Goal: Task Accomplishment & Management: Manage account settings

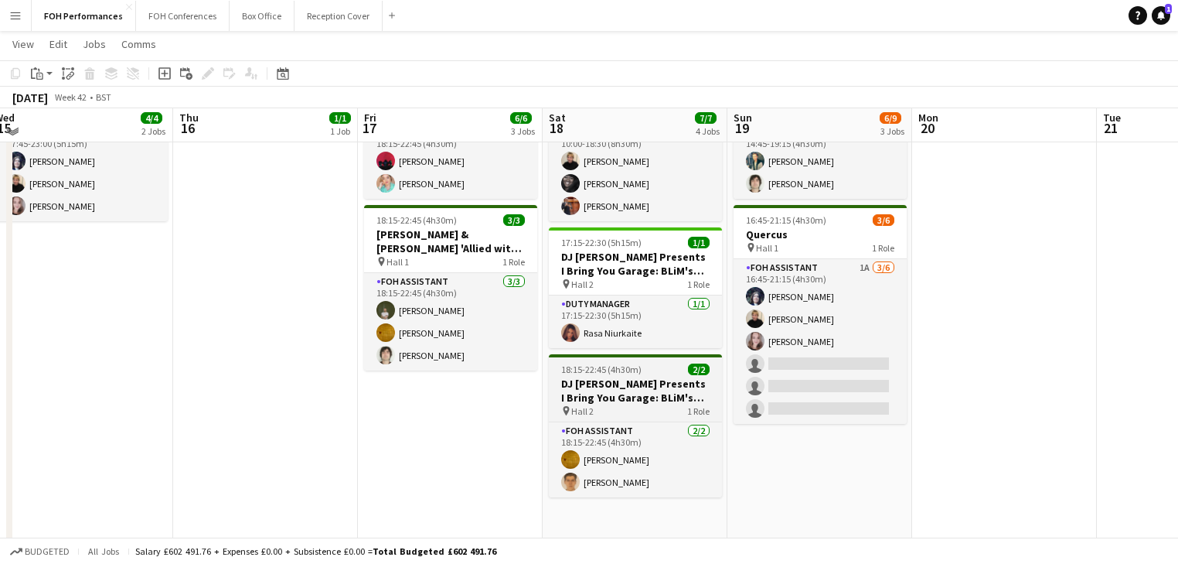
scroll to position [247, 0]
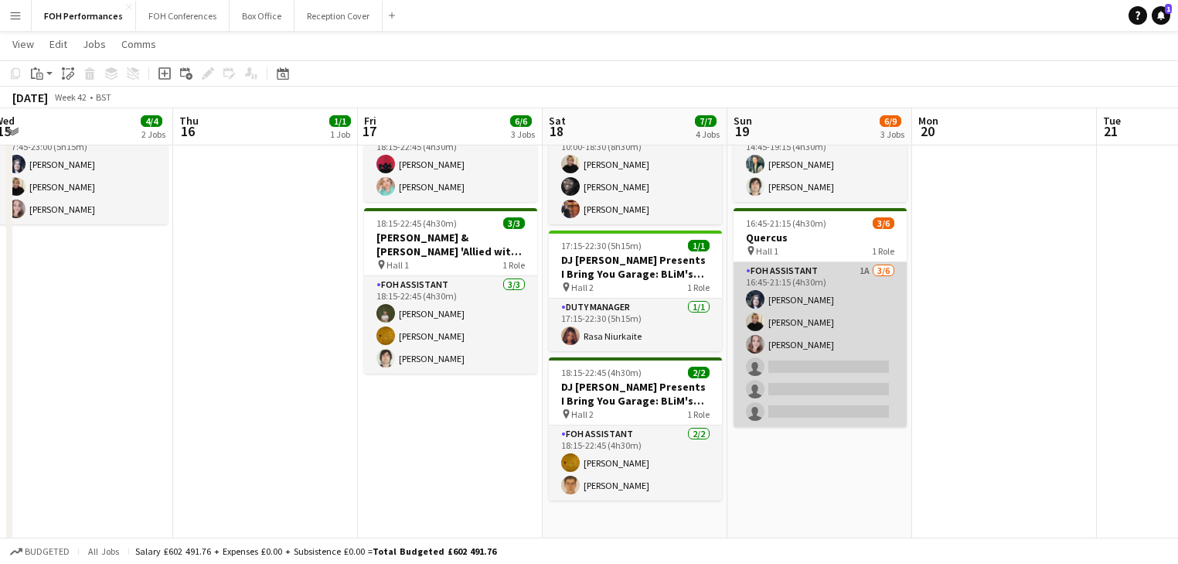
click at [860, 366] on app-card-role "FOH Assistant 1A [DATE] 16:45-21:15 (4h30m) [PERSON_NAME] [PERSON_NAME] [PERSON…" at bounding box center [820, 344] width 173 height 165
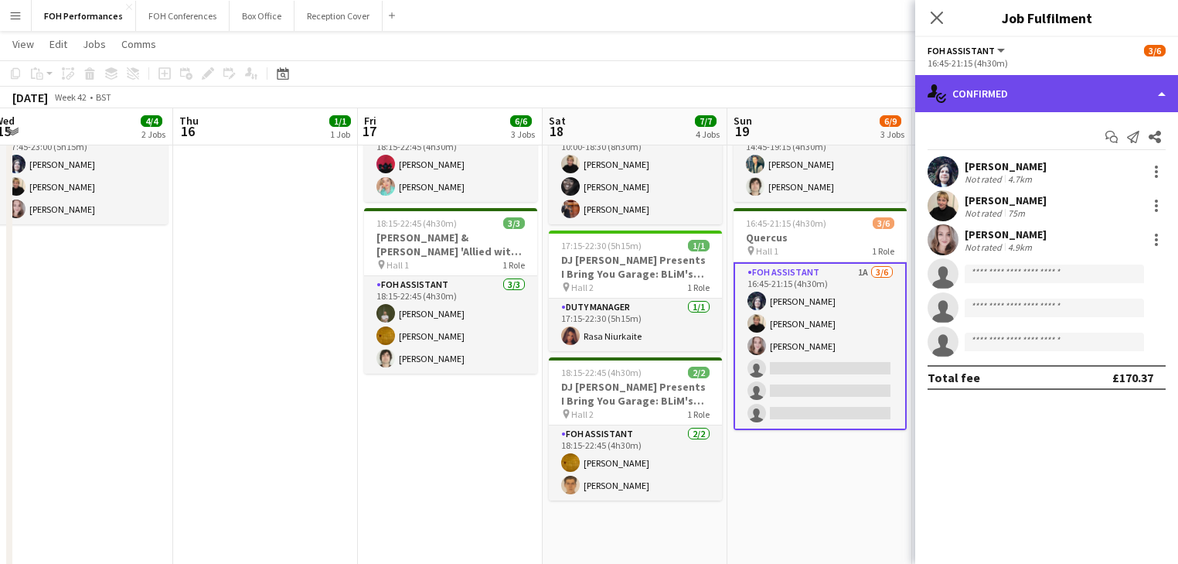
click at [1012, 81] on div "single-neutral-actions-check-2 Confirmed" at bounding box center [1046, 93] width 263 height 37
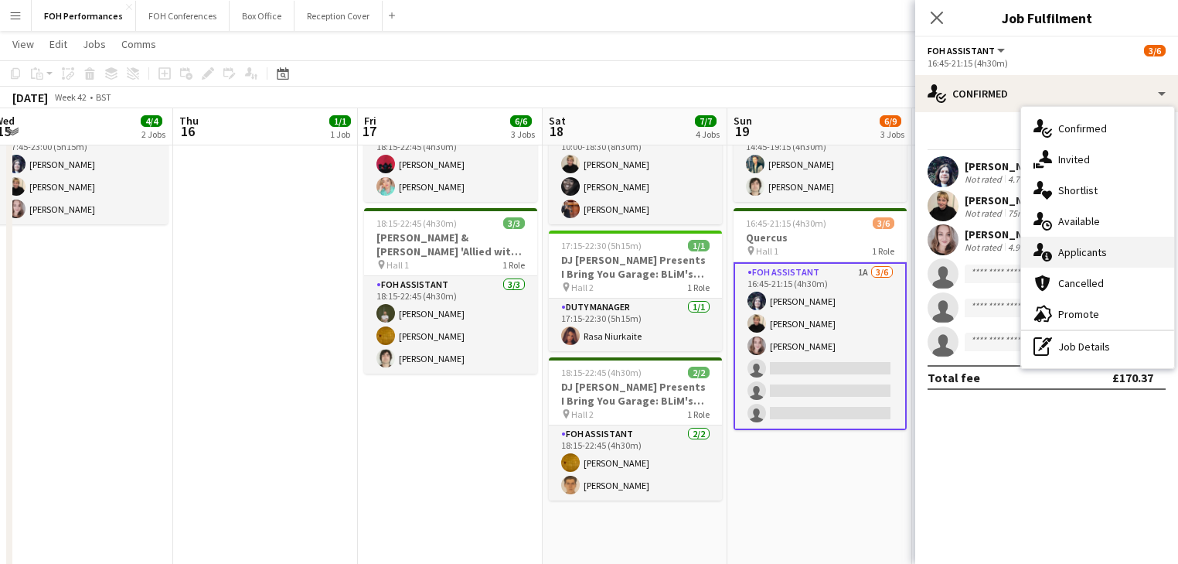
click at [1086, 254] on span "Applicants" at bounding box center [1083, 252] width 49 height 14
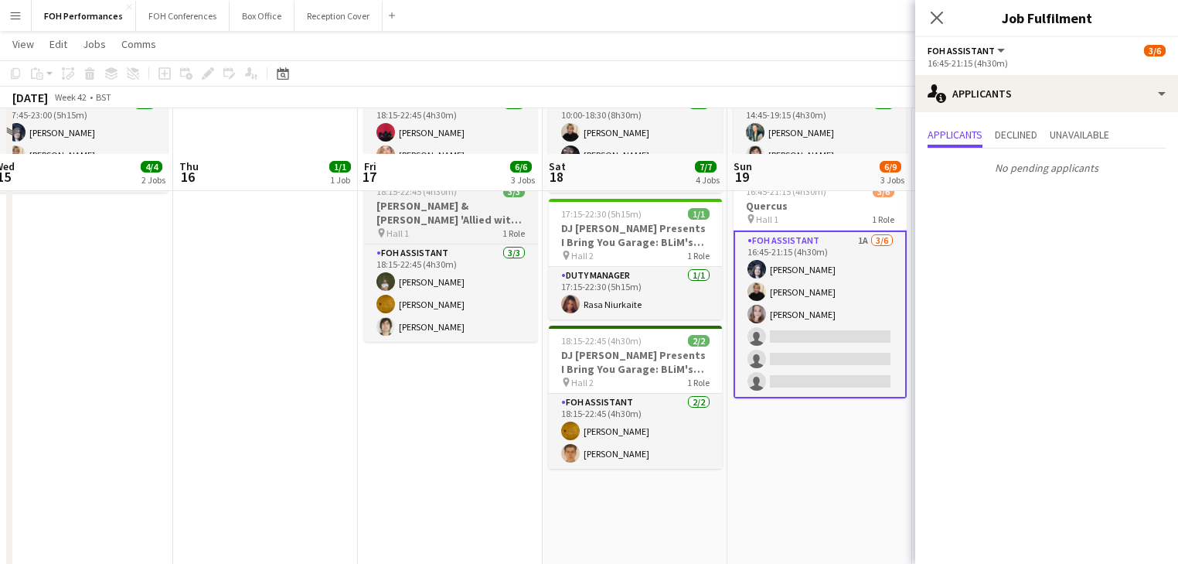
scroll to position [165, 0]
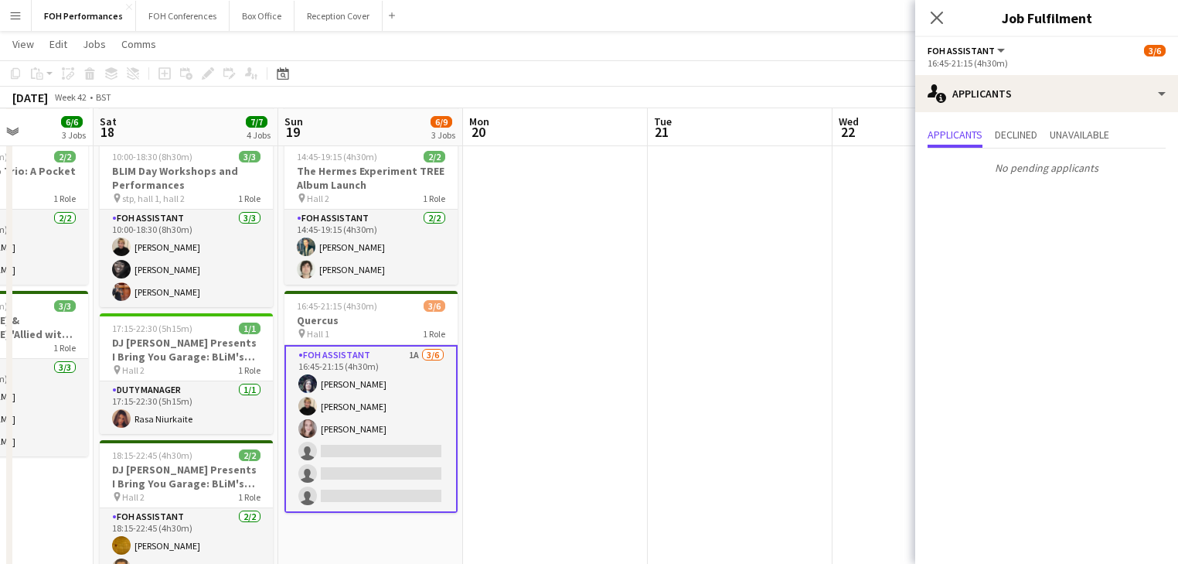
drag, startPoint x: 560, startPoint y: 210, endPoint x: 100, endPoint y: 170, distance: 461.8
click at [100, 170] on app-calendar-viewport "Tue 14 Wed 15 4/4 2 Jobs Thu 16 1/1 1 Job Fri 17 6/6 3 Jobs Sat 18 7/7 4 Jobs S…" at bounding box center [589, 341] width 1178 height 891
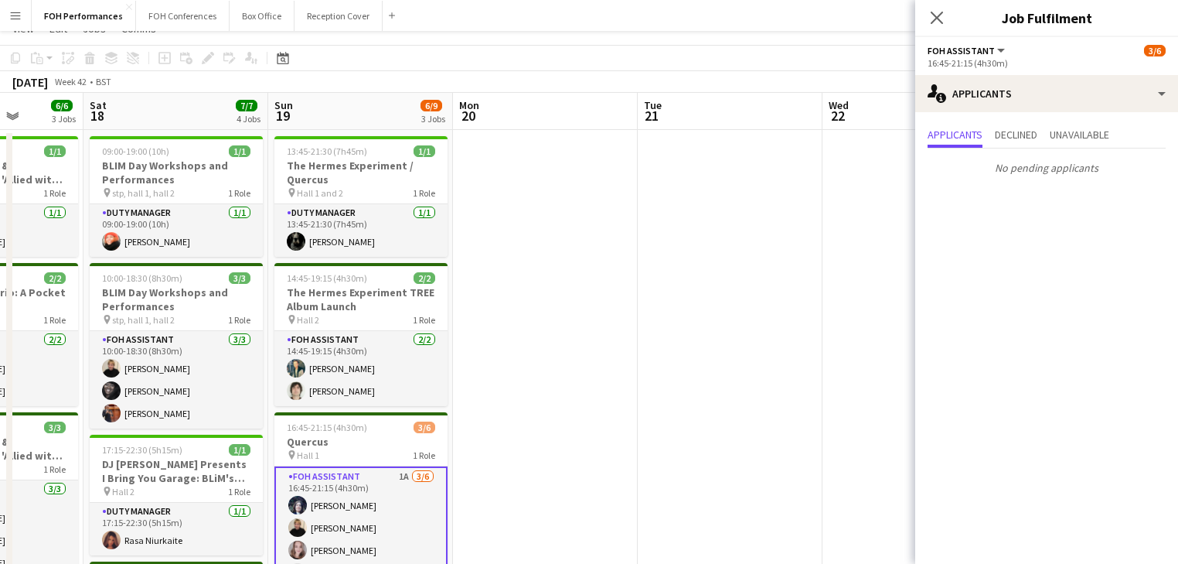
scroll to position [0, 0]
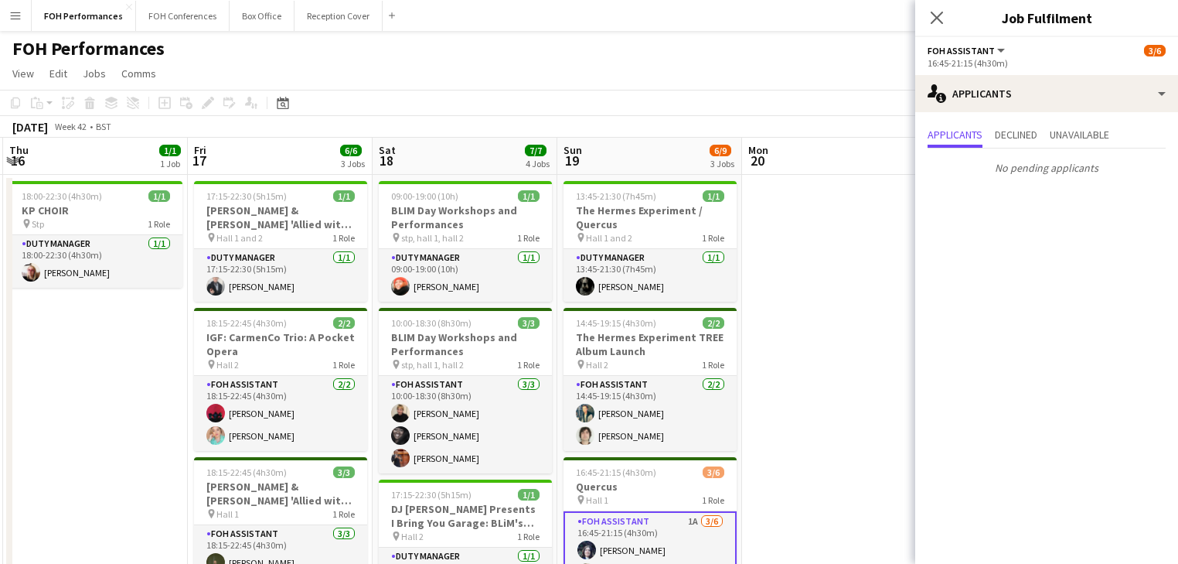
drag, startPoint x: 353, startPoint y: 370, endPoint x: 839, endPoint y: 333, distance: 486.9
click at [839, 333] on app-calendar-viewport "Tue 14 Wed 15 4/4 2 Jobs Thu 16 1/1 1 Job Fri 17 6/6 3 Jobs Sat 18 7/7 4 Jobs S…" at bounding box center [589, 545] width 1178 height 815
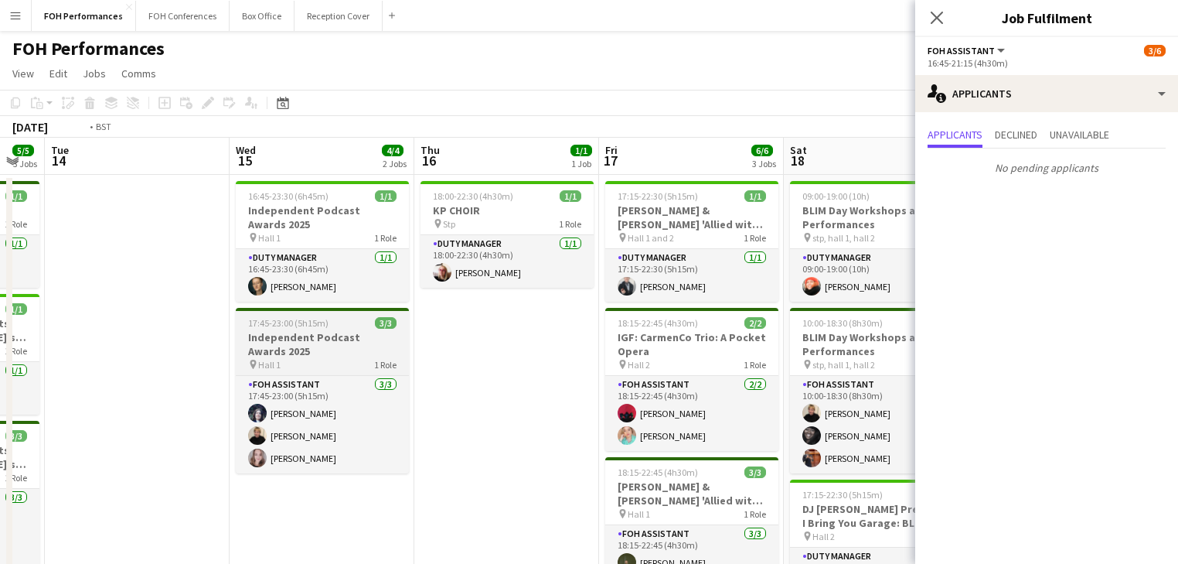
drag, startPoint x: 444, startPoint y: 353, endPoint x: 656, endPoint y: 364, distance: 212.9
click at [785, 349] on app-calendar-viewport "Sun 12 11/12 4 Jobs Mon 13 5/5 3 Jobs Tue 14 Wed 15 4/4 2 Jobs Thu 16 1/1 1 Job…" at bounding box center [589, 545] width 1178 height 815
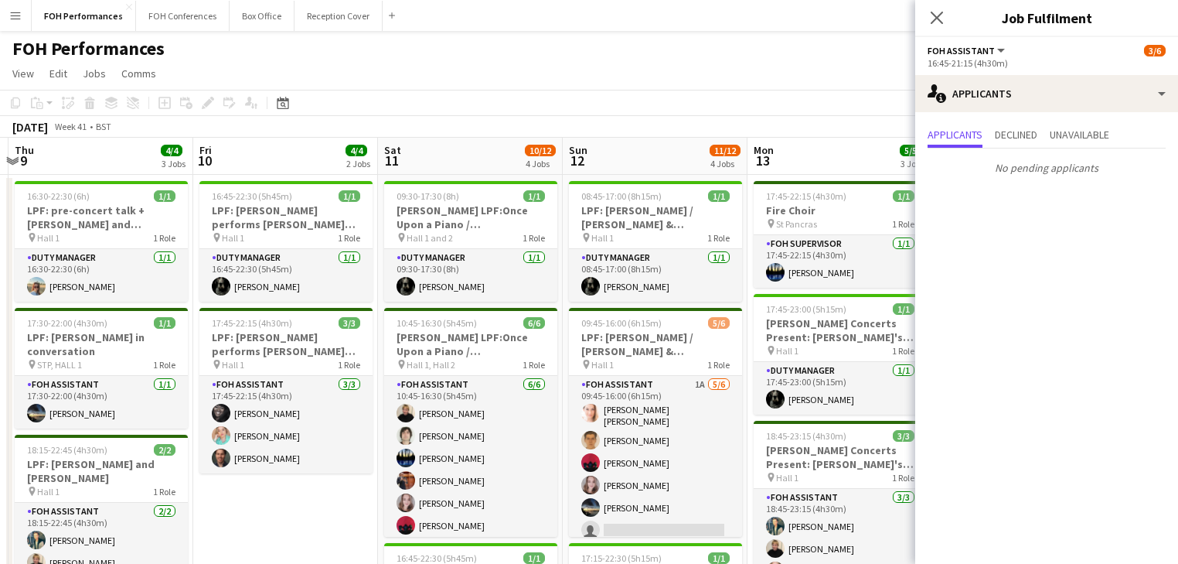
drag, startPoint x: 327, startPoint y: 367, endPoint x: 901, endPoint y: 326, distance: 575.2
click at [901, 326] on app-calendar-viewport "Tue 7 Wed 8 Thu 9 4/4 3 Jobs Fri 10 4/4 2 Jobs Sat 11 10/12 4 Jobs Sun 12 11/12…" at bounding box center [589, 545] width 1178 height 815
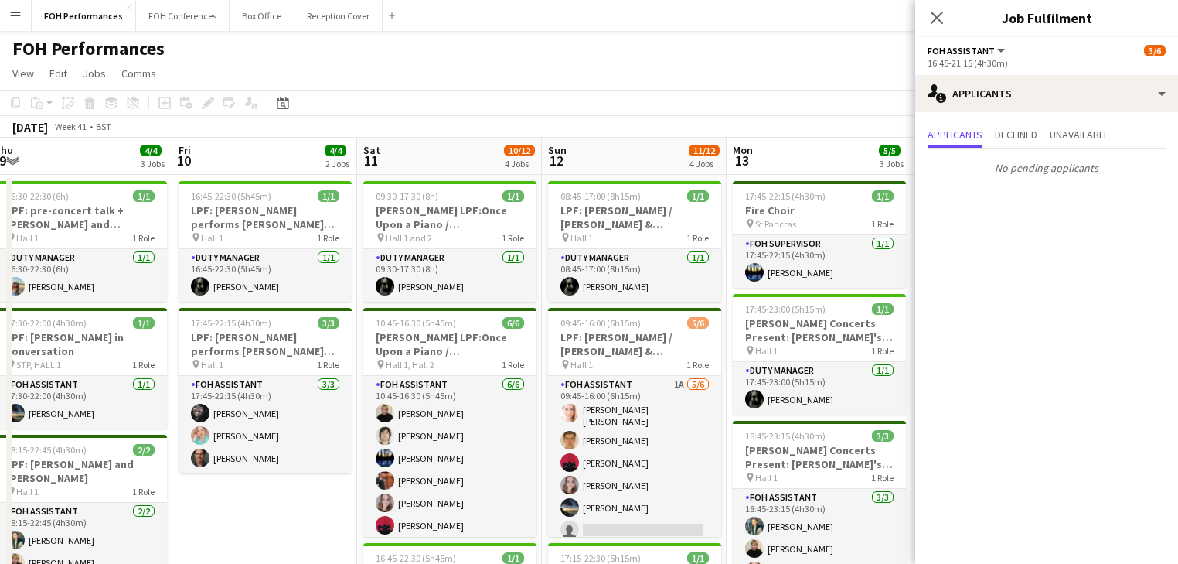
drag, startPoint x: 787, startPoint y: 298, endPoint x: 964, endPoint y: 298, distance: 177.1
click at [964, 298] on body "Menu Boards Boards Boards All jobs Status Workforce Workforce My Workforce Recr…" at bounding box center [589, 489] width 1178 height 979
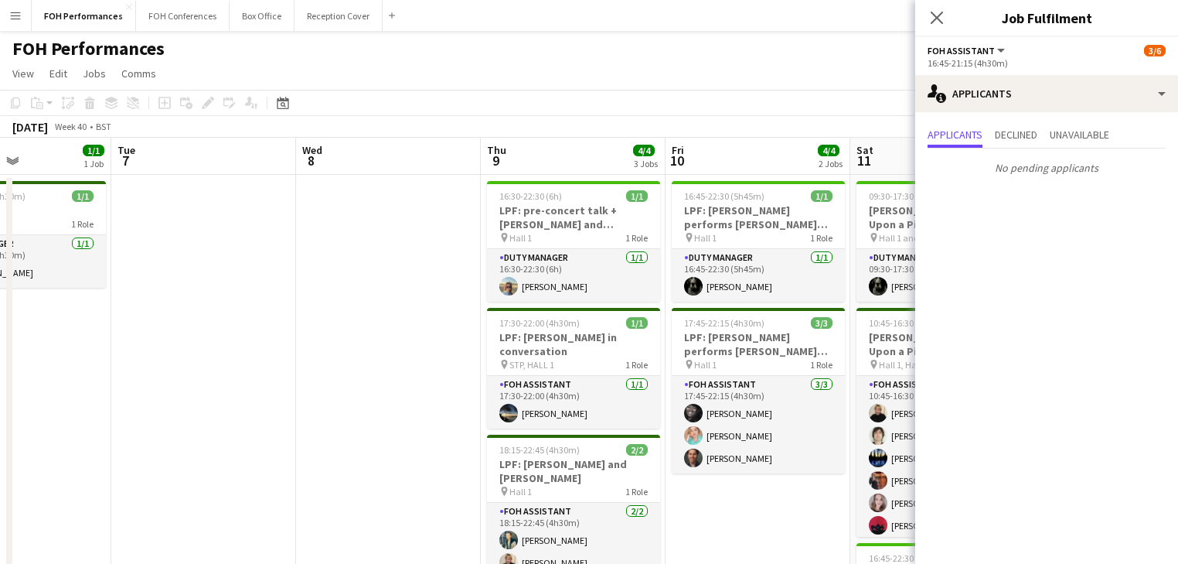
drag, startPoint x: 366, startPoint y: 308, endPoint x: 862, endPoint y: 278, distance: 497.3
click at [862, 278] on app-calendar-viewport "Sat 4 6/6 3 Jobs Sun 5 5/6 2 Jobs Mon 6 1/1 1 Job Tue 7 Wed 8 Thu 9 4/4 3 Jobs …" at bounding box center [589, 545] width 1178 height 815
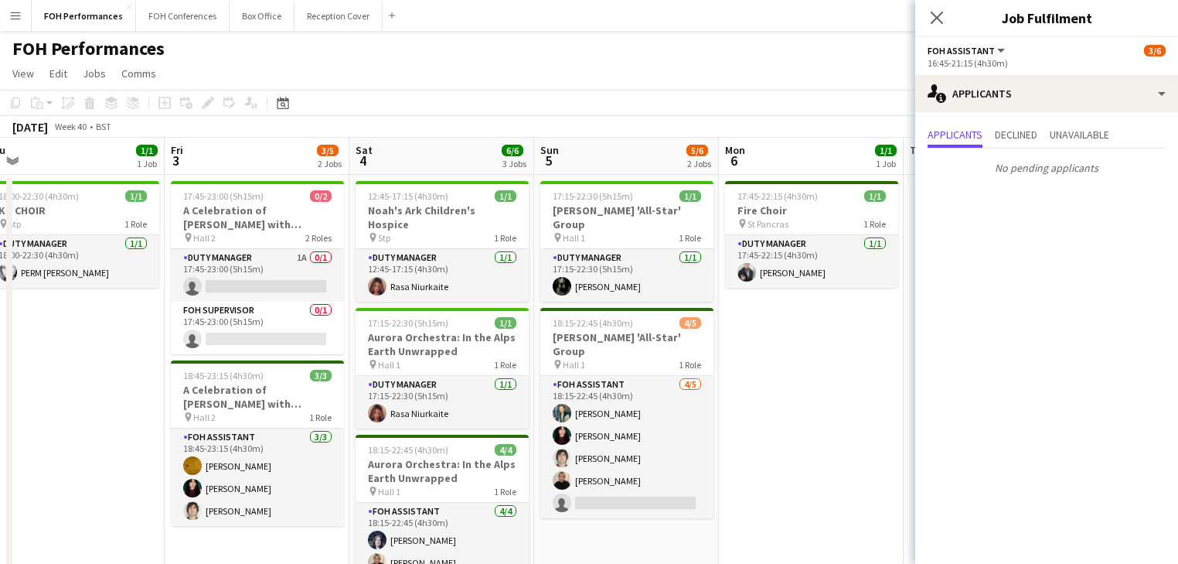
scroll to position [0, 349]
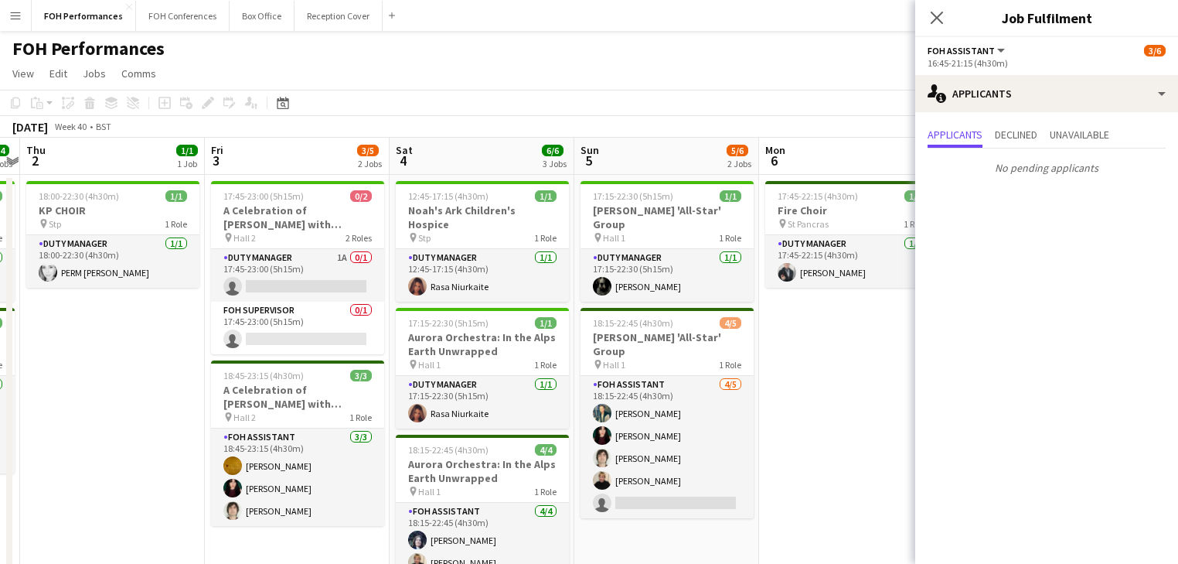
drag, startPoint x: 550, startPoint y: 279, endPoint x: 792, endPoint y: 279, distance: 242.0
click at [795, 279] on app-calendar-viewport "Tue 30 Wed 1 4/4 2 Jobs Thu 2 1/1 1 Job Fri 3 3/5 2 Jobs Sat 4 6/6 3 Jobs Sun 5…" at bounding box center [589, 545] width 1178 height 815
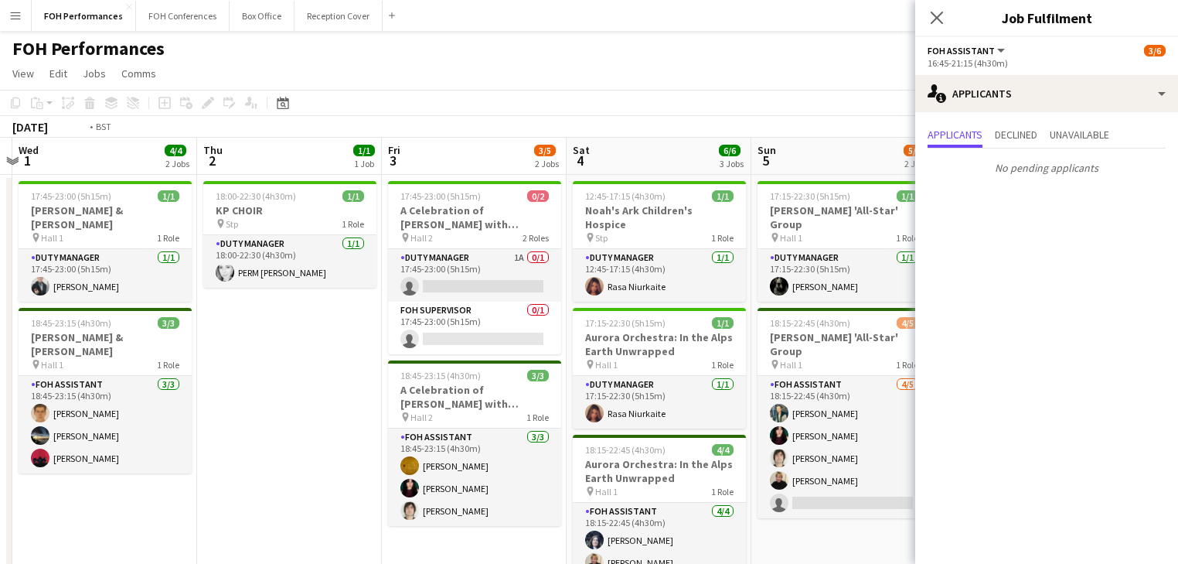
drag, startPoint x: 496, startPoint y: 328, endPoint x: 1062, endPoint y: 421, distance: 574.3
click at [1062, 421] on body "Menu Boards Boards Boards All jobs Status Workforce Workforce My Workforce Recr…" at bounding box center [589, 489] width 1178 height 979
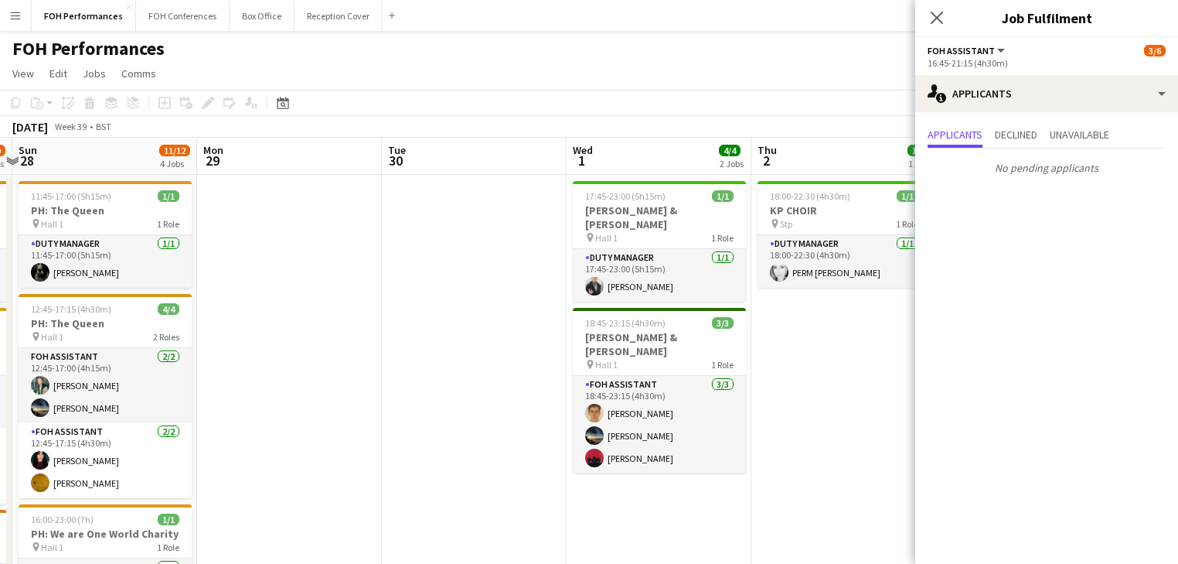
scroll to position [0, 473]
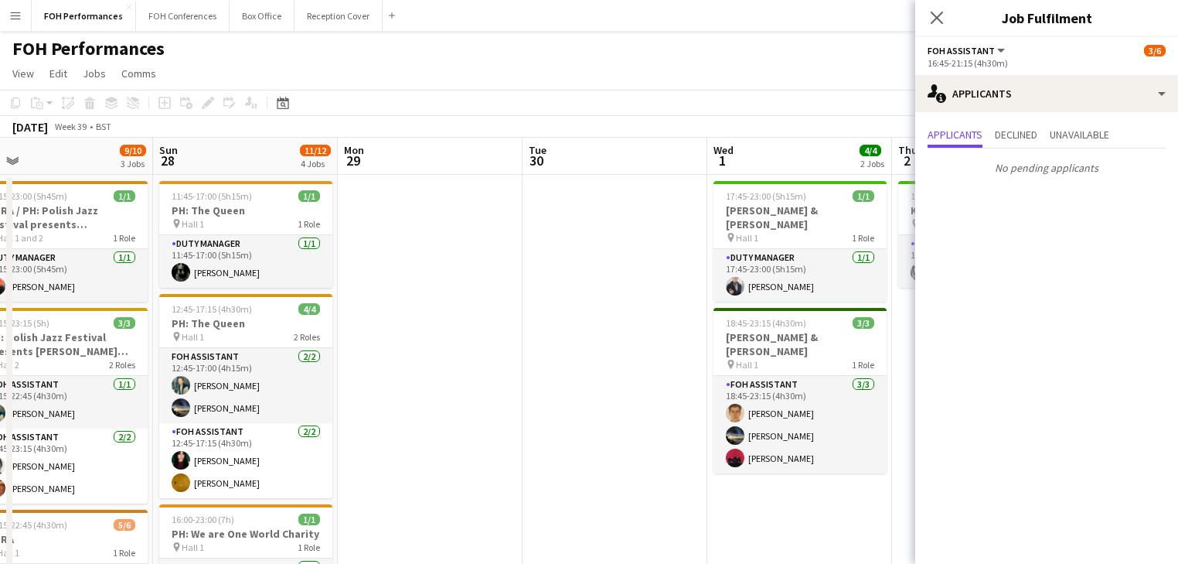
drag, startPoint x: 596, startPoint y: 434, endPoint x: 770, endPoint y: 438, distance: 174.0
click at [779, 421] on app-calendar-viewport "Thu 25 5/5 2 Jobs Fri 26 3/3 2 Jobs Sat 27 9/10 3 Jobs Sun 28 11/12 4 Jobs Mon …" at bounding box center [589, 545] width 1178 height 815
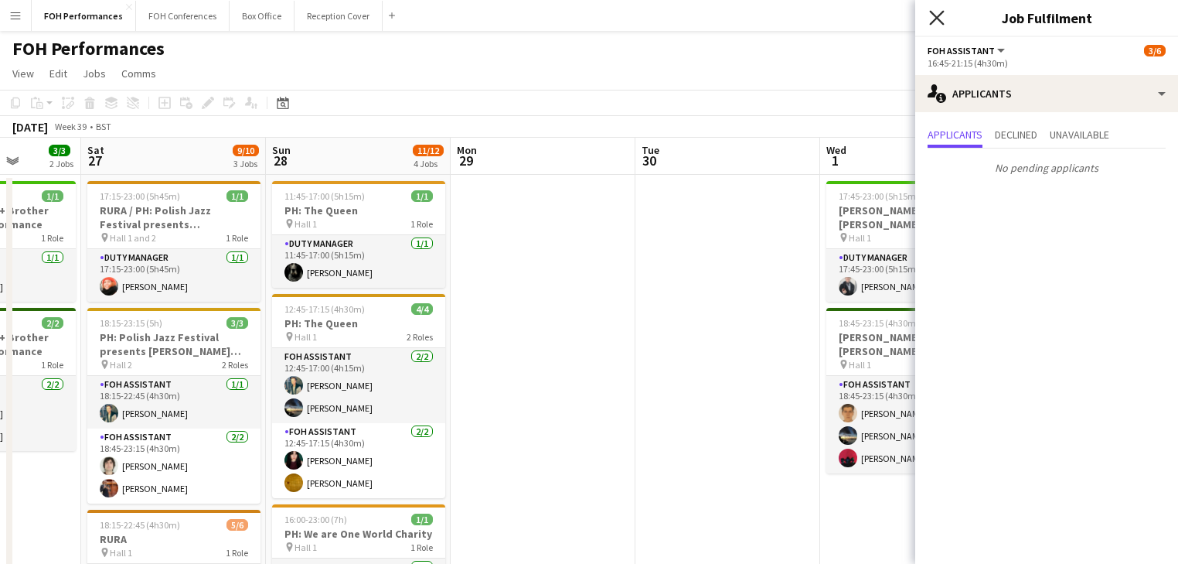
click at [937, 19] on icon at bounding box center [936, 17] width 15 height 15
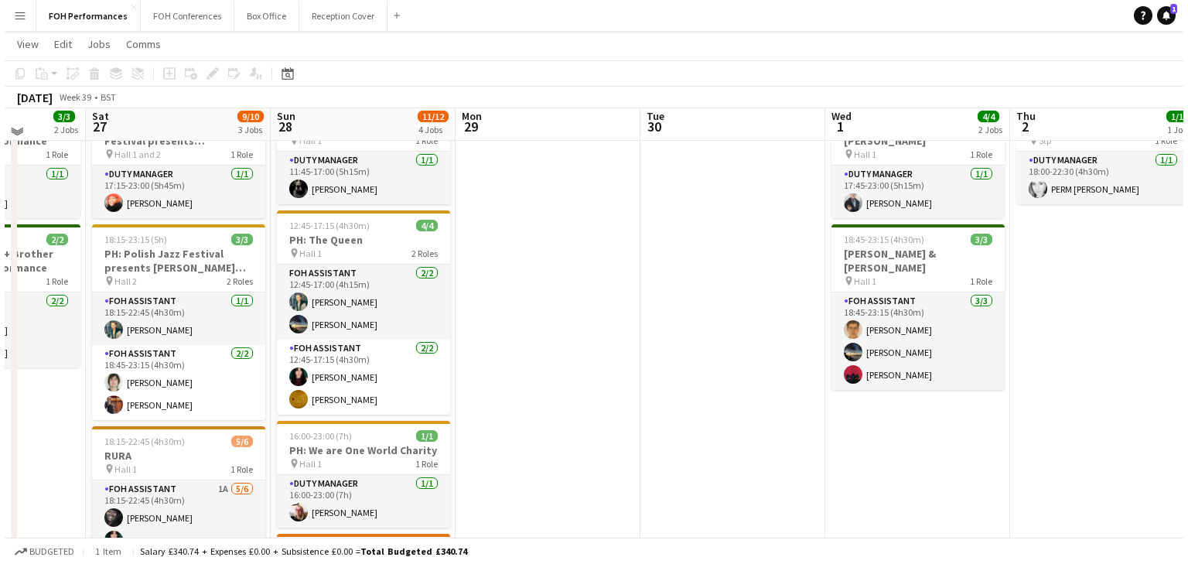
scroll to position [0, 0]
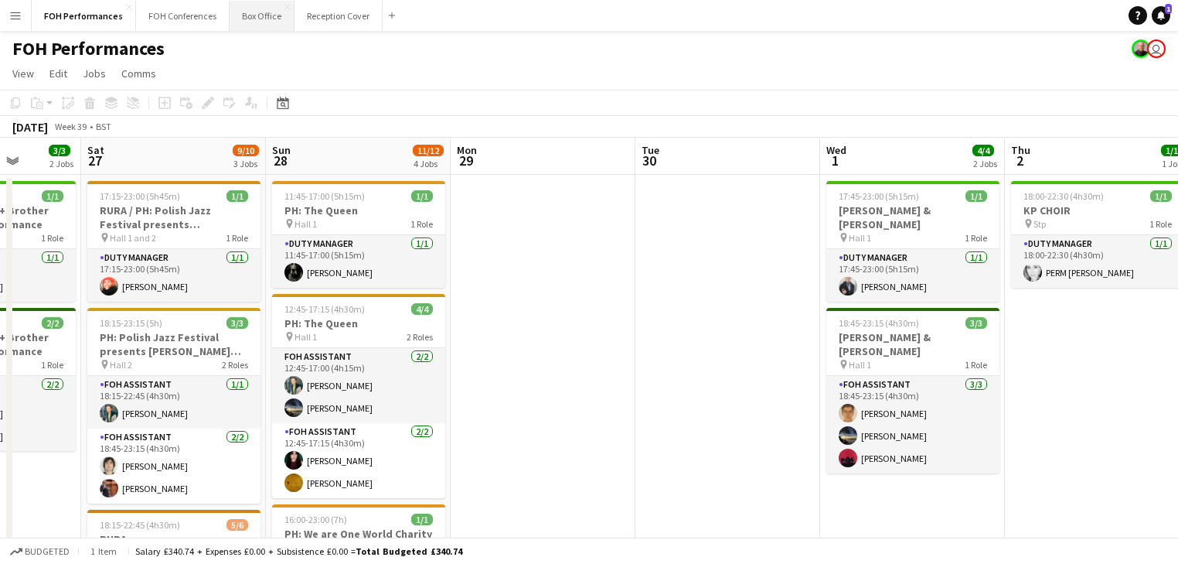
click at [271, 20] on button "Box Office Close" at bounding box center [262, 16] width 65 height 30
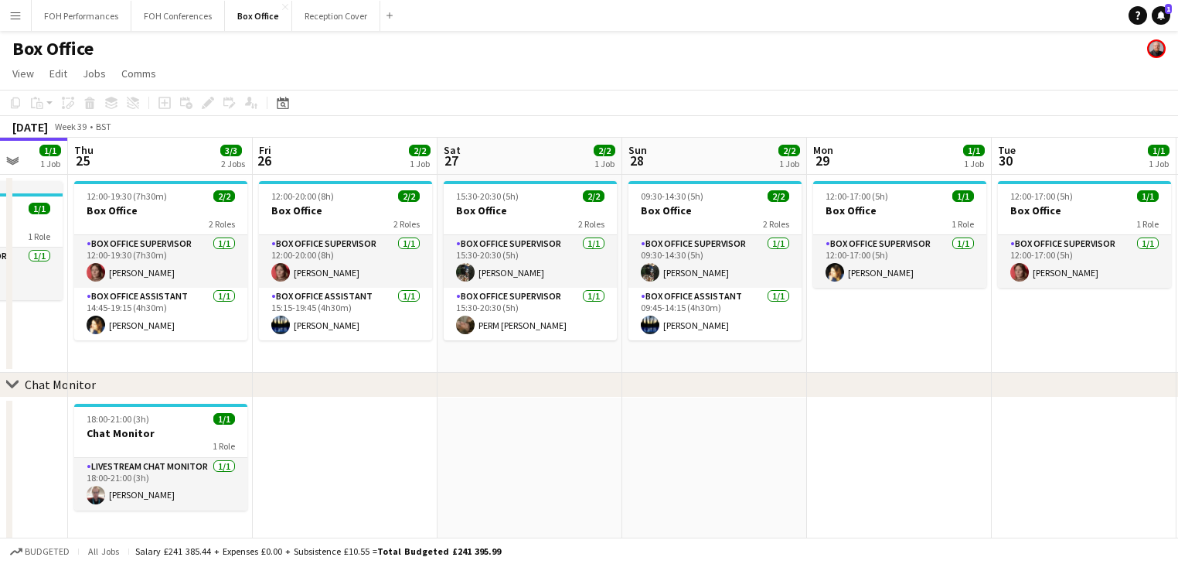
drag, startPoint x: 755, startPoint y: 439, endPoint x: 316, endPoint y: 380, distance: 442.4
click at [316, 380] on div "chevron-right Chat Monitor Sun 21 2/2 1 Job Mon 22 1/1 1 Job Tue 23 1/1 1 Job W…" at bounding box center [589, 340] width 1178 height 404
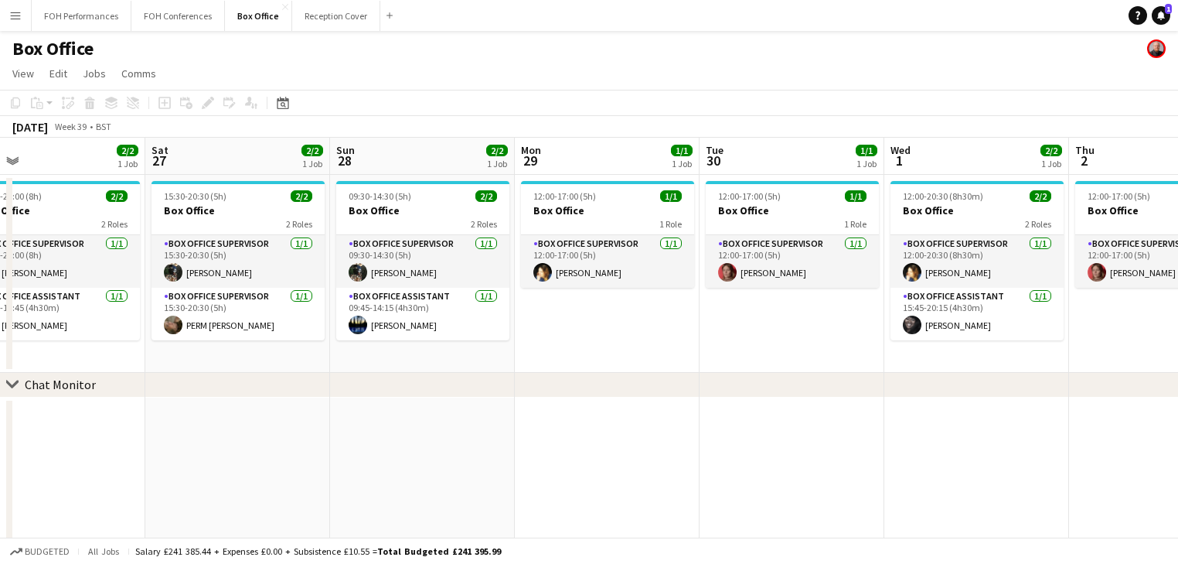
drag, startPoint x: 499, startPoint y: 353, endPoint x: 207, endPoint y: 324, distance: 293.7
click at [207, 324] on app-calendar-viewport "Tue 23 1/1 1 Job Wed 24 1/1 1 Job Thu 25 3/3 2 Jobs Fri 26 2/2 1 Job Sat 27 2/2…" at bounding box center [589, 340] width 1178 height 404
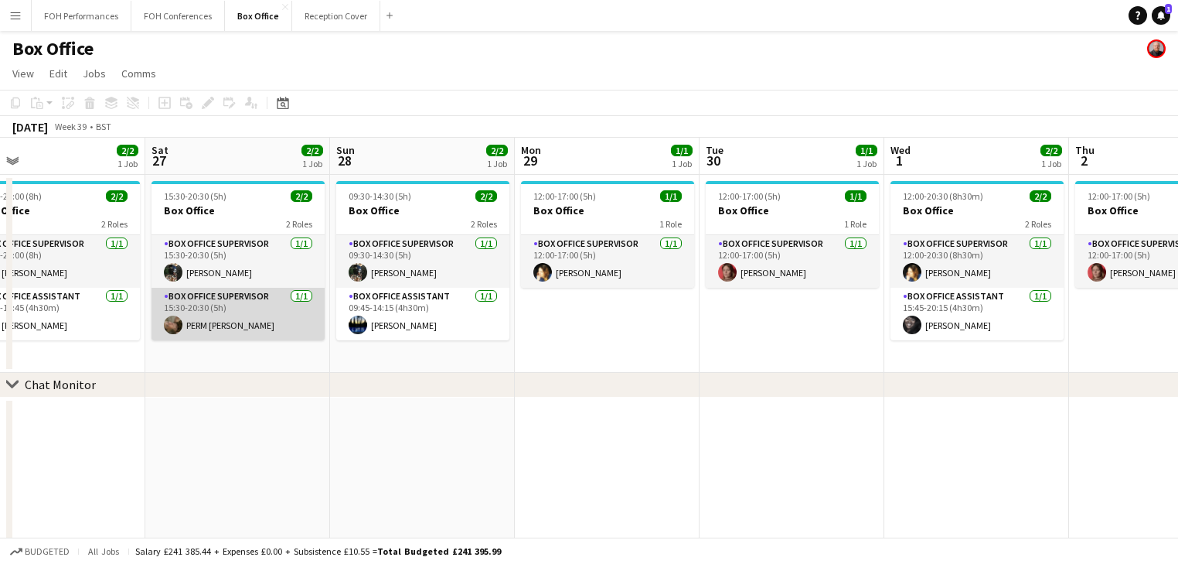
drag, startPoint x: 643, startPoint y: 389, endPoint x: 259, endPoint y: 332, distance: 388.5
click at [243, 334] on div "chevron-right Chat Monitor Tue 23 1/1 1 Job Wed 24 1/1 1 Job Thu 25 3/3 2 Jobs …" at bounding box center [589, 340] width 1178 height 404
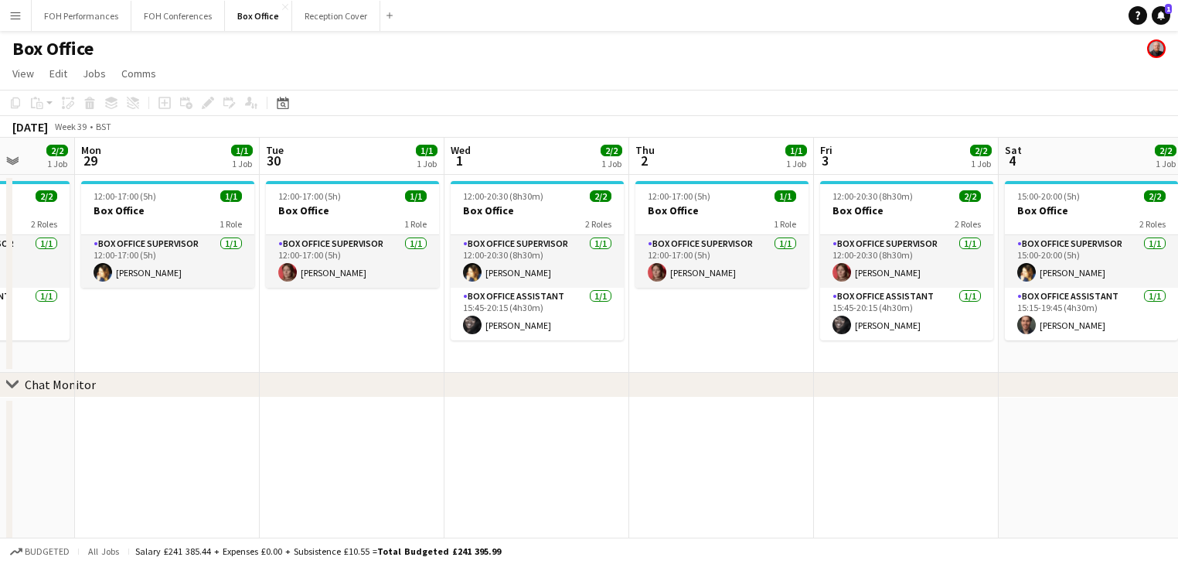
drag, startPoint x: 588, startPoint y: 339, endPoint x: 176, endPoint y: 294, distance: 413.9
click at [145, 298] on app-calendar-viewport "Thu 25 3/3 2 Jobs Fri 26 2/2 1 Job Sat 27 2/2 1 Job Sun 28 2/2 1 Job Mon 29 1/1…" at bounding box center [589, 340] width 1178 height 404
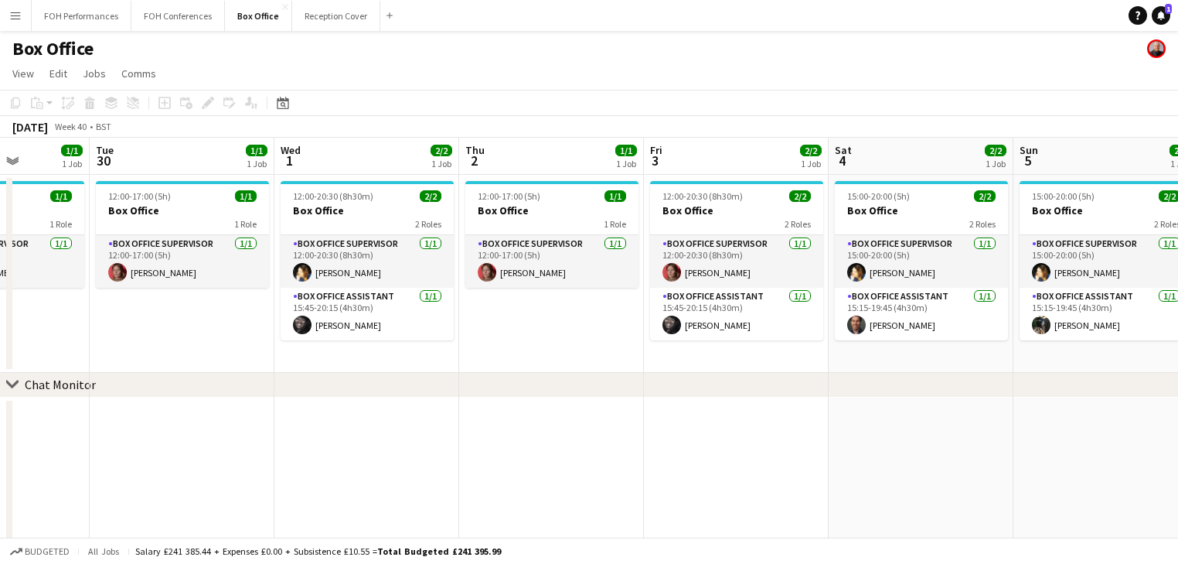
drag, startPoint x: 448, startPoint y: 334, endPoint x: 503, endPoint y: 328, distance: 56.0
click at [440, 331] on app-calendar-viewport "Sat 27 2/2 1 Job Sun 28 2/2 1 Job Mon 29 1/1 1 Job Tue 30 1/1 1 Job Wed 1 2/2 1…" at bounding box center [589, 340] width 1178 height 404
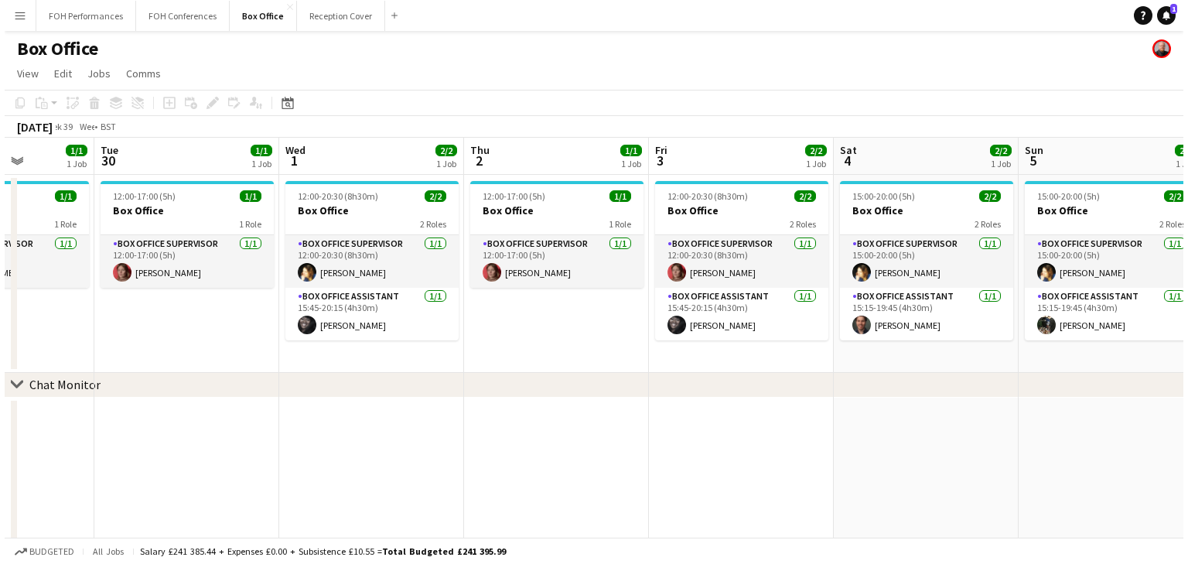
scroll to position [0, 501]
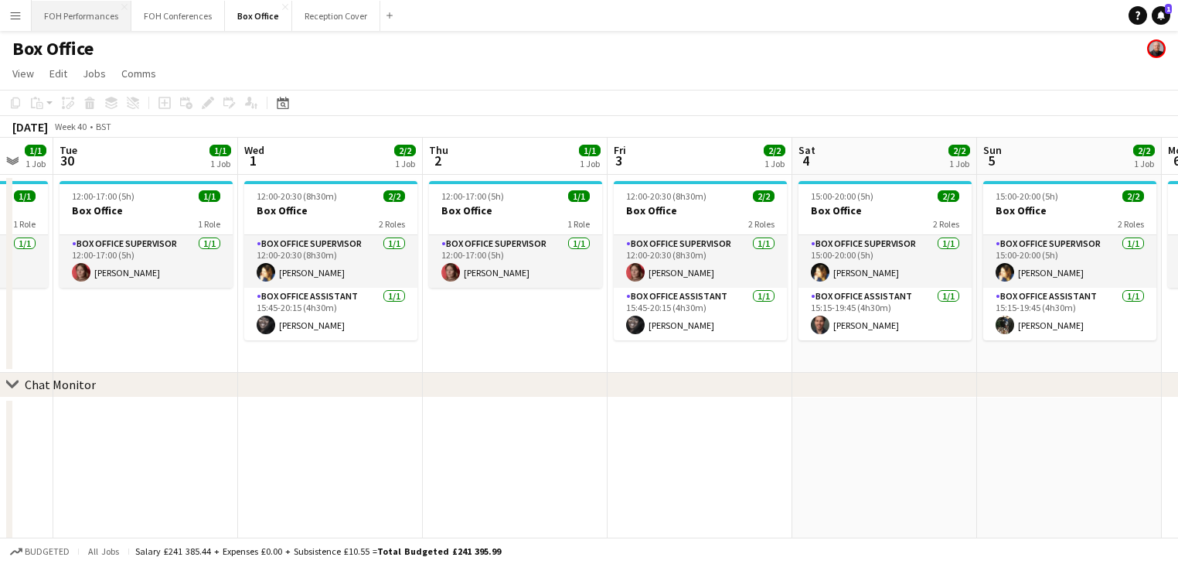
click at [84, 25] on button "FOH Performances Close" at bounding box center [82, 16] width 100 height 30
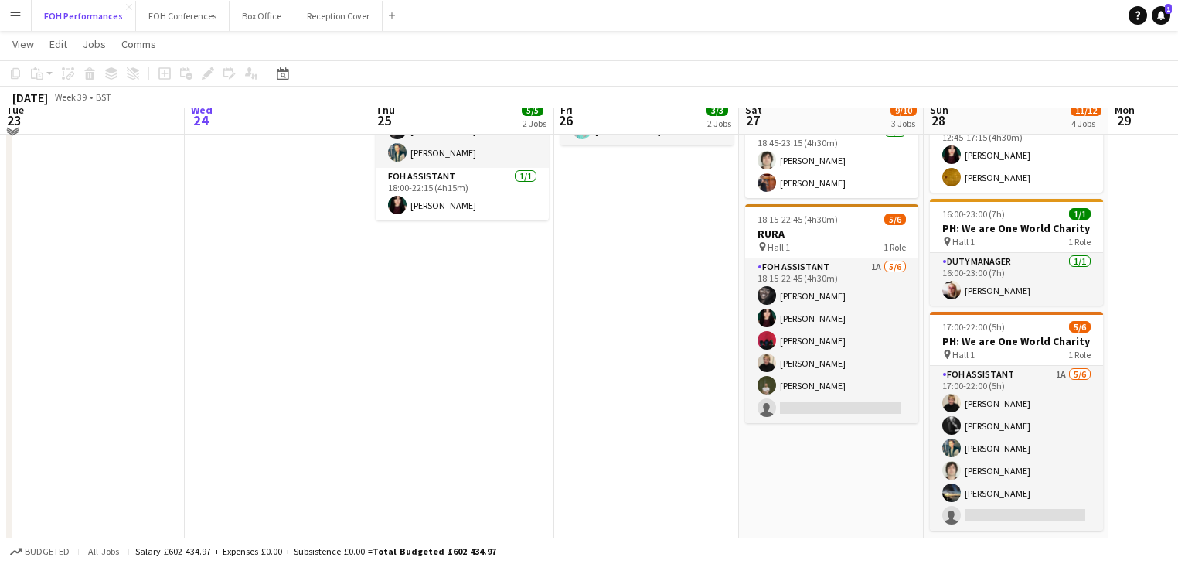
scroll to position [356, 0]
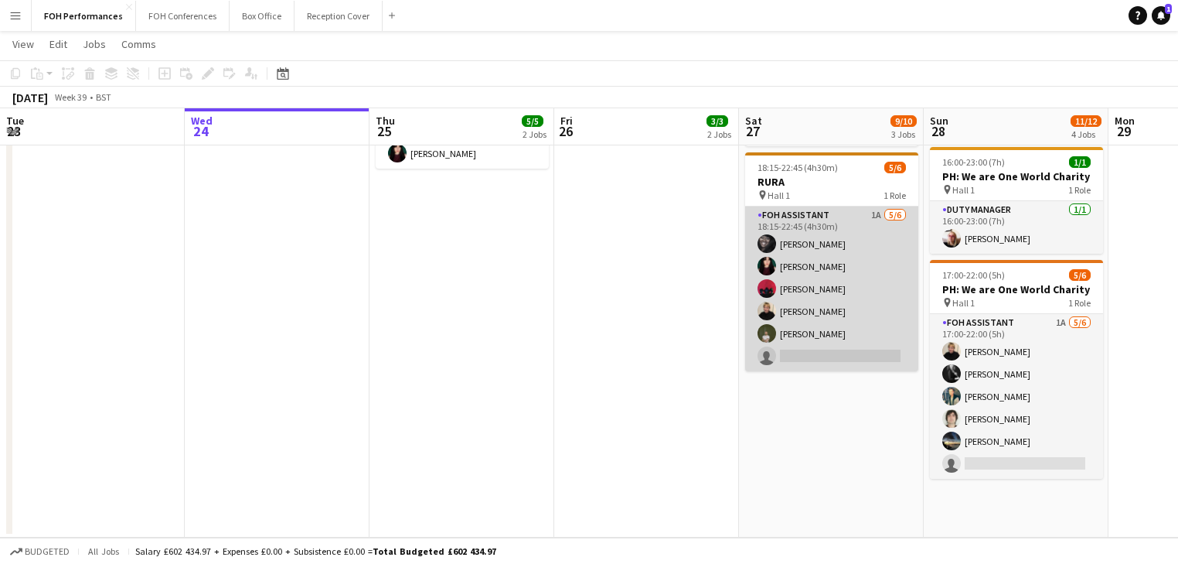
click at [849, 309] on app-card-role "FOH Assistant 1A 5/6 18:15-22:45 (4h30m) Deborah Carew Pamela Sledzik Graeme Wi…" at bounding box center [831, 288] width 173 height 165
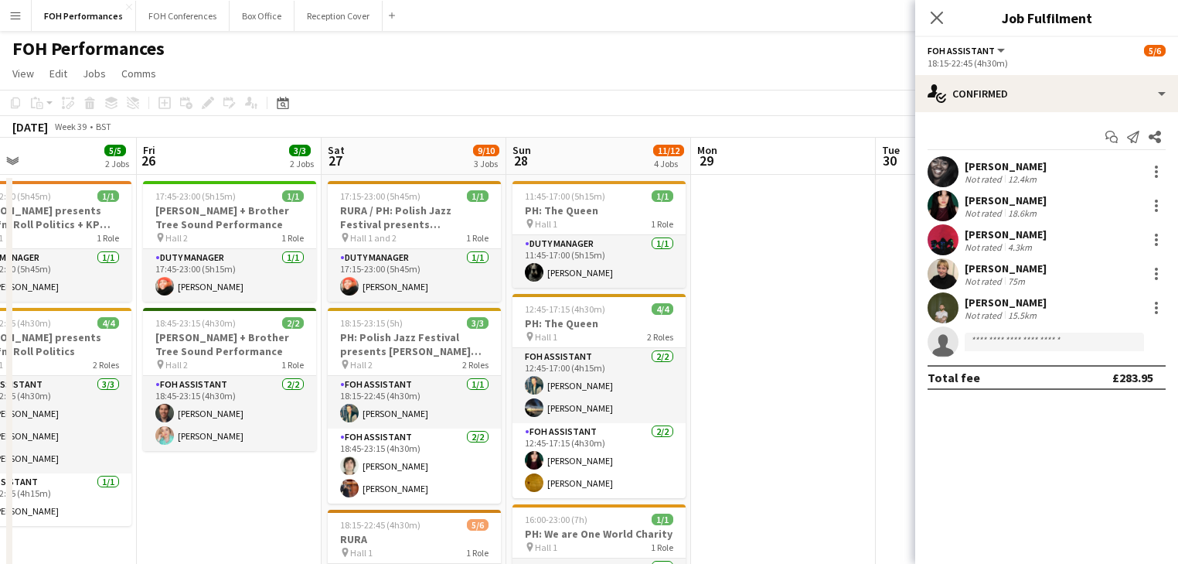
scroll to position [0, 442]
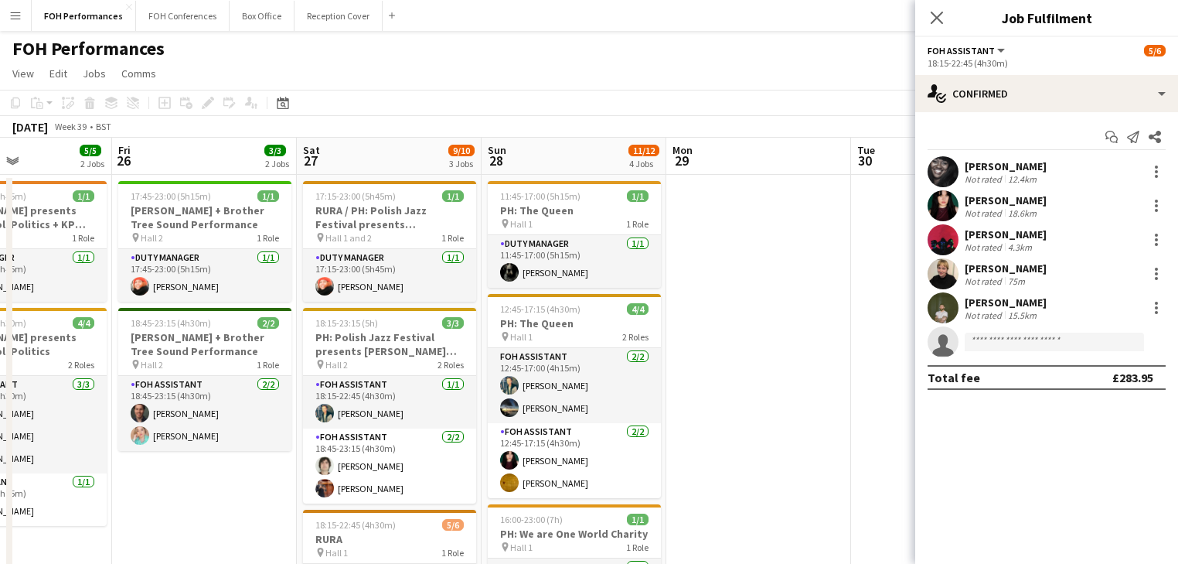
drag, startPoint x: 634, startPoint y: 448, endPoint x: 191, endPoint y: 377, distance: 448.7
click at [192, 379] on app-calendar-viewport "Tue 23 Wed 24 Thu 25 5/5 2 Jobs Fri 26 3/3 2 Jobs Sat 27 9/10 3 Jobs Sun 28 11/…" at bounding box center [589, 516] width 1178 height 757
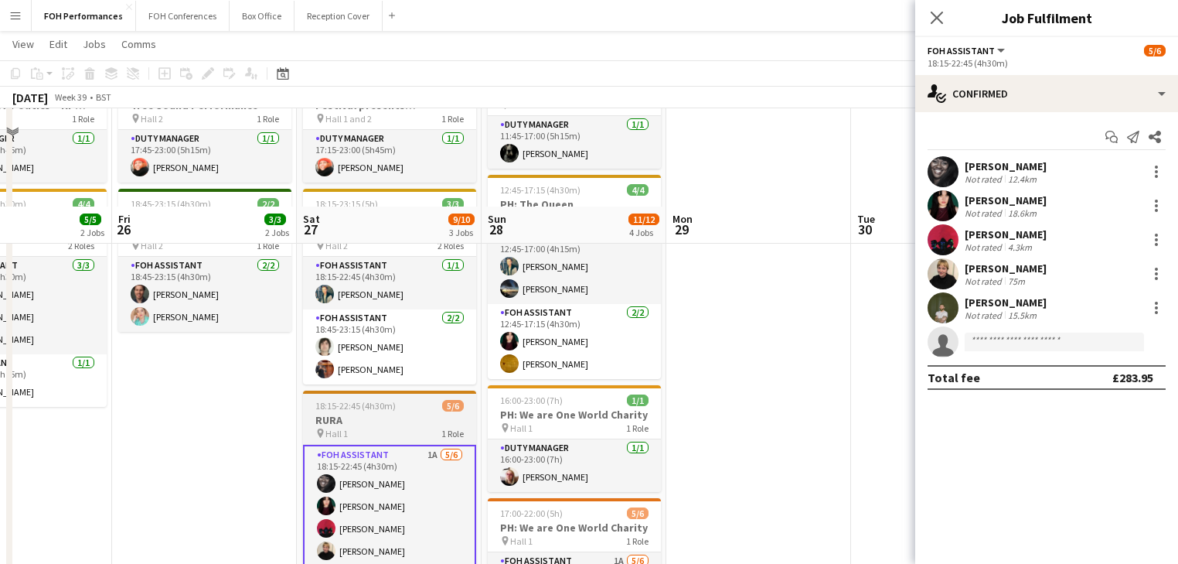
scroll to position [247, 0]
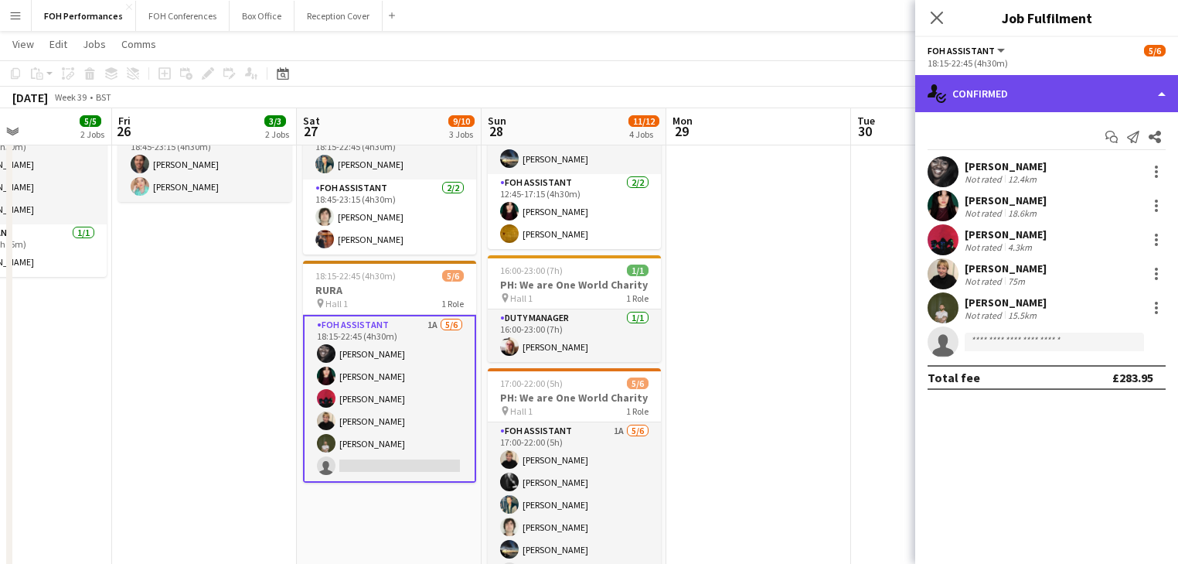
click at [1021, 96] on div "single-neutral-actions-check-2 Confirmed" at bounding box center [1046, 93] width 263 height 37
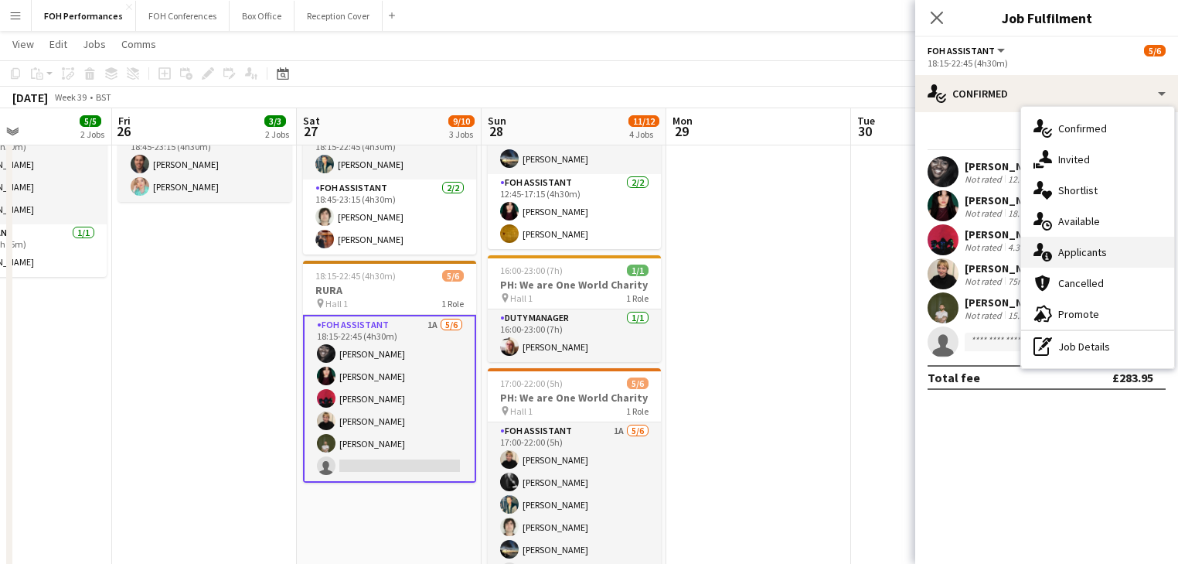
click at [1094, 256] on span "Applicants" at bounding box center [1083, 252] width 49 height 14
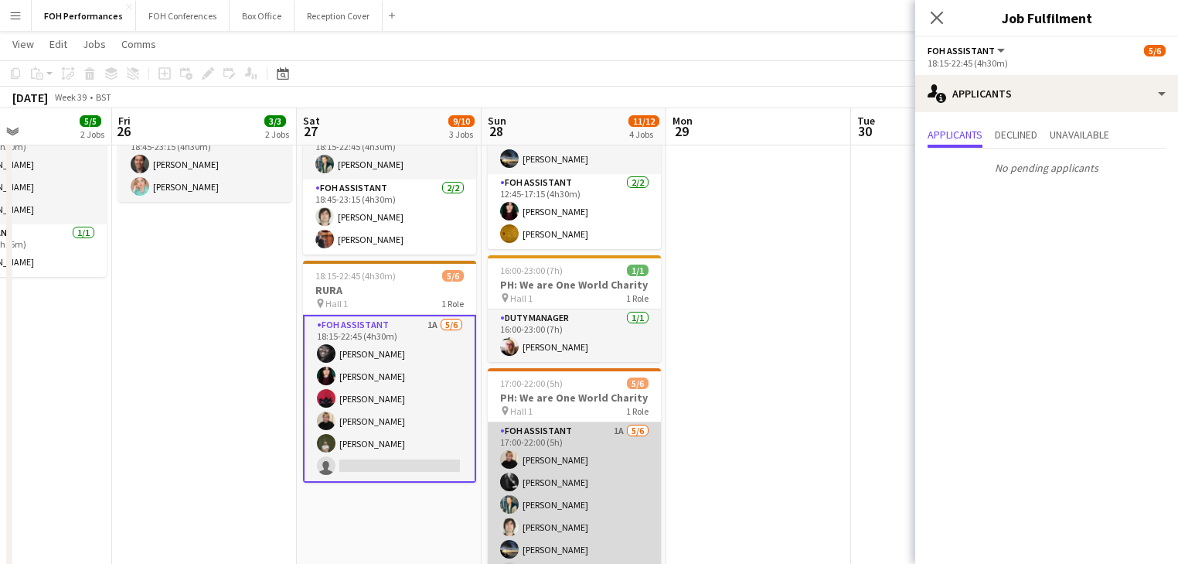
click at [575, 518] on app-card-role "FOH Assistant 1A 5/6 17:00-22:00 (5h) Jojo Ruta Catriona Lockhart Jonathan Wood…" at bounding box center [574, 504] width 173 height 165
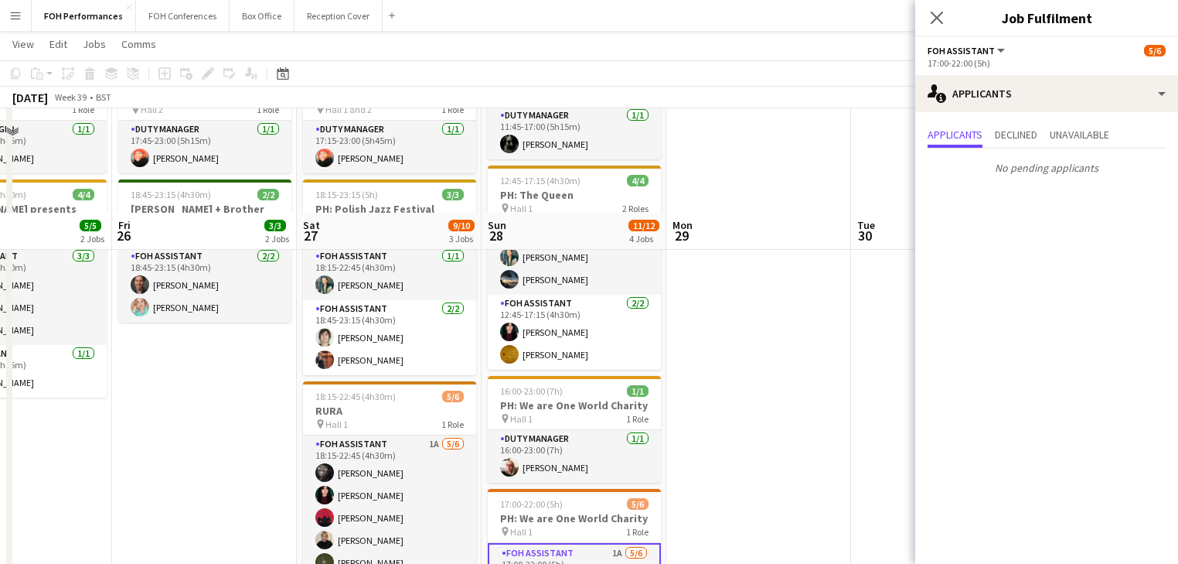
scroll to position [0, 0]
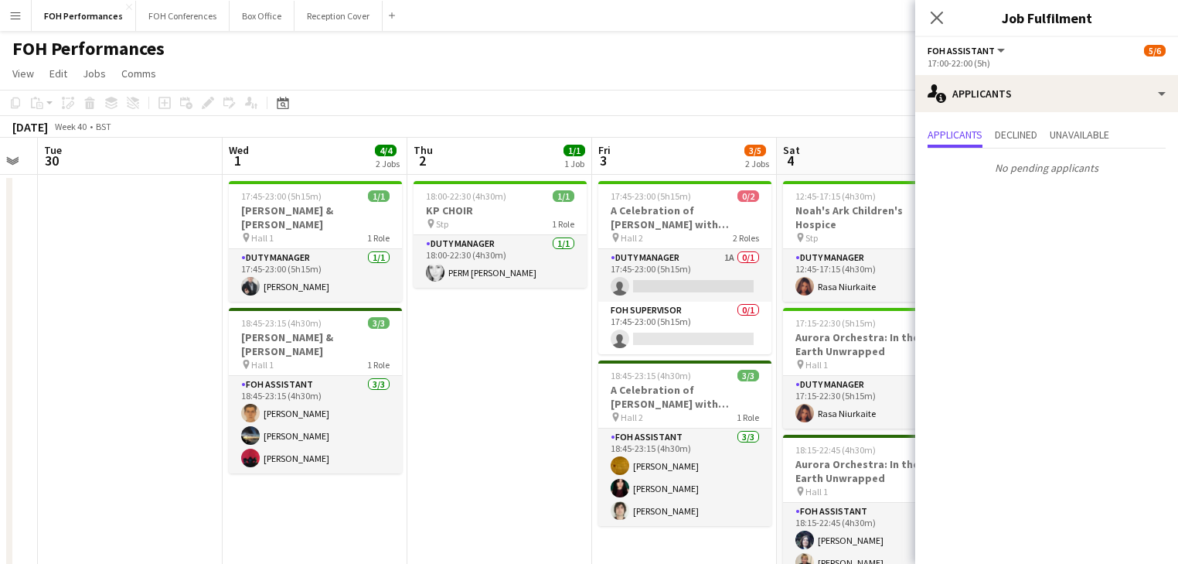
drag, startPoint x: 442, startPoint y: 336, endPoint x: 208, endPoint y: 318, distance: 235.0
click at [0, 272] on html "Menu Boards Boards Boards All jobs Status Workforce Workforce My Workforce Recr…" at bounding box center [589, 460] width 1178 height 921
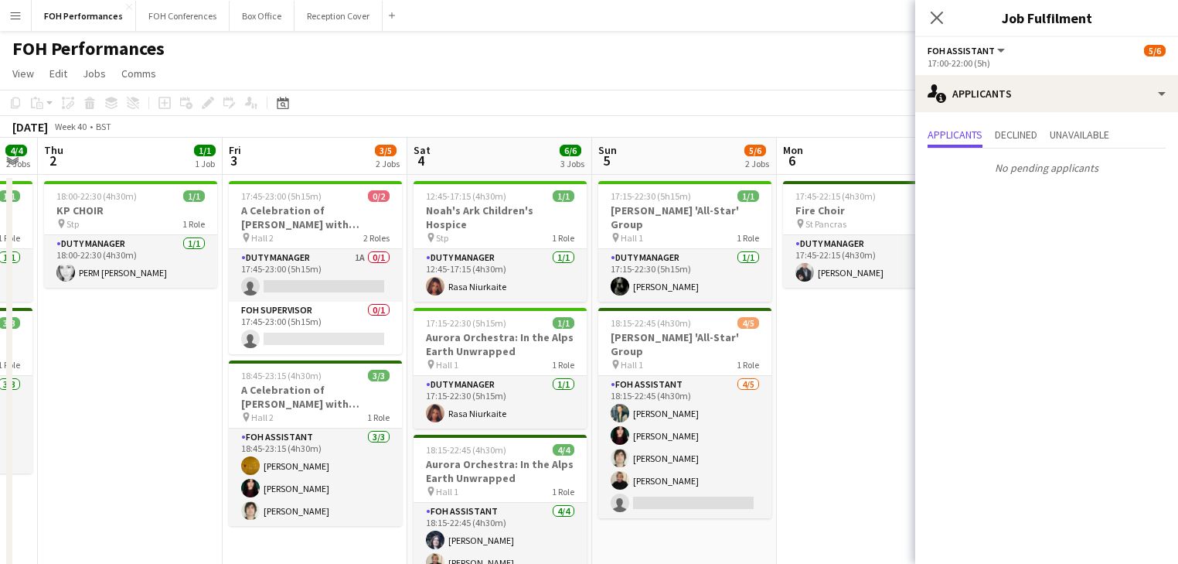
scroll to position [0, 508]
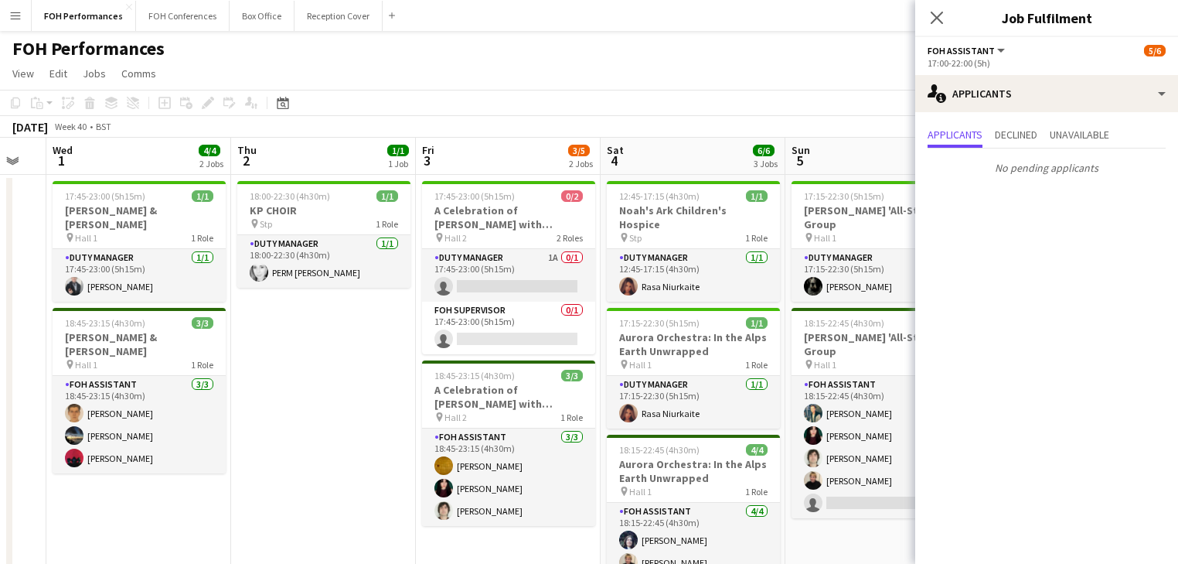
drag, startPoint x: 248, startPoint y: 337, endPoint x: -29, endPoint y: 297, distance: 280.5
click at [0, 297] on html "Menu Boards Boards Boards All jobs Status Workforce Workforce My Workforce Recr…" at bounding box center [589, 460] width 1178 height 921
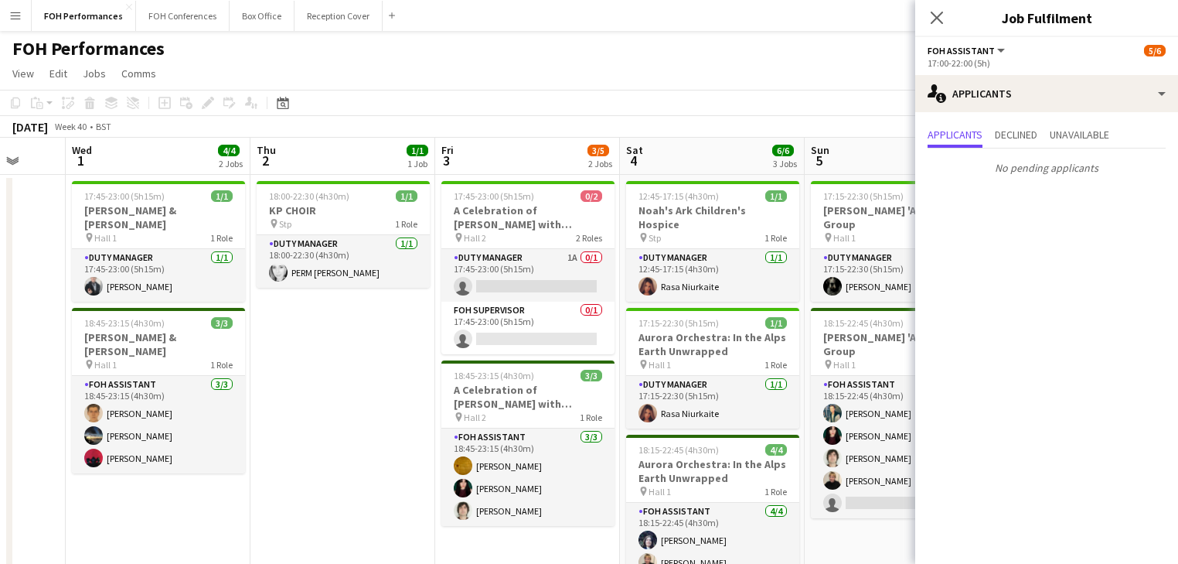
scroll to position [0, 611]
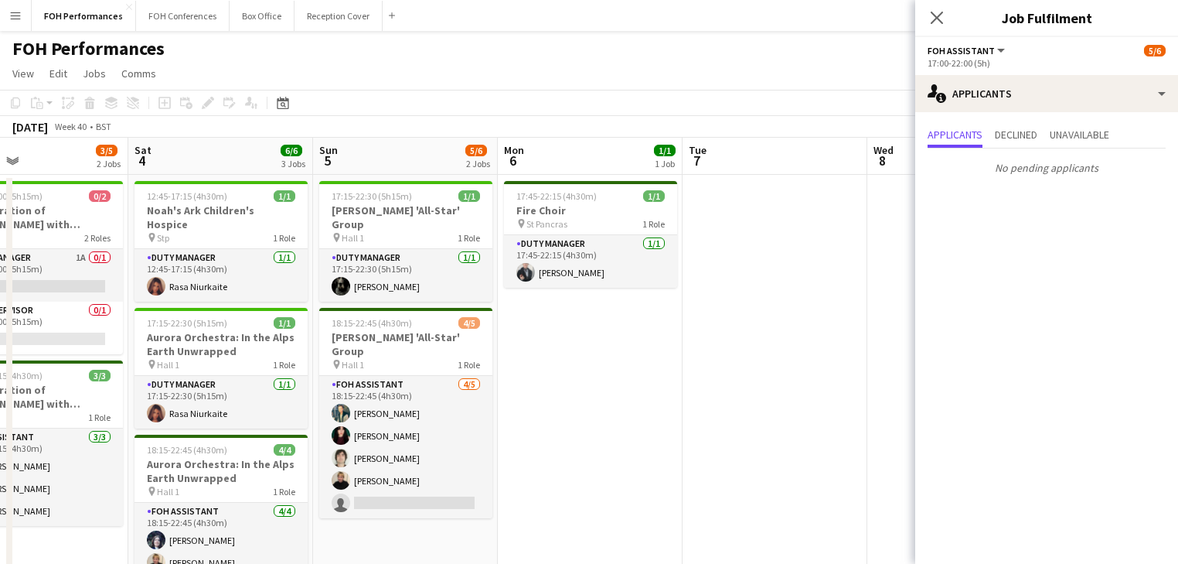
drag, startPoint x: 697, startPoint y: 453, endPoint x: 225, endPoint y: 411, distance: 474.3
click at [225, 411] on app-calendar-viewport "Tue 30 Wed 1 4/4 2 Jobs Thu 2 1/1 1 Job Fri 3 3/5 2 Jobs Sat 4 6/6 3 Jobs Sun 5…" at bounding box center [589, 516] width 1178 height 757
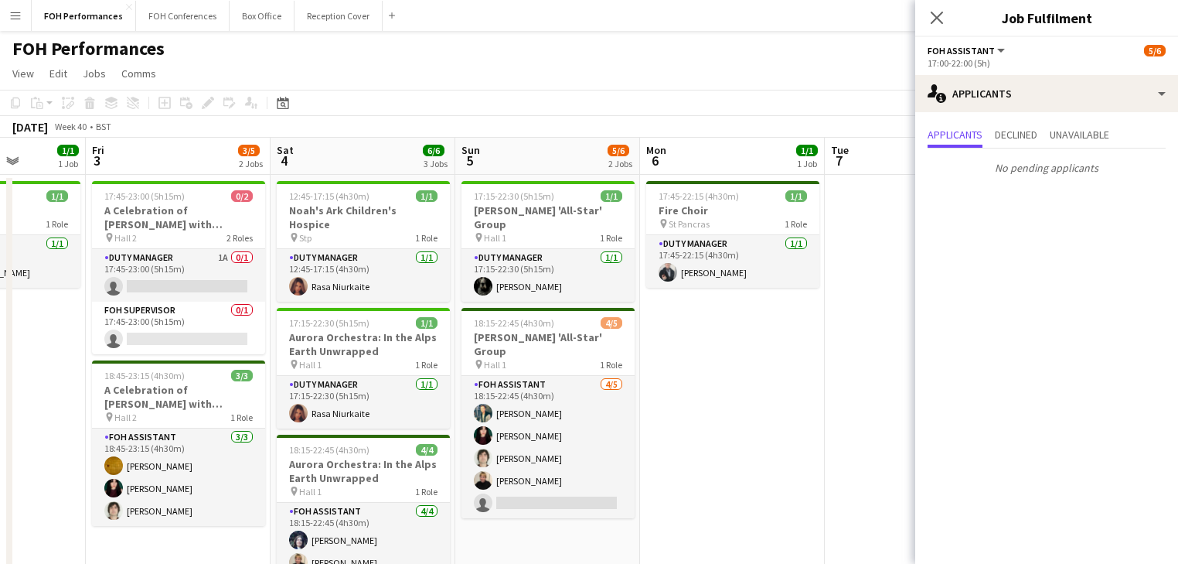
scroll to position [0, 442]
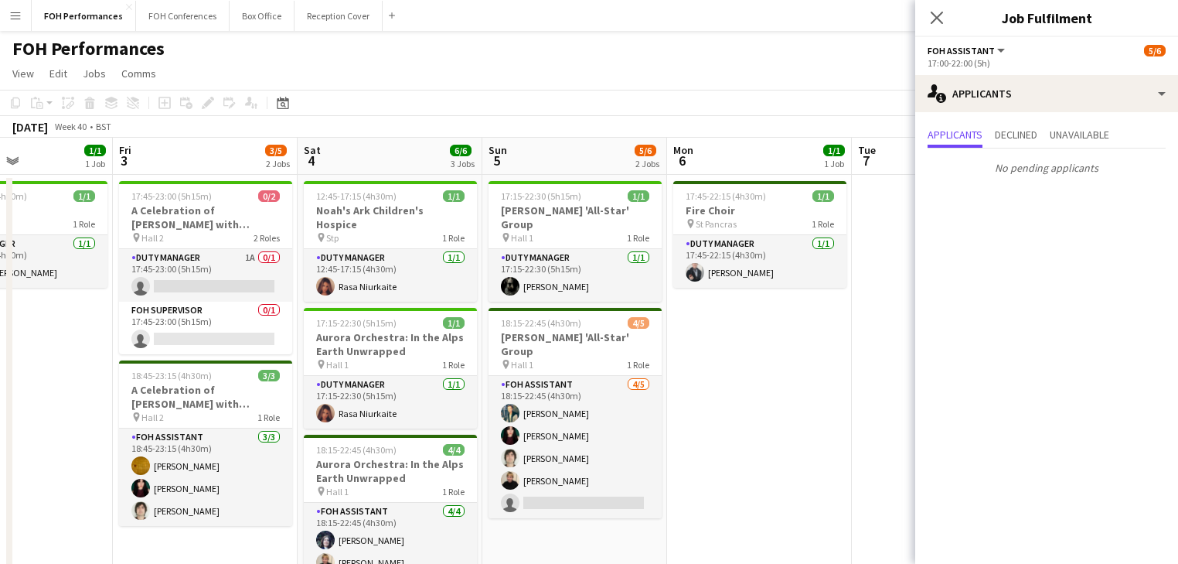
drag, startPoint x: 167, startPoint y: 430, endPoint x: 336, endPoint y: 429, distance: 169.3
click at [336, 429] on app-calendar-viewport "Tue 30 Wed 1 4/4 2 Jobs Thu 2 1/1 1 Job Fri 3 3/5 2 Jobs Sat 4 6/6 3 Jobs Sun 5…" at bounding box center [589, 516] width 1178 height 757
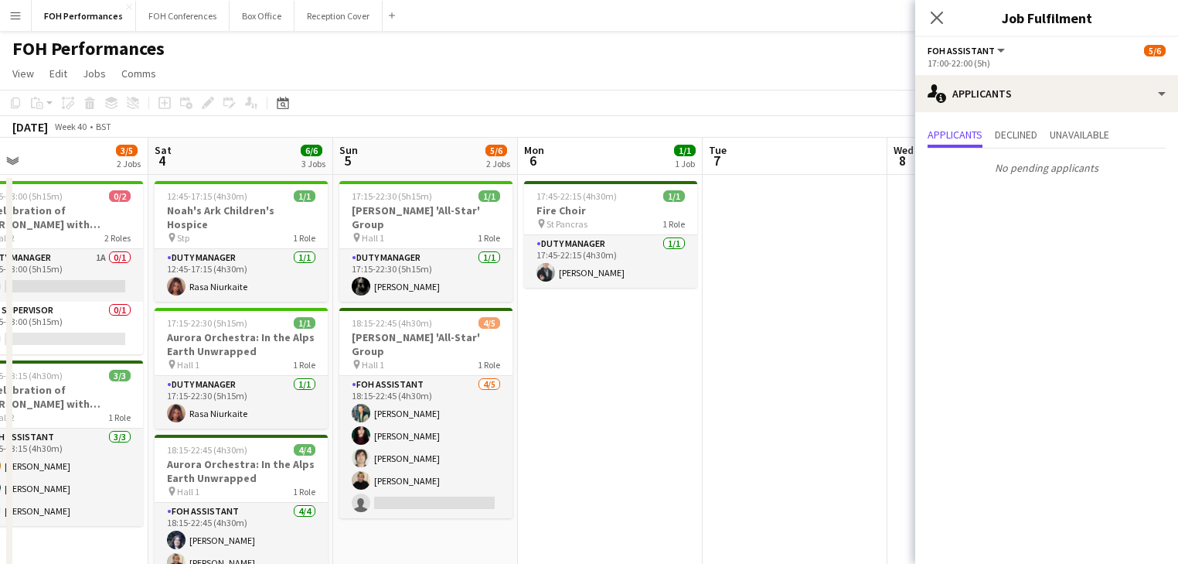
scroll to position [0, 616]
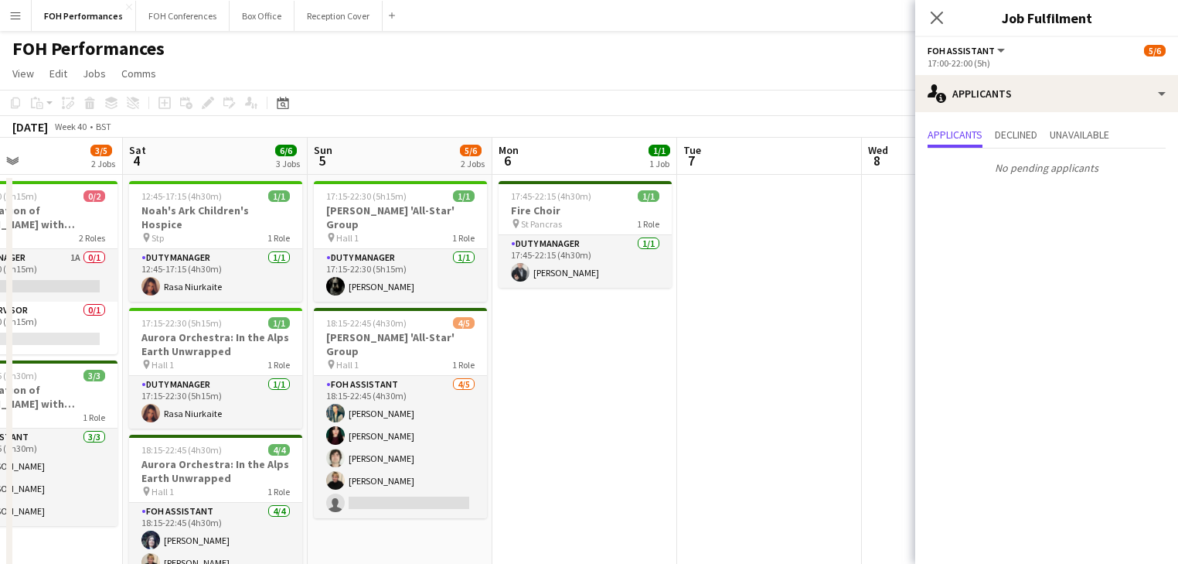
drag, startPoint x: 753, startPoint y: 414, endPoint x: 578, endPoint y: 397, distance: 175.5
click at [578, 397] on app-calendar-viewport "Tue 30 Wed 1 4/4 2 Jobs Thu 2 1/1 1 Job Fri 3 3/5 2 Jobs Sat 4 6/6 3 Jobs Sun 5…" at bounding box center [589, 516] width 1178 height 757
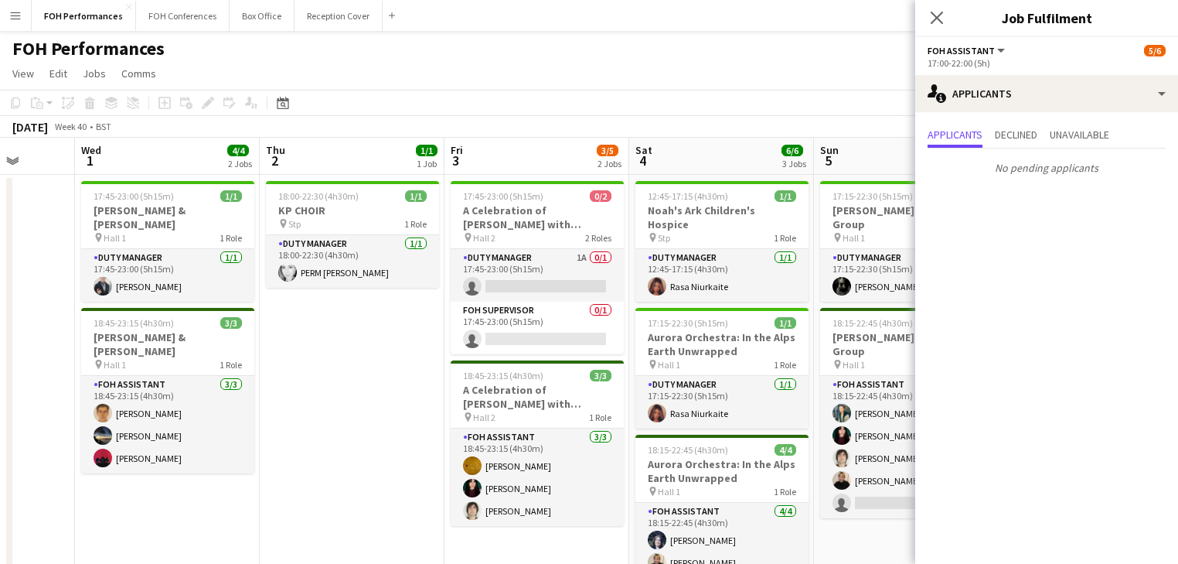
drag, startPoint x: 195, startPoint y: 361, endPoint x: 701, endPoint y: 356, distance: 506.5
click at [701, 356] on app-calendar-viewport "Sun 28 11/12 4 Jobs Mon 29 Tue 30 Wed 1 4/4 2 Jobs Thu 2 1/1 1 Job Fri 3 3/5 2 …" at bounding box center [589, 516] width 1178 height 757
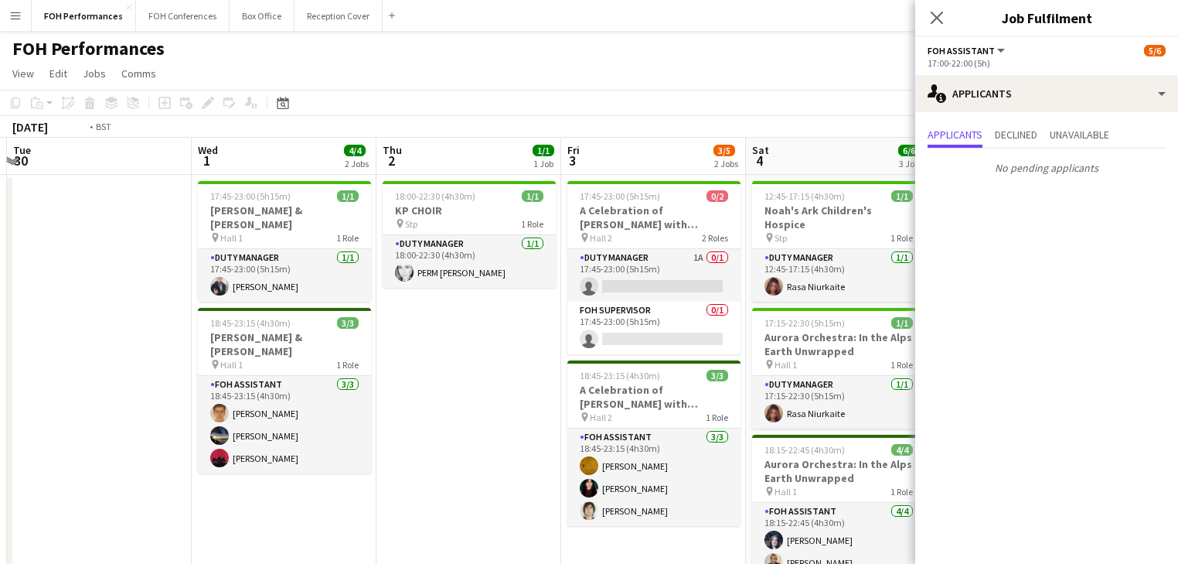
drag, startPoint x: 317, startPoint y: 356, endPoint x: 626, endPoint y: 356, distance: 309.3
click at [626, 356] on app-calendar-viewport "Sun 28 11/12 4 Jobs Mon 29 Tue 30 Wed 1 4/4 2 Jobs Thu 2 1/1 1 Job Fri 3 3/5 2 …" at bounding box center [589, 516] width 1178 height 757
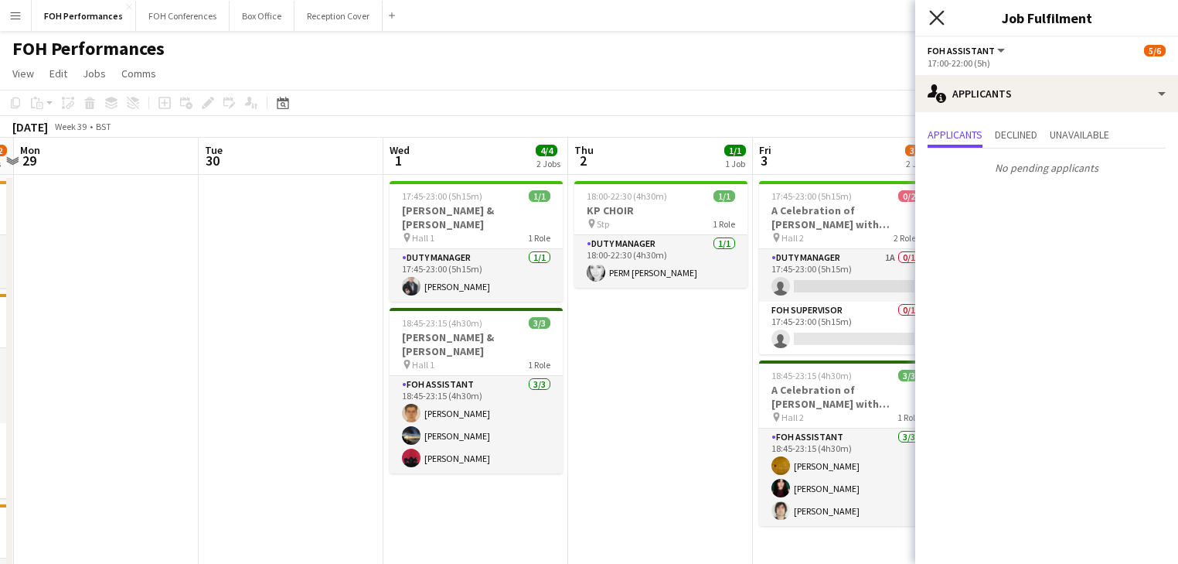
click at [934, 20] on icon at bounding box center [936, 17] width 15 height 15
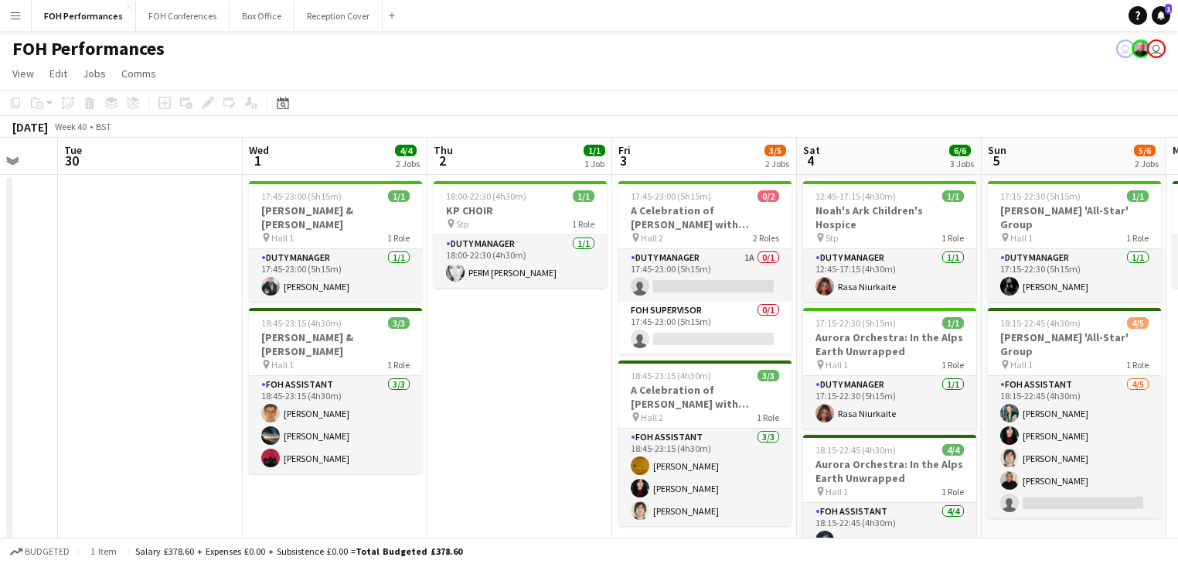
drag, startPoint x: 674, startPoint y: 346, endPoint x: 529, endPoint y: 335, distance: 145.8
click at [529, 335] on app-calendar-viewport "Sat 27 9/10 3 Jobs Sun 28 11/12 4 Jobs Mon 29 Tue 30 Wed 1 4/4 2 Jobs Thu 2 1/1…" at bounding box center [589, 516] width 1178 height 757
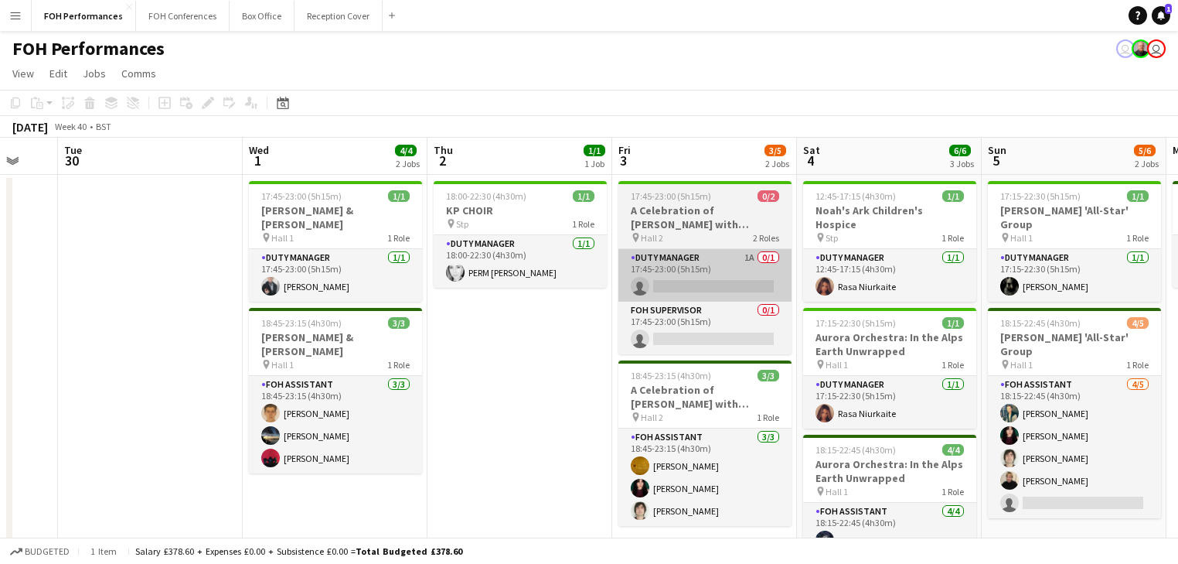
scroll to position [0, 501]
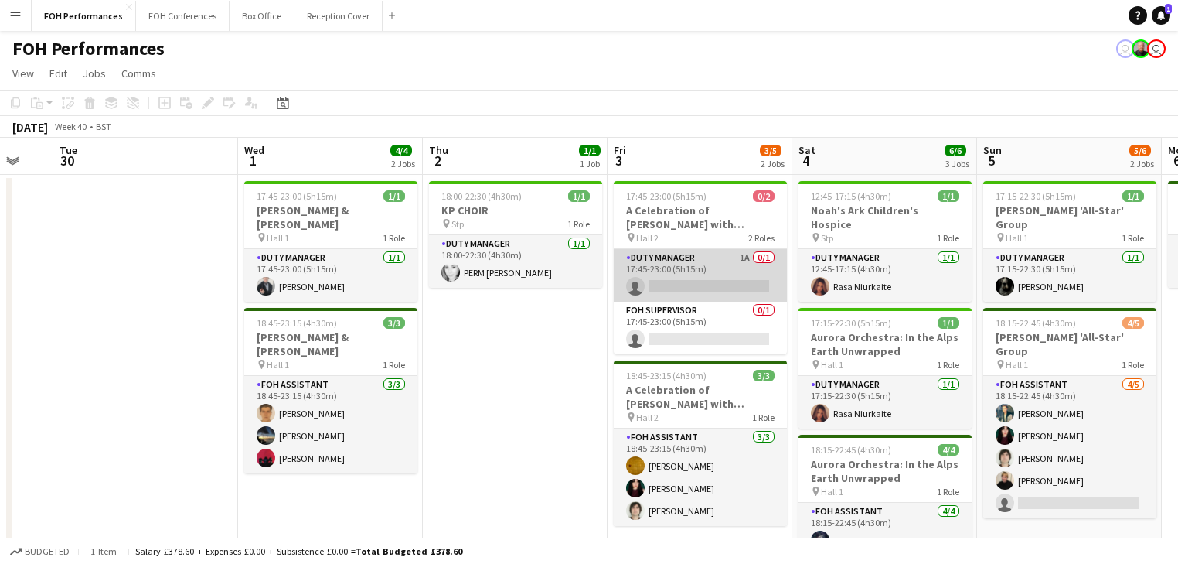
click at [722, 285] on app-card-role "Duty Manager 1A 0/1 17:45-23:00 (5h15m) single-neutral-actions" at bounding box center [700, 275] width 173 height 53
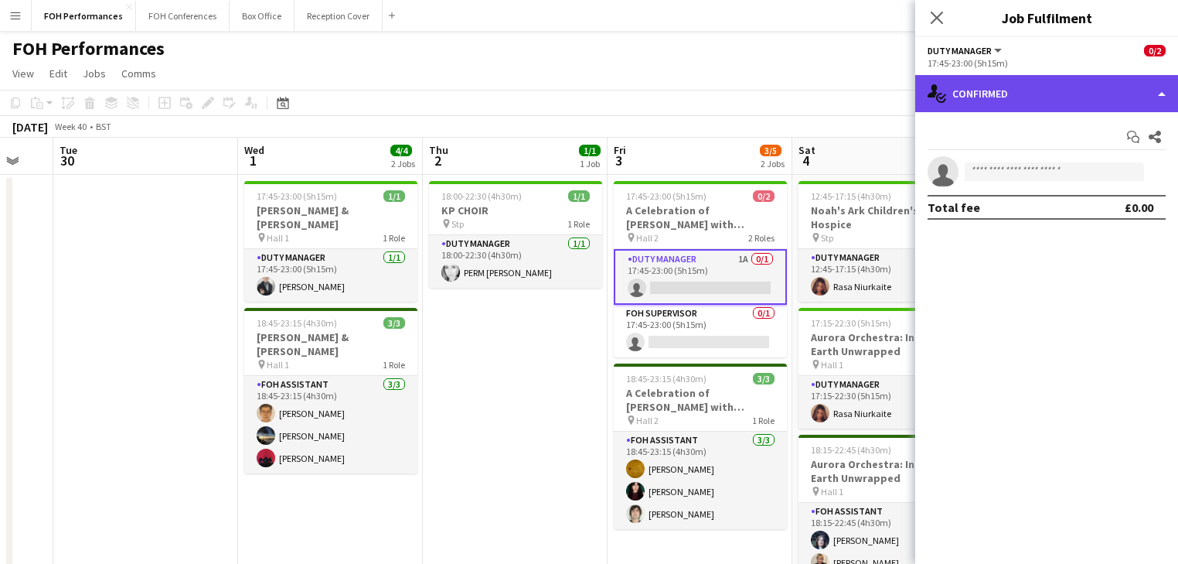
click at [990, 94] on div "single-neutral-actions-check-2 Confirmed" at bounding box center [1046, 93] width 263 height 37
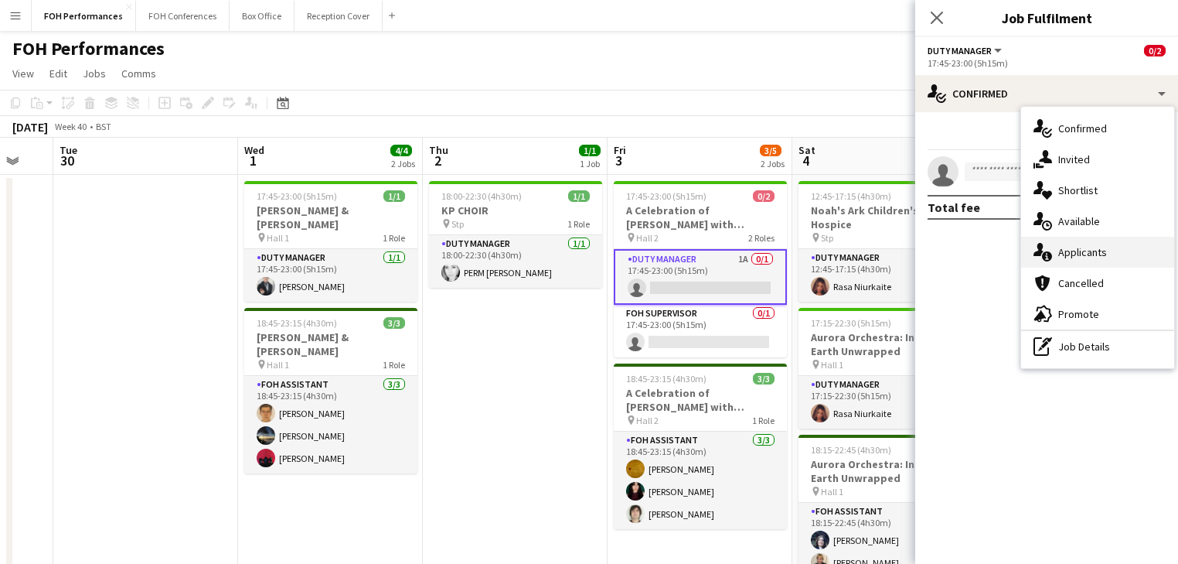
click at [1089, 245] on div "single-neutral-actions-information Applicants" at bounding box center [1097, 252] width 153 height 31
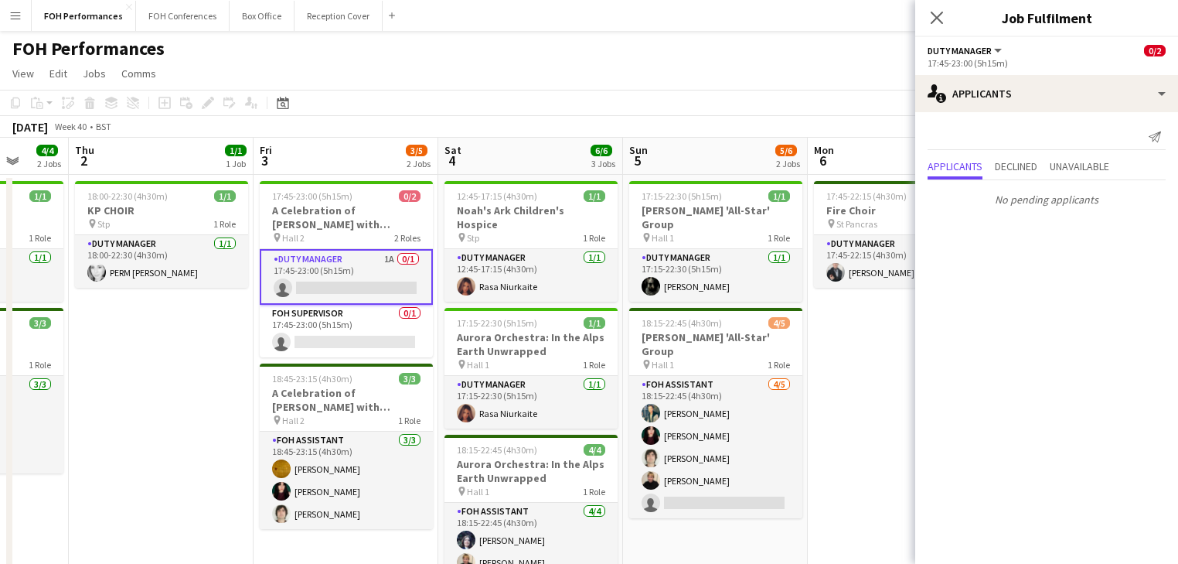
drag, startPoint x: 795, startPoint y: 273, endPoint x: 439, endPoint y: 251, distance: 356.3
click at [439, 251] on app-calendar-viewport "Mon 29 Tue 30 Wed 1 4/4 2 Jobs Thu 2 1/1 1 Job Fri 3 3/5 2 Jobs Sat 4 6/6 3 Job…" at bounding box center [589, 516] width 1178 height 757
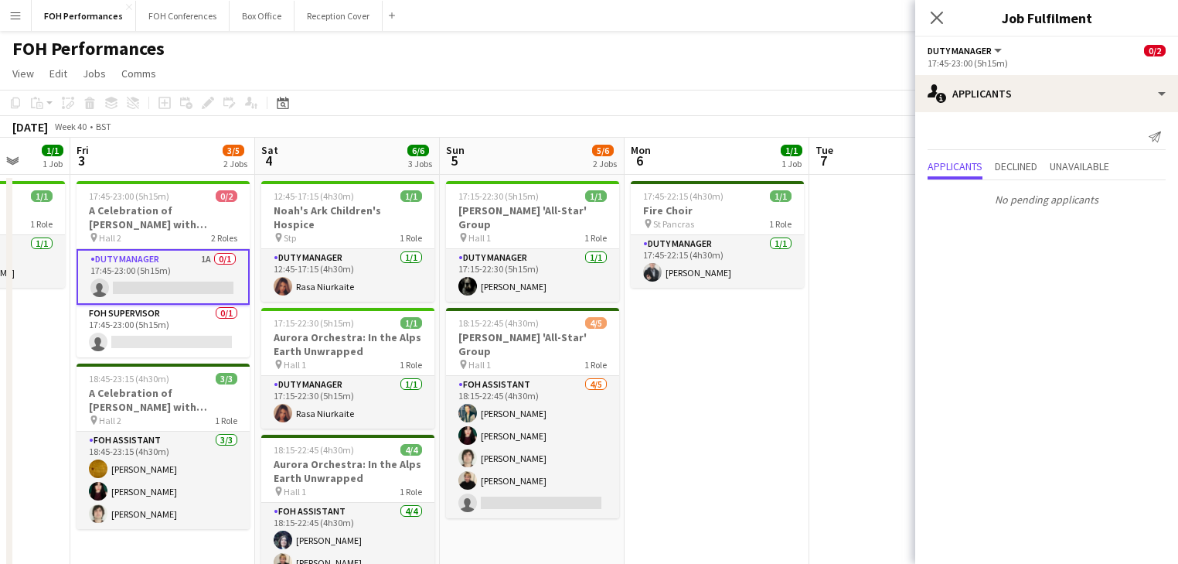
scroll to position [0, 445]
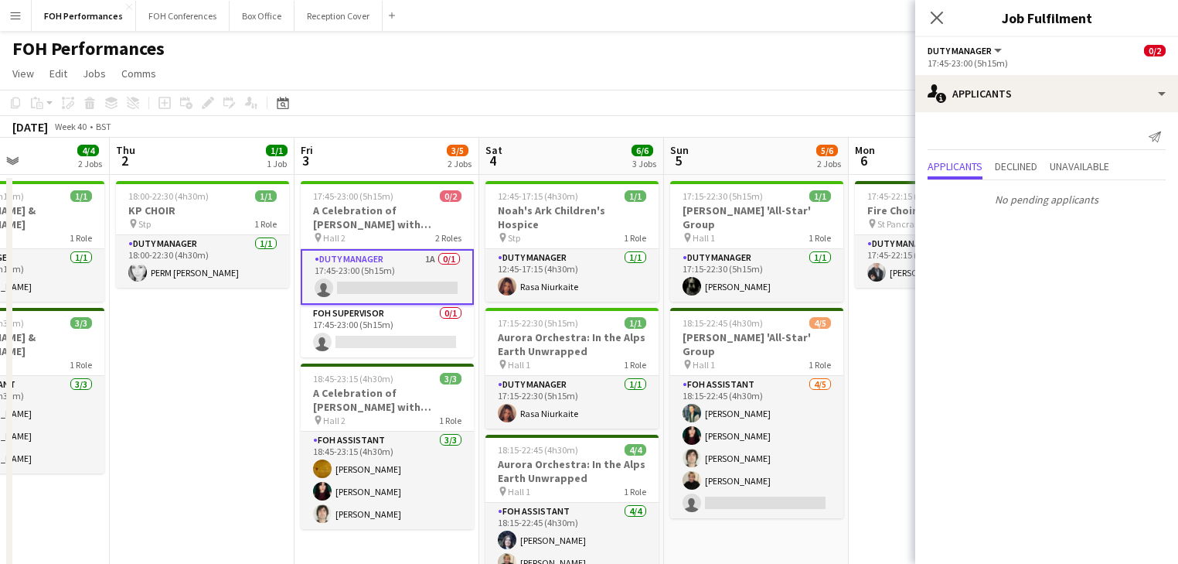
drag, startPoint x: 837, startPoint y: 373, endPoint x: 517, endPoint y: 340, distance: 322.5
click at [510, 346] on app-calendar-viewport "Mon 29 Tue 30 Wed 1 4/4 2 Jobs Thu 2 1/1 1 Job Fri 3 3/5 2 Jobs Sat 4 6/6 3 Job…" at bounding box center [589, 516] width 1178 height 757
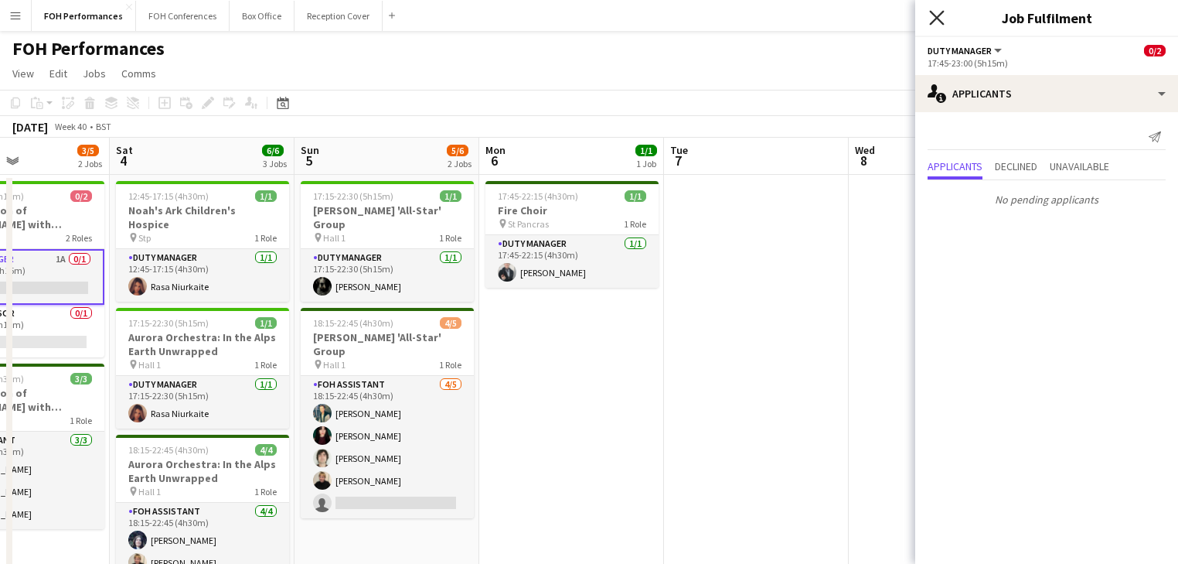
click at [936, 17] on icon at bounding box center [936, 17] width 15 height 15
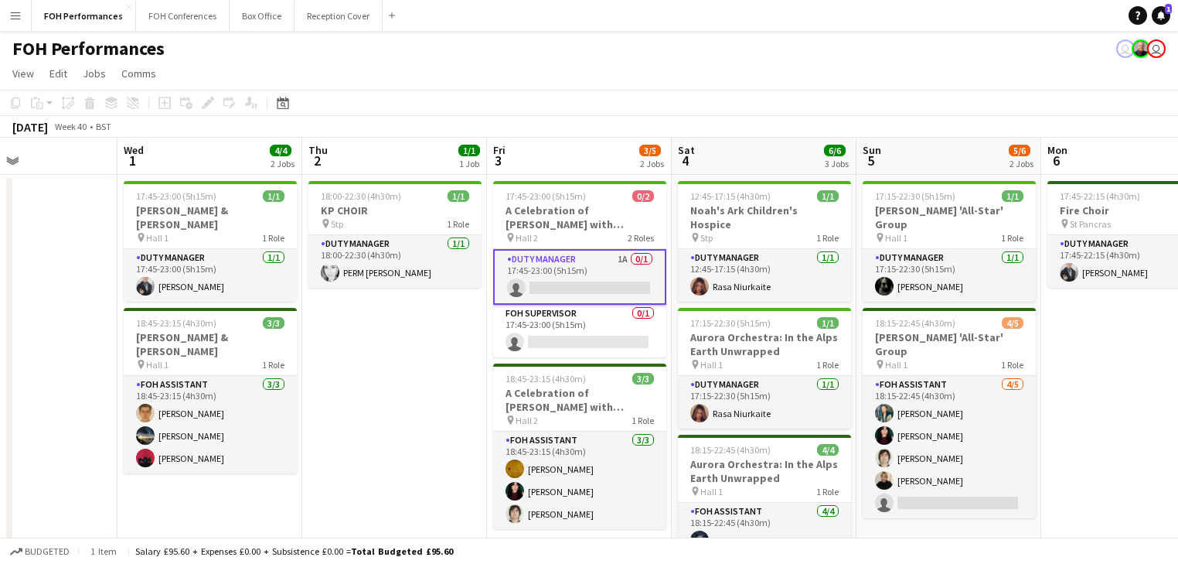
drag, startPoint x: 845, startPoint y: 411, endPoint x: 855, endPoint y: 412, distance: 10.1
click at [855, 412] on app-calendar-viewport "Sun 28 11/12 4 Jobs Mon 29 Tue 30 Wed 1 4/4 2 Jobs Thu 2 1/1 1 Job Fri 3 3/5 2 …" at bounding box center [589, 516] width 1178 height 757
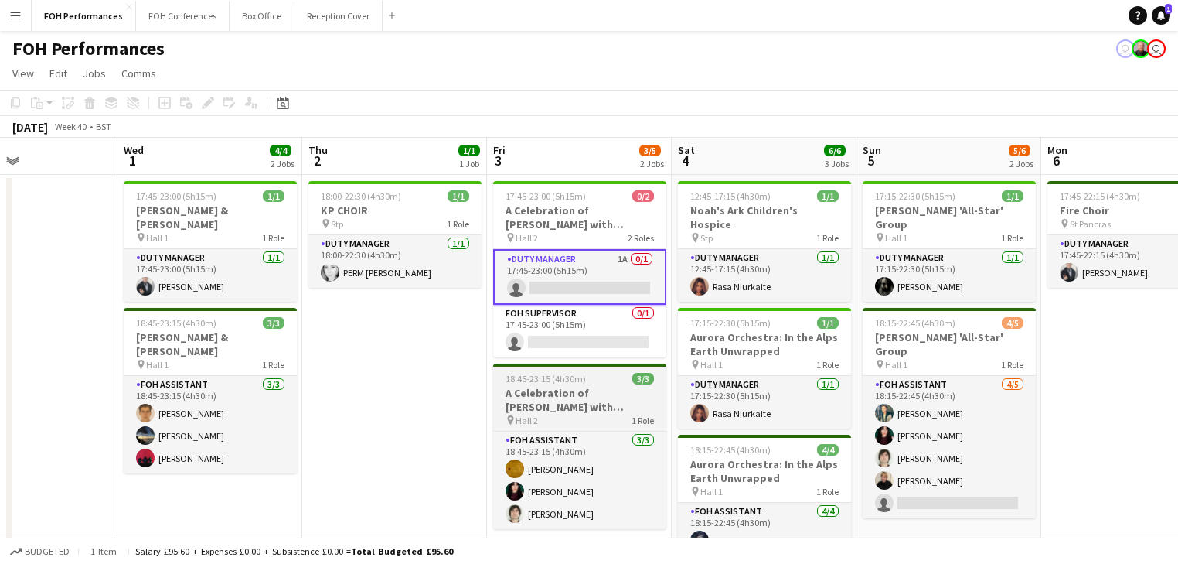
scroll to position [0, 442]
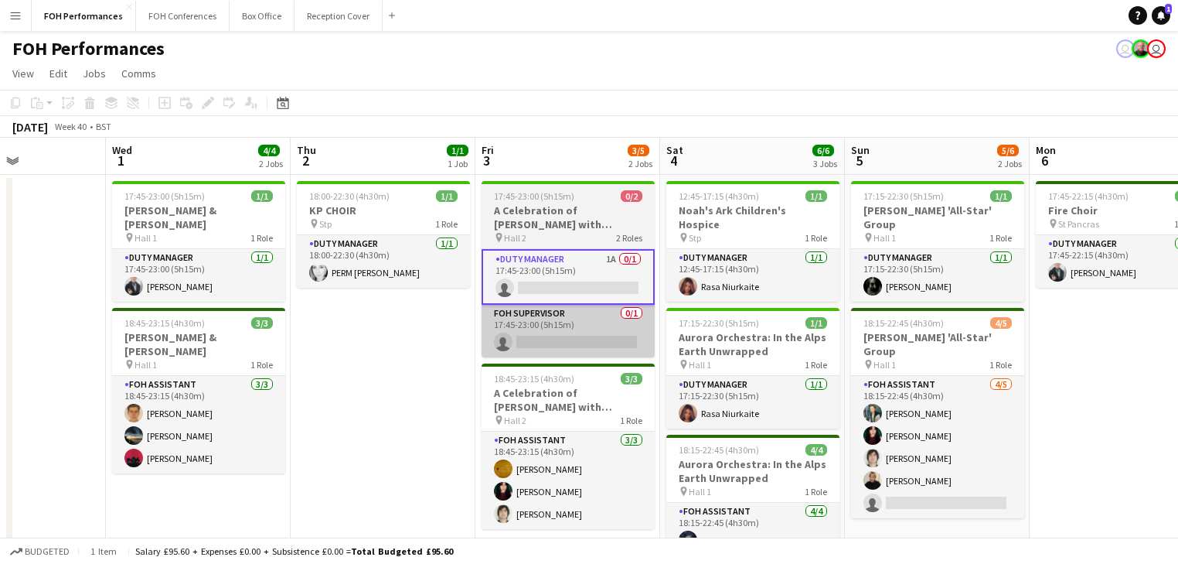
drag, startPoint x: 482, startPoint y: 351, endPoint x: 272, endPoint y: 340, distance: 209.8
click at [104, 341] on app-calendar-viewport "Sun 28 11/12 4 Jobs Mon 29 Tue 30 Wed 1 4/4 2 Jobs Thu 2 1/1 1 Job Fri 3 3/5 2 …" at bounding box center [589, 516] width 1178 height 757
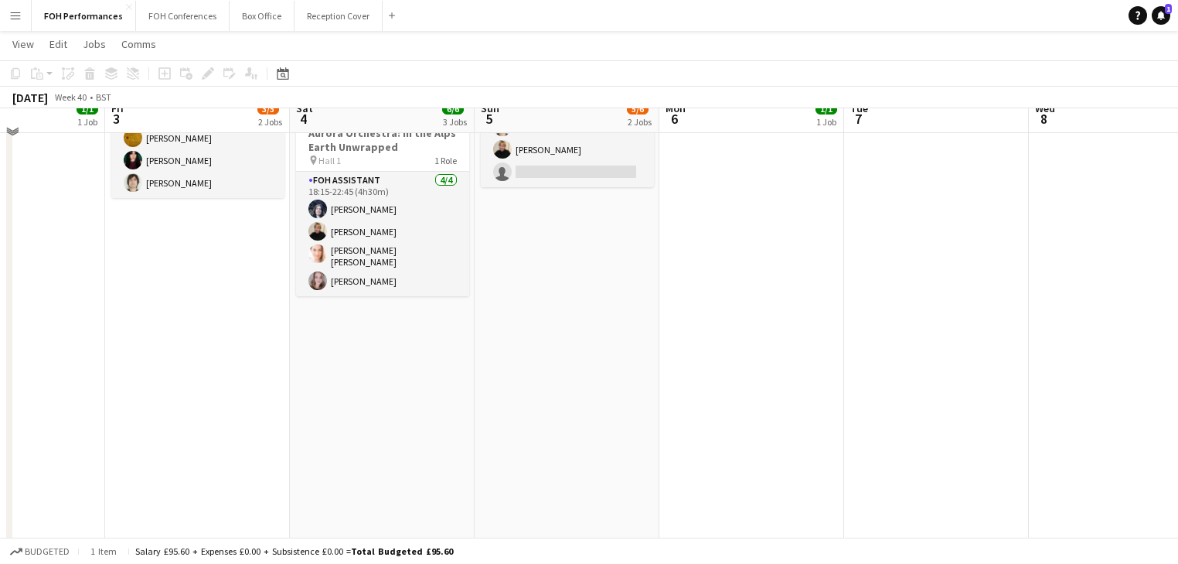
scroll to position [0, 0]
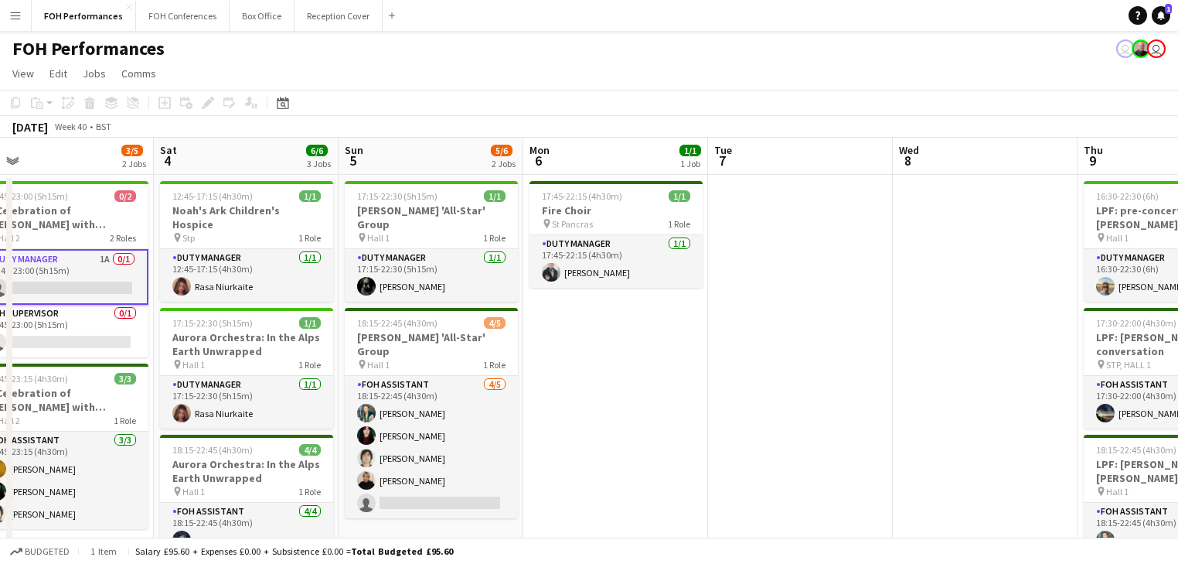
drag, startPoint x: 724, startPoint y: 359, endPoint x: 90, endPoint y: 294, distance: 637.4
click at [90, 294] on app-calendar-viewport "Tue 30 Wed 1 4/4 2 Jobs Thu 2 1/1 1 Job Fri 3 3/5 2 Jobs Sat 4 6/6 3 Jobs Sun 5…" at bounding box center [589, 516] width 1178 height 757
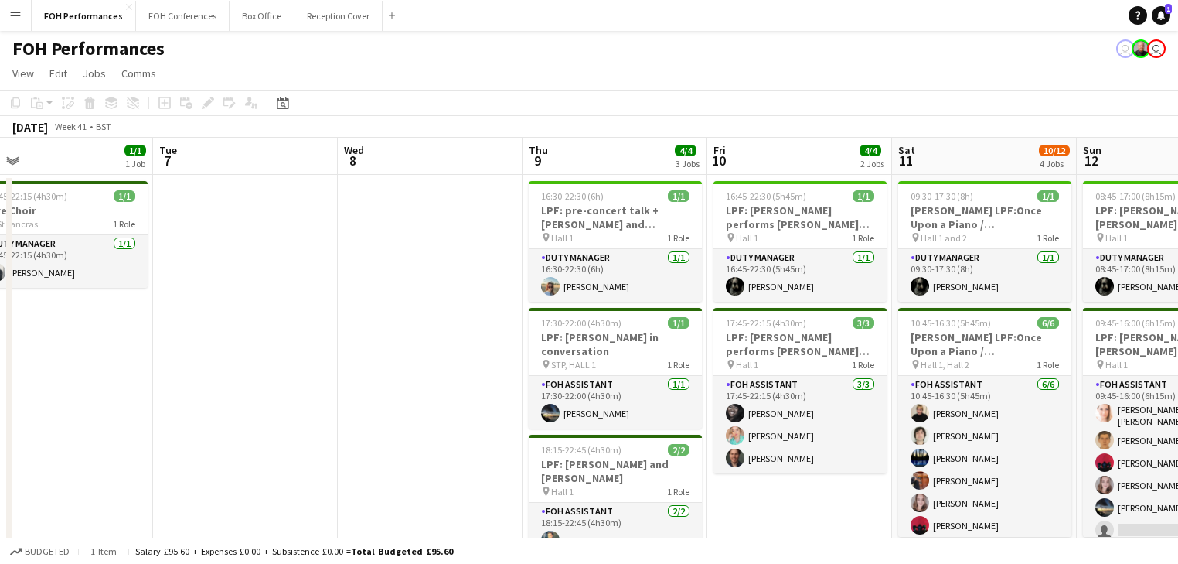
drag, startPoint x: 407, startPoint y: 340, endPoint x: 30, endPoint y: 263, distance: 384.4
click at [30, 263] on app-calendar-viewport "Sat 4 6/6 3 Jobs Sun 5 5/6 2 Jobs Mon 6 1/1 1 Job Tue 7 Wed 8 Thu 9 4/4 3 Jobs …" at bounding box center [589, 516] width 1178 height 757
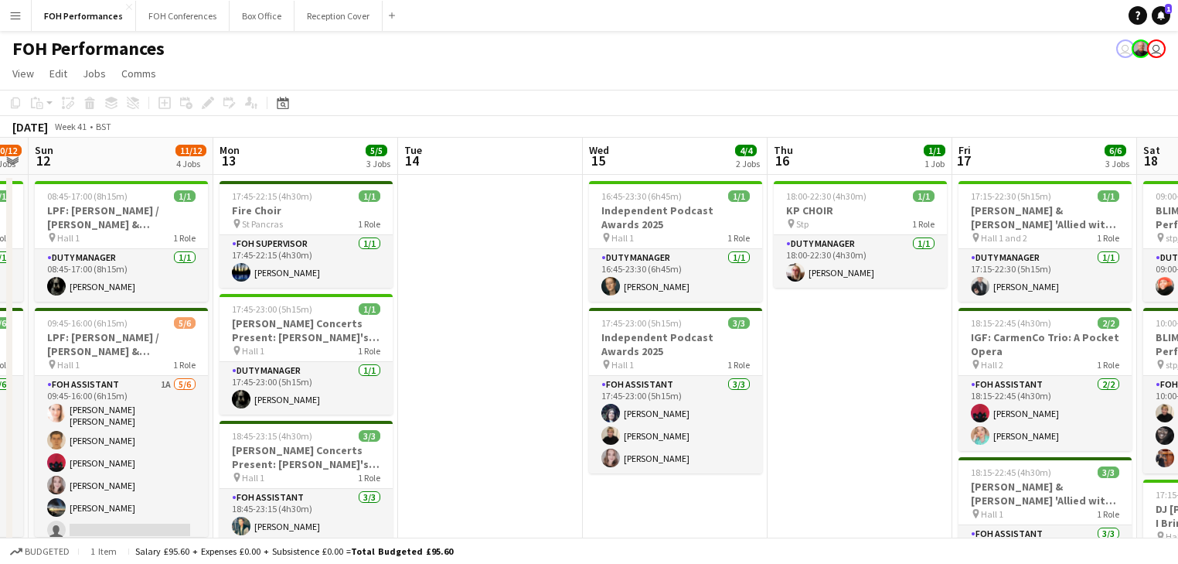
drag, startPoint x: 802, startPoint y: 332, endPoint x: 599, endPoint y: 315, distance: 203.3
click at [124, 267] on app-calendar-viewport "Thu 9 4/4 3 Jobs Fri 10 4/4 2 Jobs Sat 11 10/12 4 Jobs Sun 12 11/12 4 Jobs Mon …" at bounding box center [589, 516] width 1178 height 757
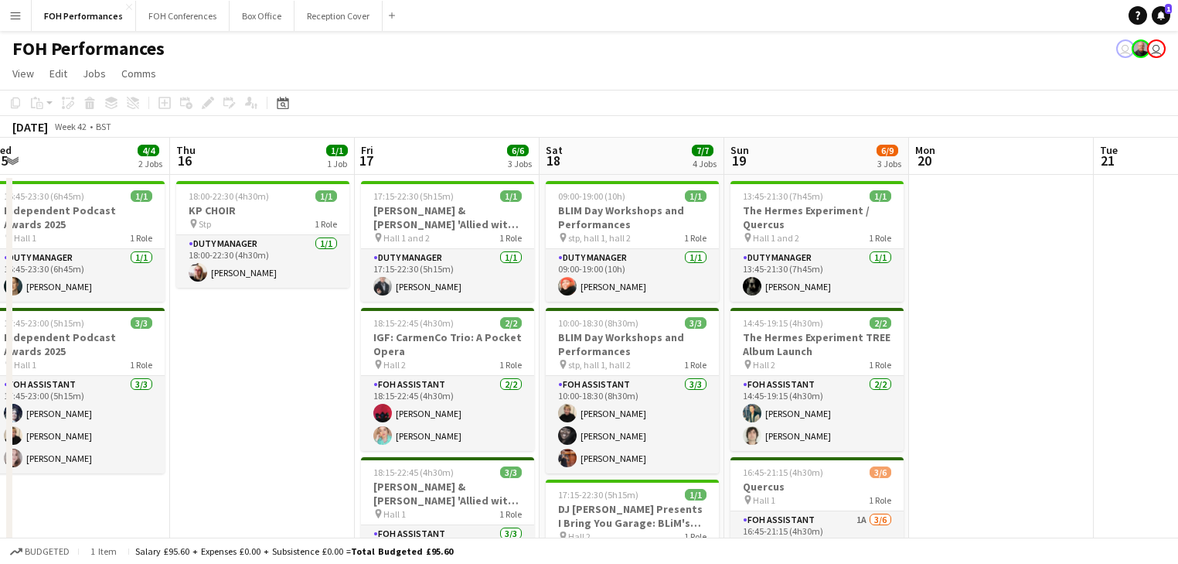
drag, startPoint x: 380, startPoint y: 314, endPoint x: -19, endPoint y: 241, distance: 405.5
click at [0, 241] on html "Menu Boards Boards Boards All jobs Status Workforce Workforce My Workforce Recr…" at bounding box center [589, 460] width 1178 height 921
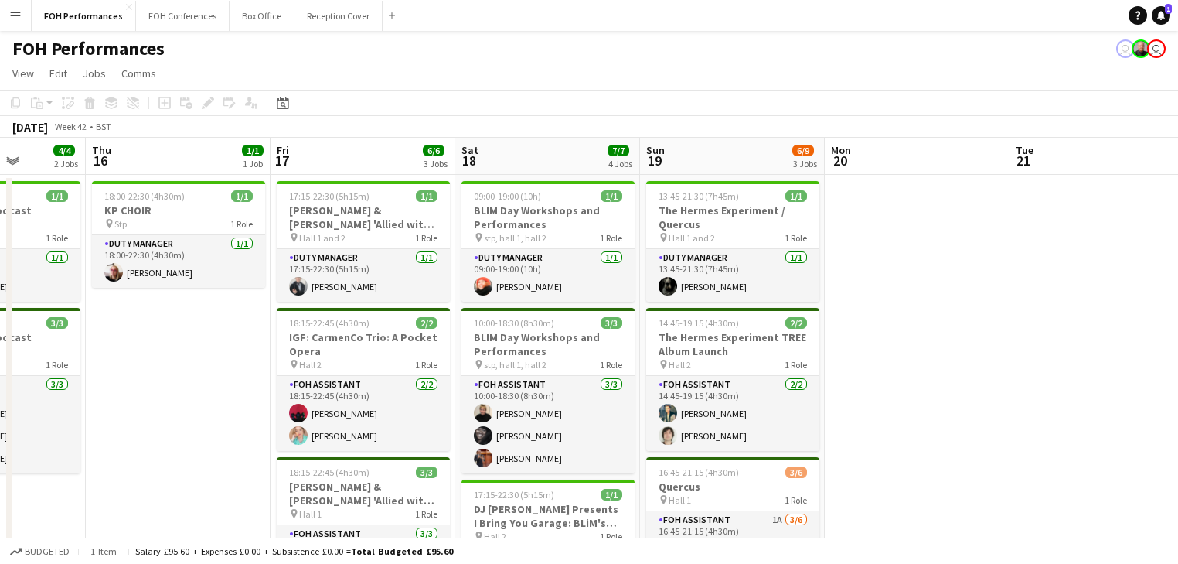
drag, startPoint x: 457, startPoint y: 297, endPoint x: 443, endPoint y: 297, distance: 13.9
click at [443, 297] on app-calendar-viewport "Mon 13 5/5 3 Jobs Tue 14 Wed 15 4/4 2 Jobs Thu 16 1/1 1 Job Fri 17 6/6 3 Jobs S…" at bounding box center [589, 516] width 1178 height 757
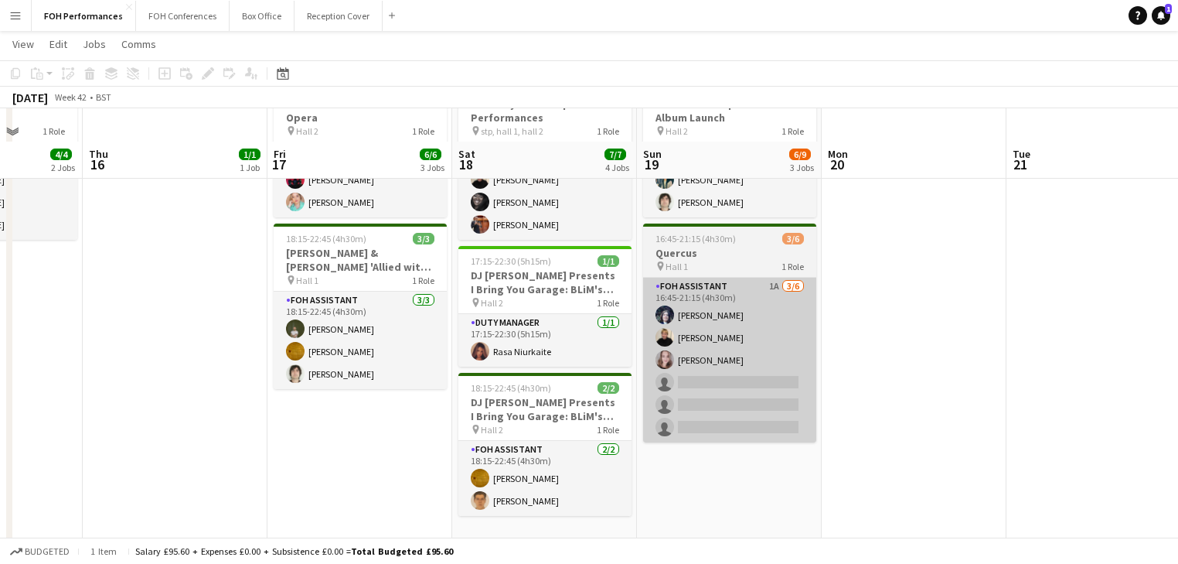
scroll to position [190, 0]
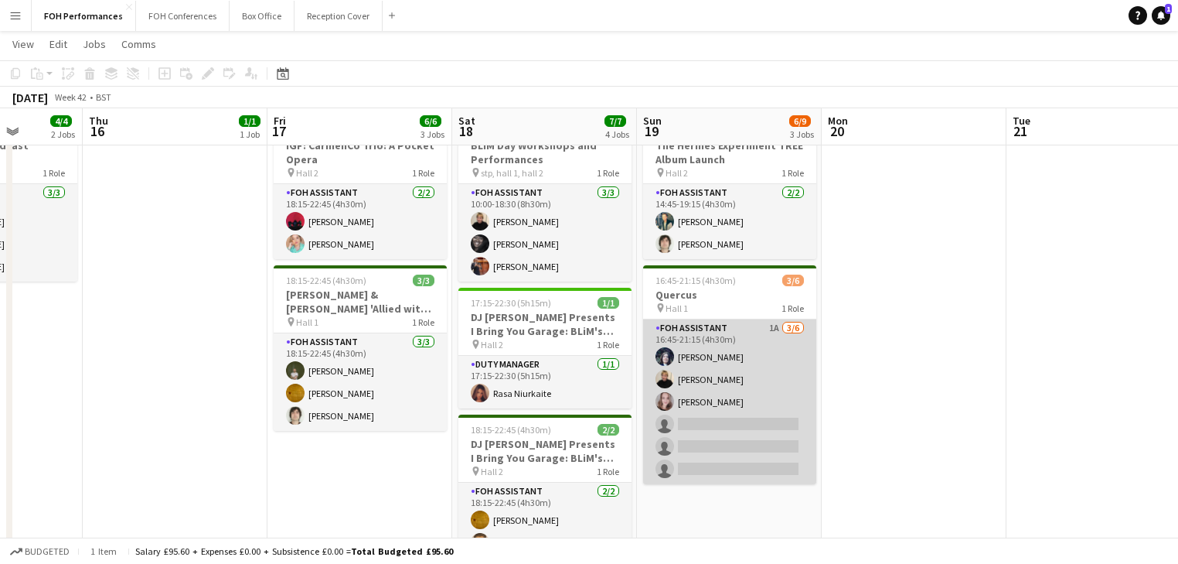
click at [704, 368] on app-card-role "FOH Assistant 1A 3/6 16:45-21:15 (4h30m) Louise Warren Jojo Ruta Magdalena Wlos…" at bounding box center [729, 401] width 173 height 165
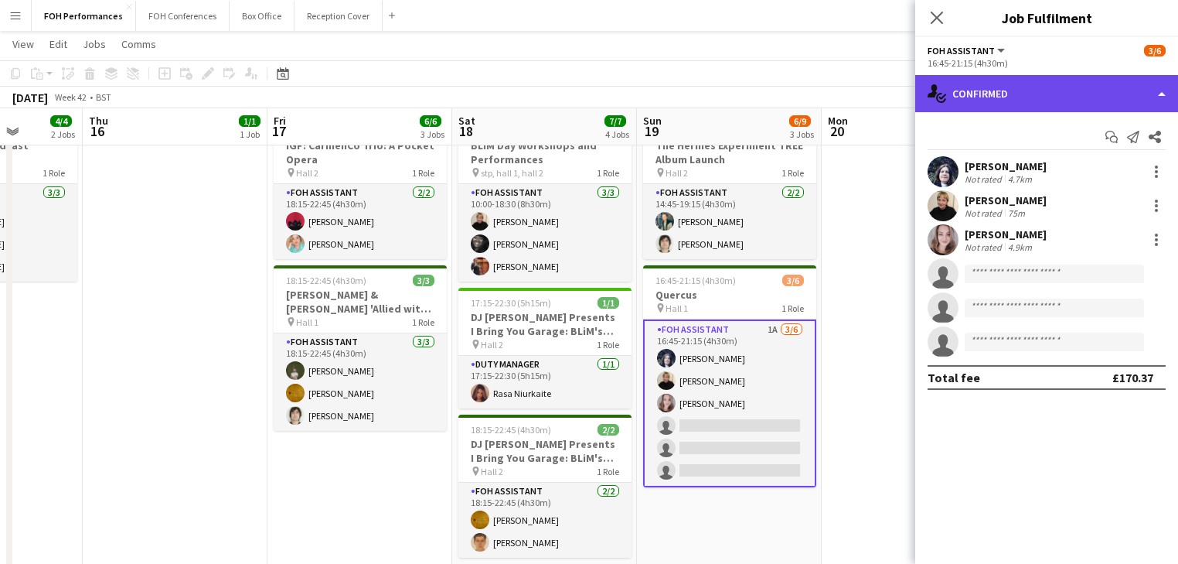
click at [1038, 94] on div "single-neutral-actions-check-2 Confirmed" at bounding box center [1046, 93] width 263 height 37
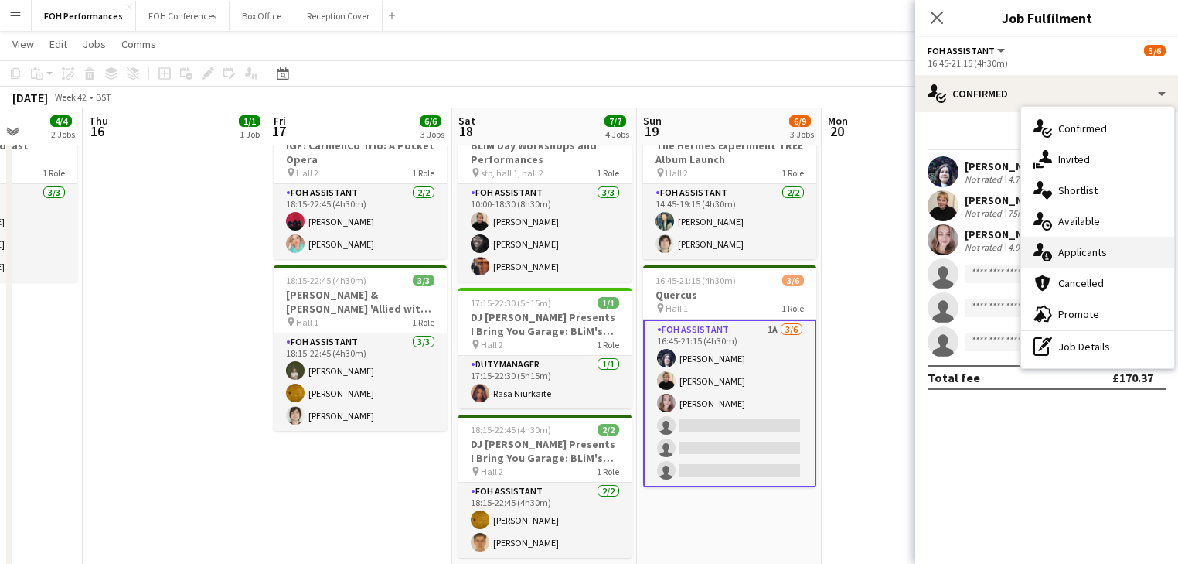
click at [1089, 253] on span "Applicants" at bounding box center [1083, 252] width 49 height 14
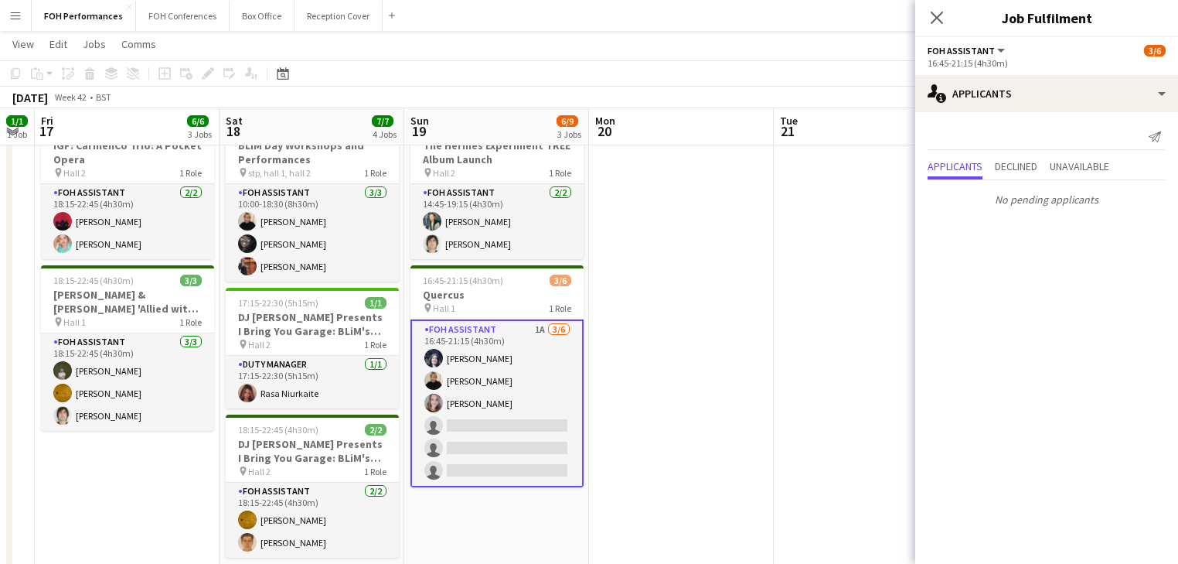
drag, startPoint x: 734, startPoint y: 309, endPoint x: 254, endPoint y: 272, distance: 481.6
click at [254, 272] on app-calendar-viewport "Mon 13 5/5 3 Jobs Tue 14 Wed 15 4/4 2 Jobs Thu 16 1/1 1 Job Fri 17 6/6 3 Jobs S…" at bounding box center [589, 286] width 1178 height 833
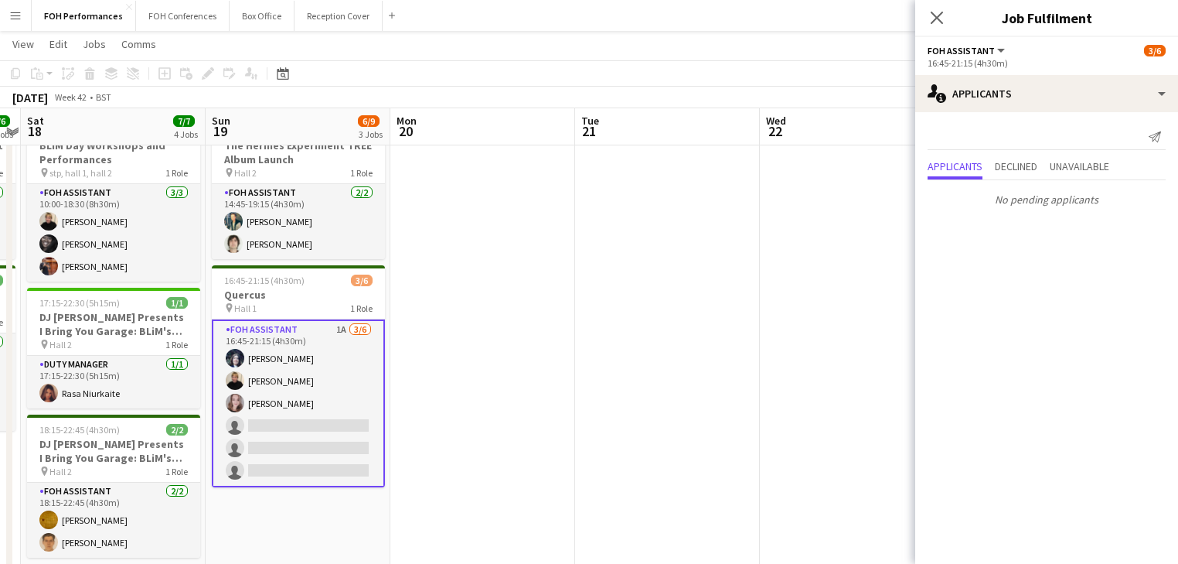
drag, startPoint x: 570, startPoint y: 314, endPoint x: 362, endPoint y: 289, distance: 209.5
click at [362, 292] on app-calendar-viewport "Wed 15 4/4 2 Jobs Thu 16 1/1 1 Job Fri 17 6/6 3 Jobs Sat 18 7/7 4 Jobs Sun 19 6…" at bounding box center [589, 382] width 1178 height 1024
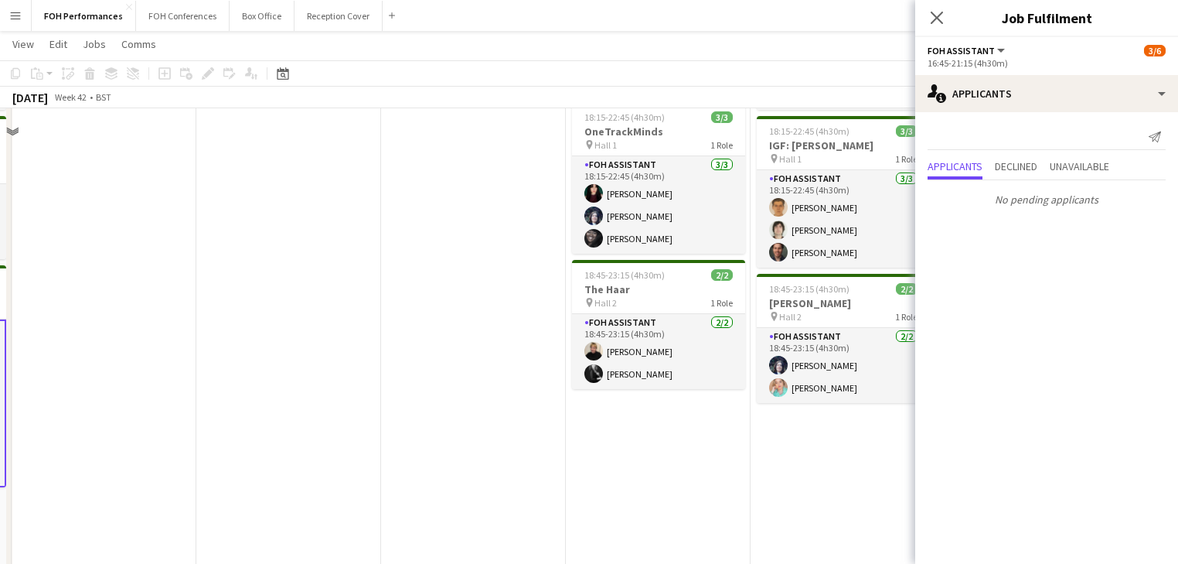
scroll to position [0, 0]
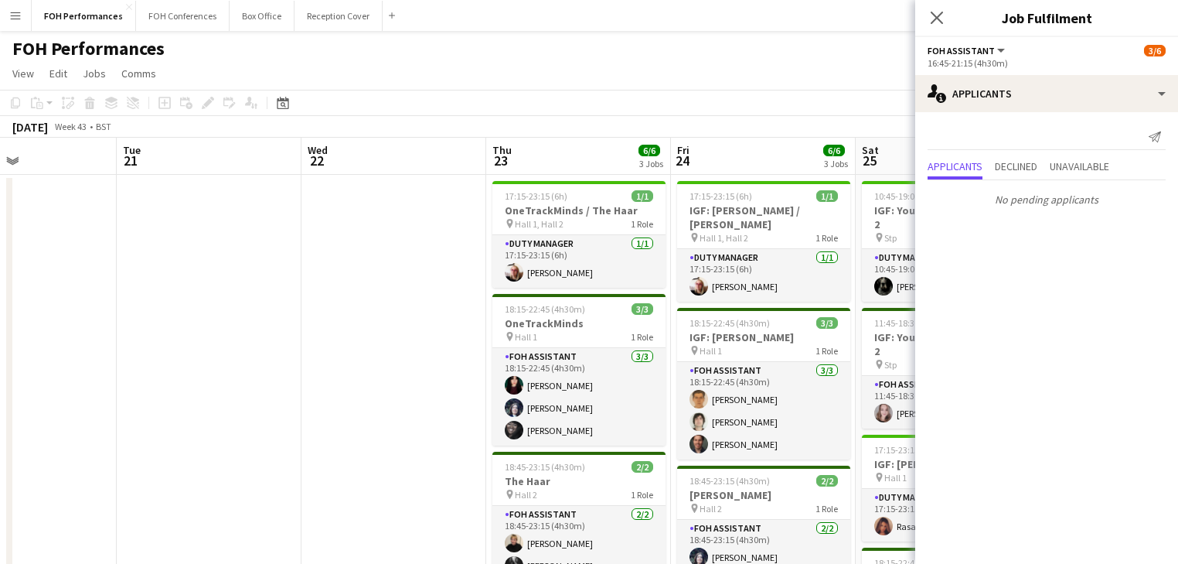
drag, startPoint x: 519, startPoint y: 289, endPoint x: 121, endPoint y: 255, distance: 399.7
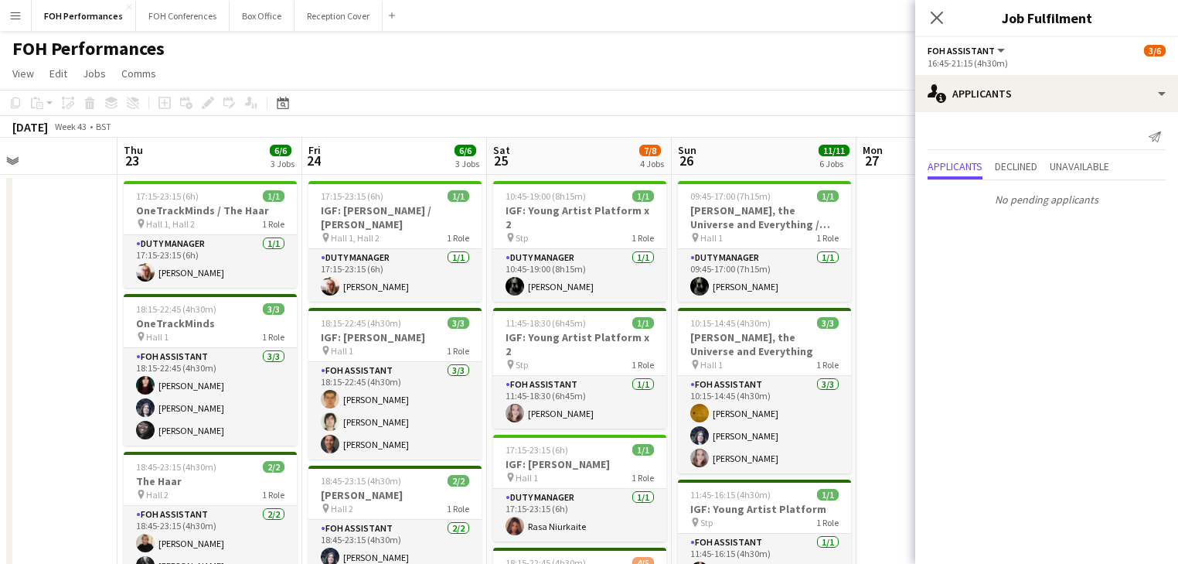
scroll to position [0, 705]
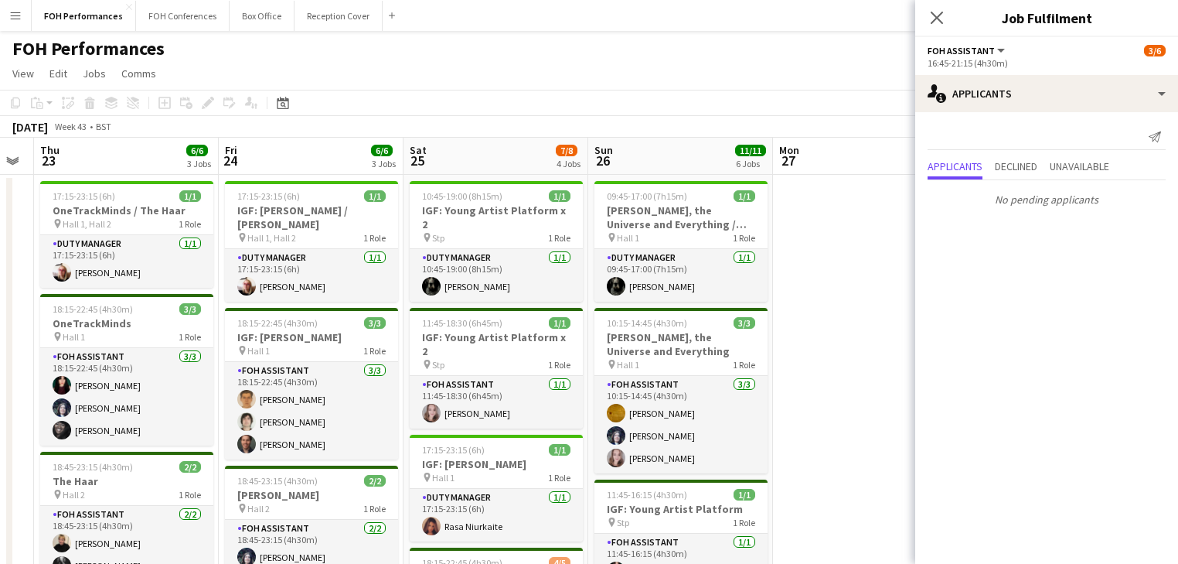
drag, startPoint x: 619, startPoint y: 356, endPoint x: 557, endPoint y: 359, distance: 61.9
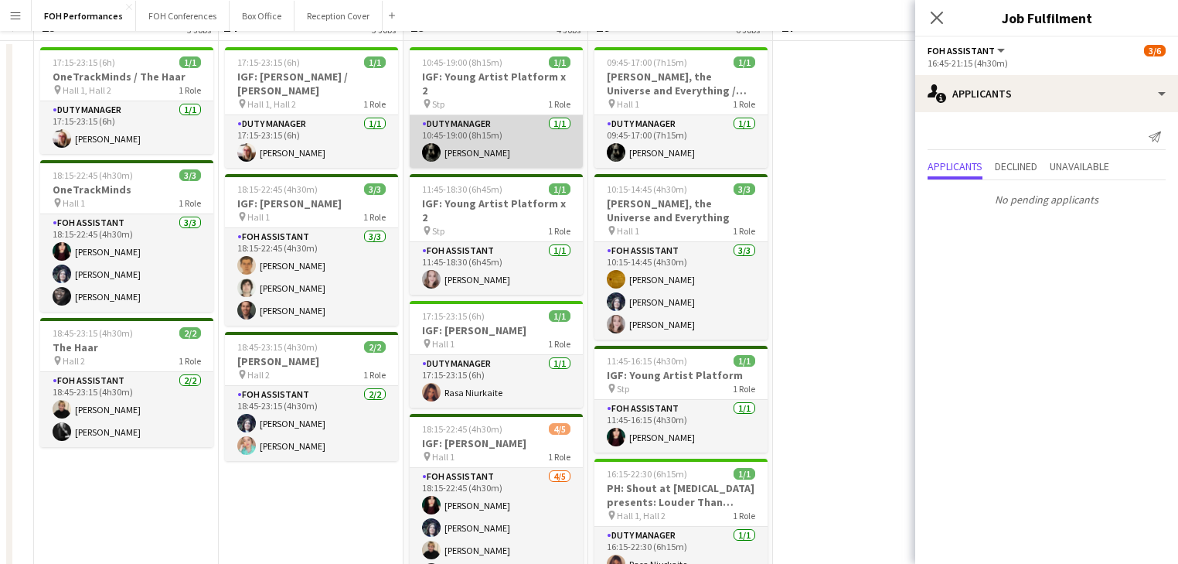
scroll to position [0, 0]
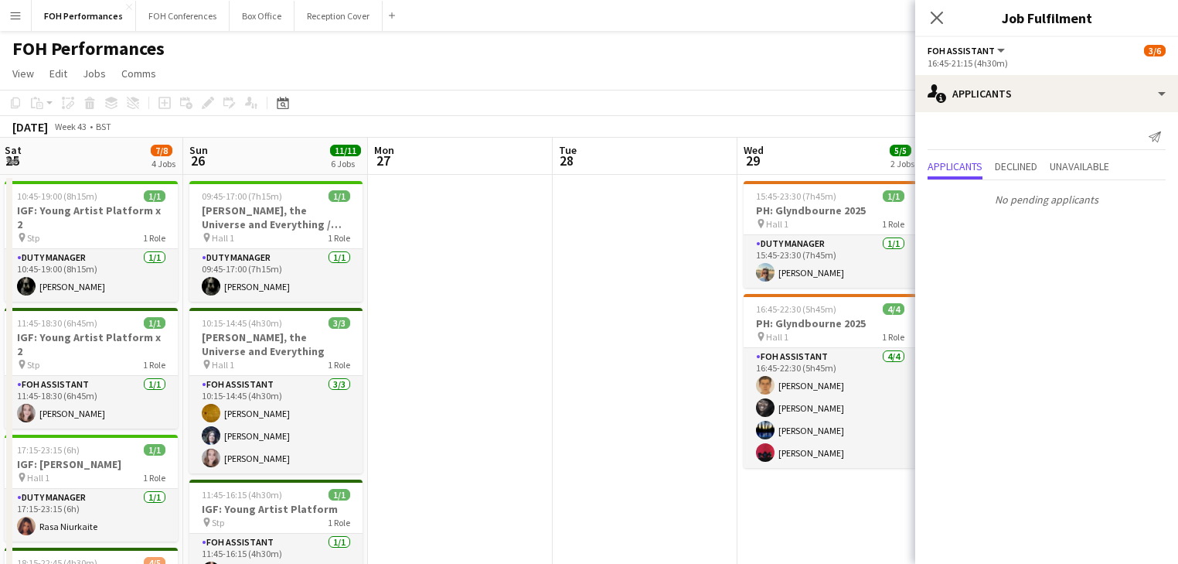
drag, startPoint x: 617, startPoint y: 297, endPoint x: 578, endPoint y: 268, distance: 48.1
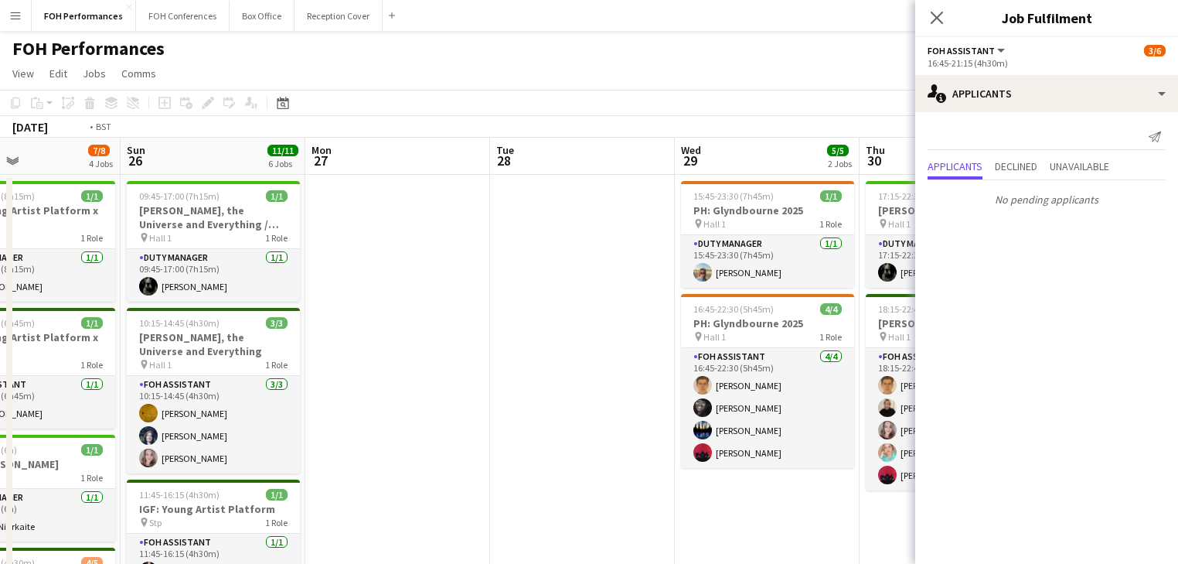
drag, startPoint x: 339, startPoint y: 265, endPoint x: 28, endPoint y: 201, distance: 317.4
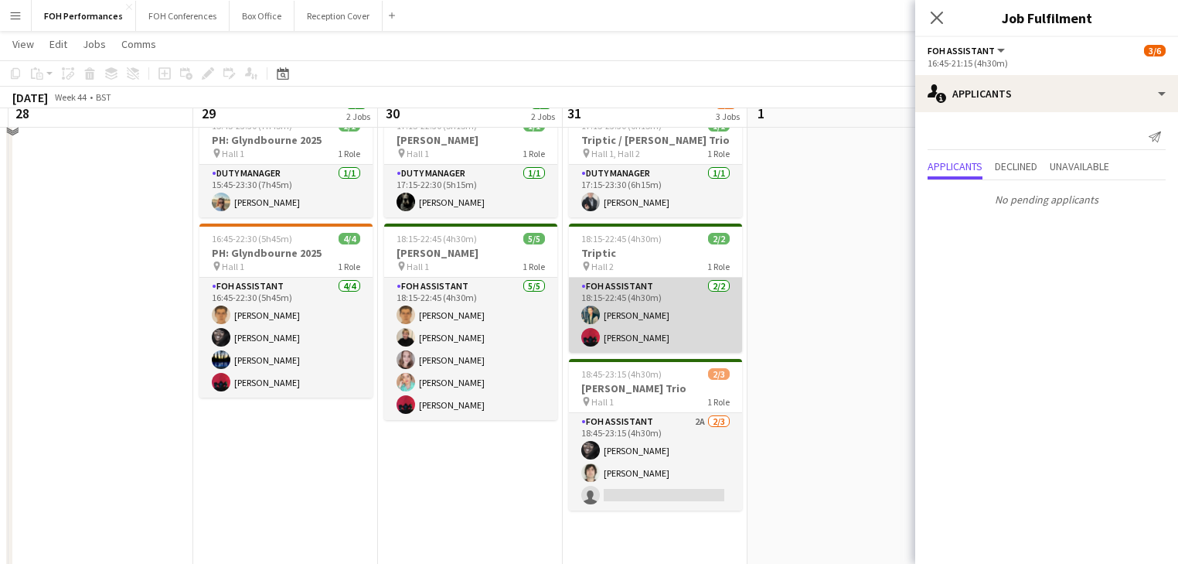
scroll to position [247, 0]
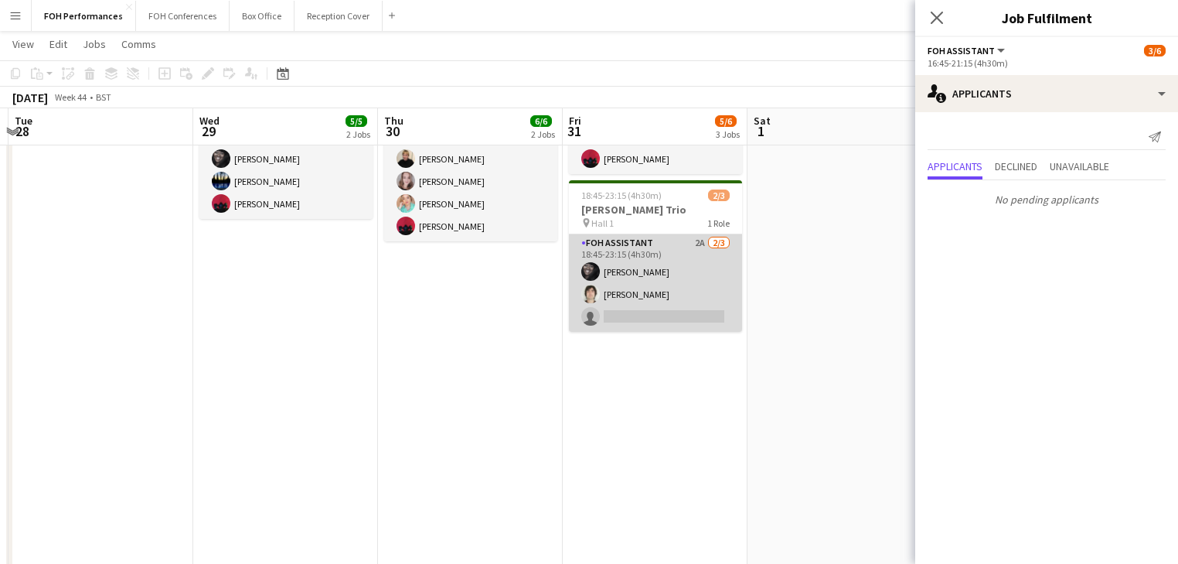
click at [611, 303] on app-card-role "FOH Assistant 2A 2/3 18:45-23:15 (4h30m) Deborah Carew Hani Abbasi single-neutr…" at bounding box center [655, 282] width 173 height 97
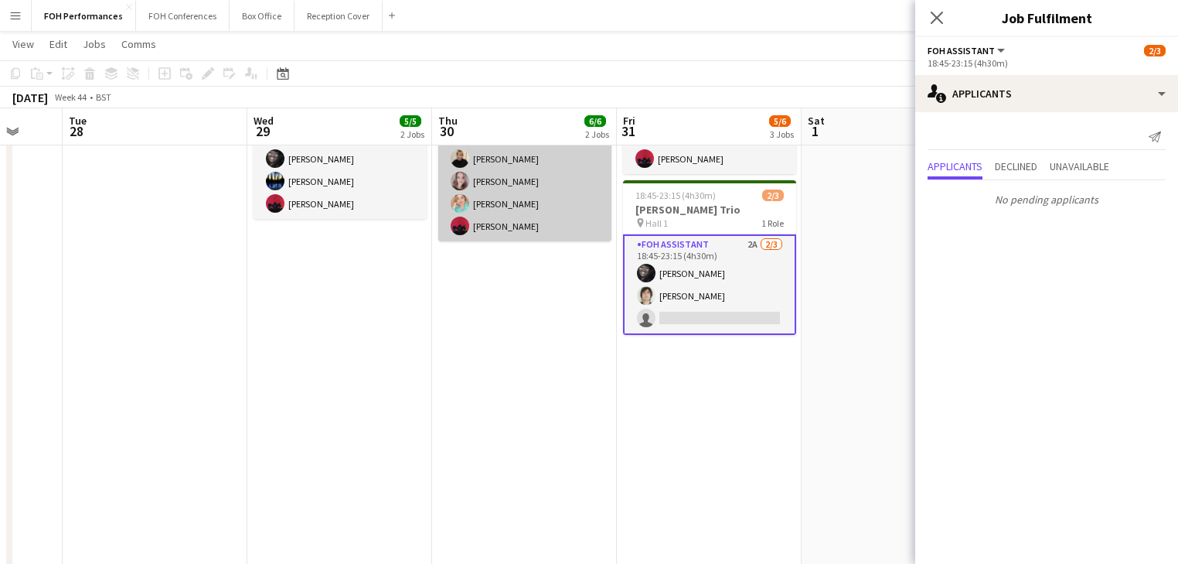
scroll to position [0, 443]
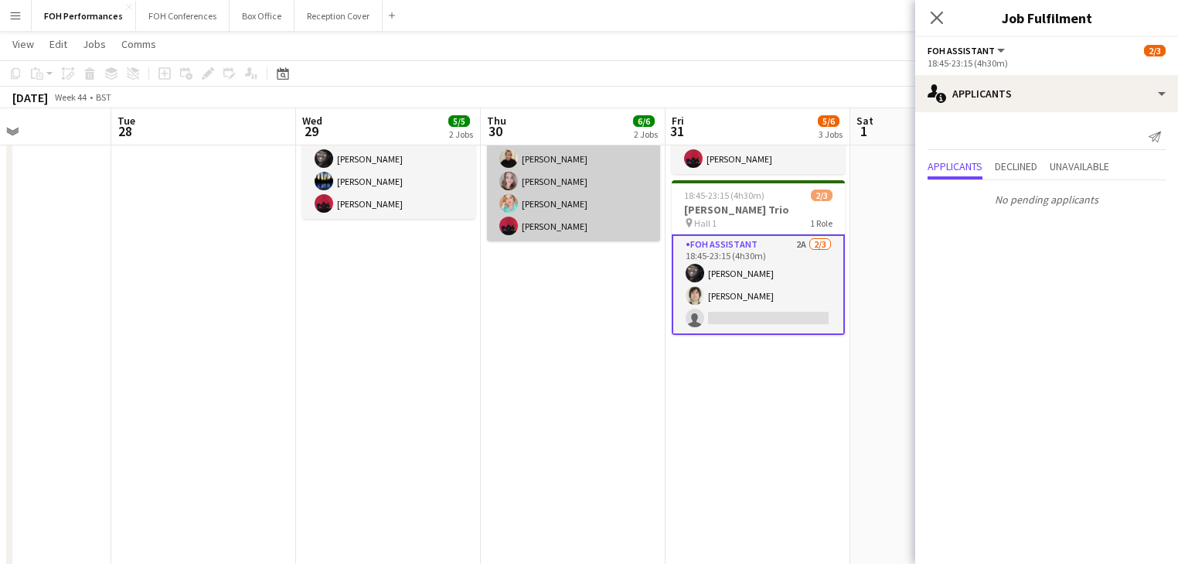
drag, startPoint x: 493, startPoint y: 282, endPoint x: 591, endPoint y: 164, distance: 153.7
click at [591, 148] on app-calendar-viewport "Sat 25 7/8 4 Jobs Sun 26 11/11 6 Jobs Mon 27 Tue 28 Wed 29 5/5 2 Jobs Thu 30 6/…" at bounding box center [589, 325] width 1178 height 1024
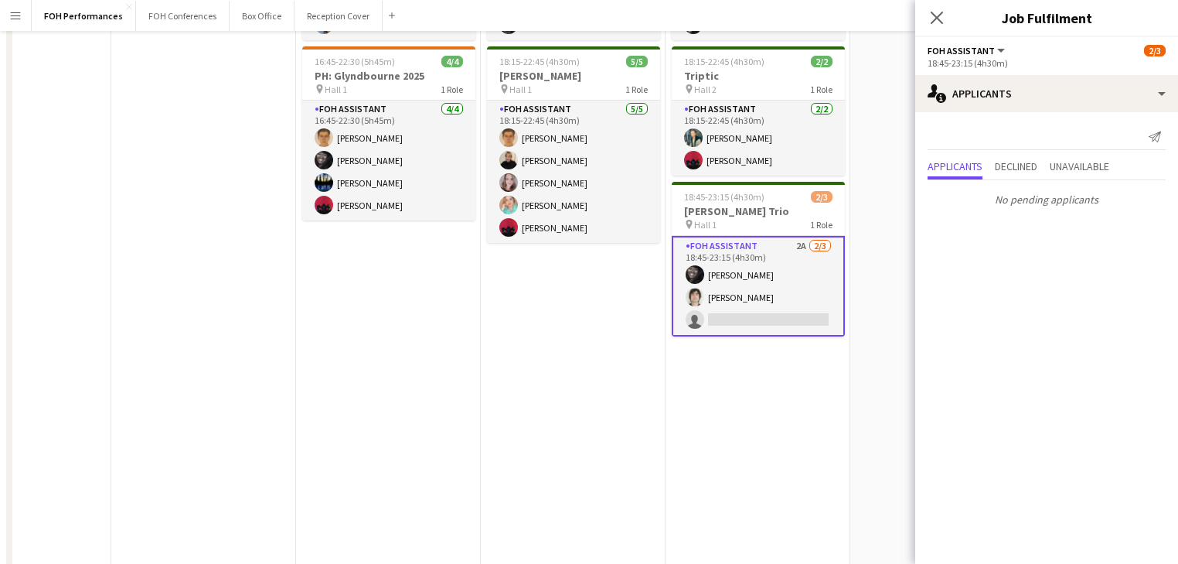
scroll to position [0, 0]
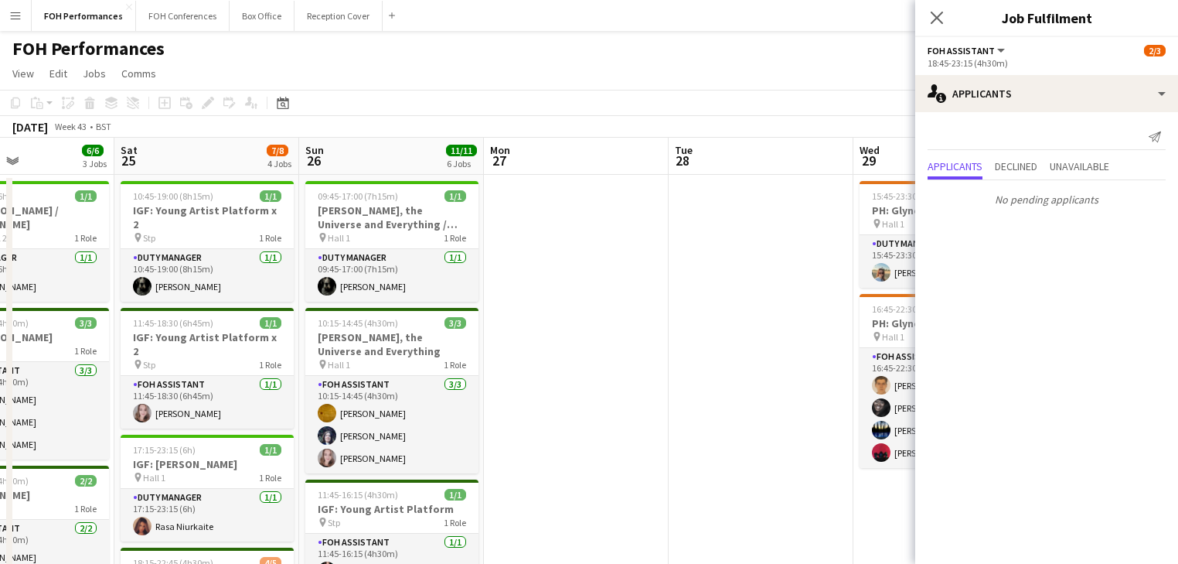
drag, startPoint x: 629, startPoint y: 203, endPoint x: 939, endPoint y: 199, distance: 310.9
click at [984, 201] on body "Menu Boards Boards Boards All jobs Status Workforce Workforce My Workforce Recr…" at bounding box center [589, 556] width 1178 height 1112
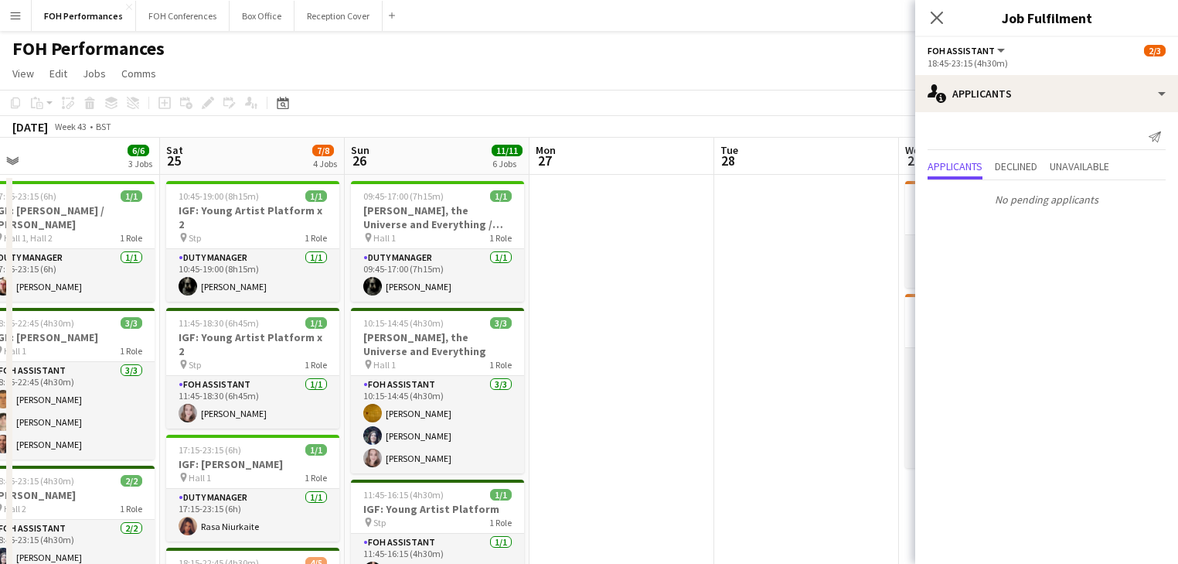
drag, startPoint x: 748, startPoint y: 260, endPoint x: 880, endPoint y: 258, distance: 131.5
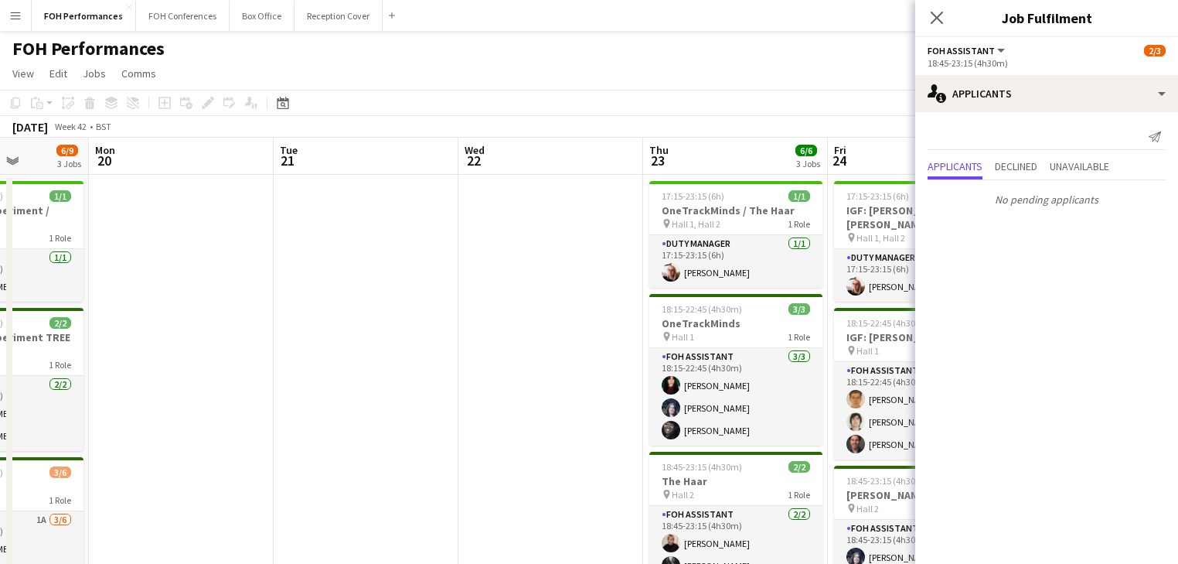
drag, startPoint x: 710, startPoint y: 278, endPoint x: 631, endPoint y: 288, distance: 79.5
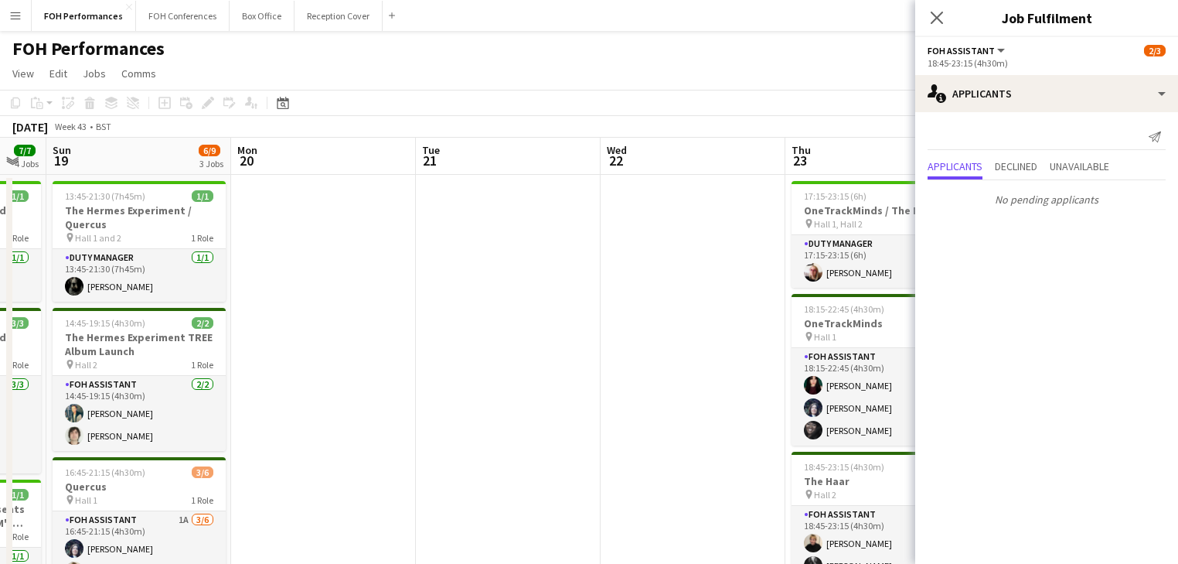
drag, startPoint x: 378, startPoint y: 319, endPoint x: 705, endPoint y: 296, distance: 327.8
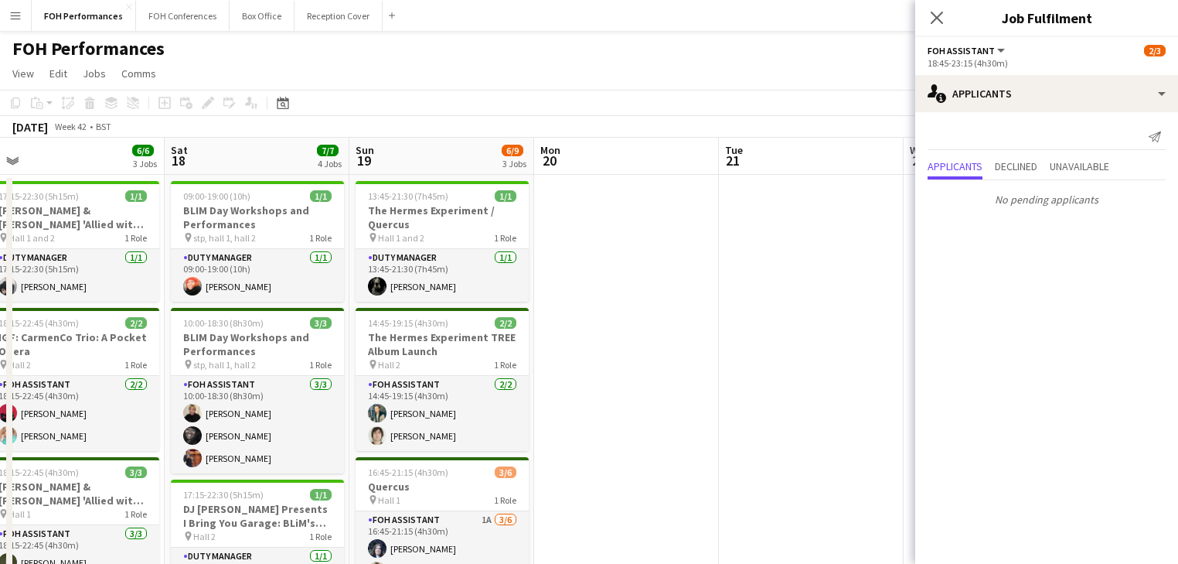
scroll to position [0, 380]
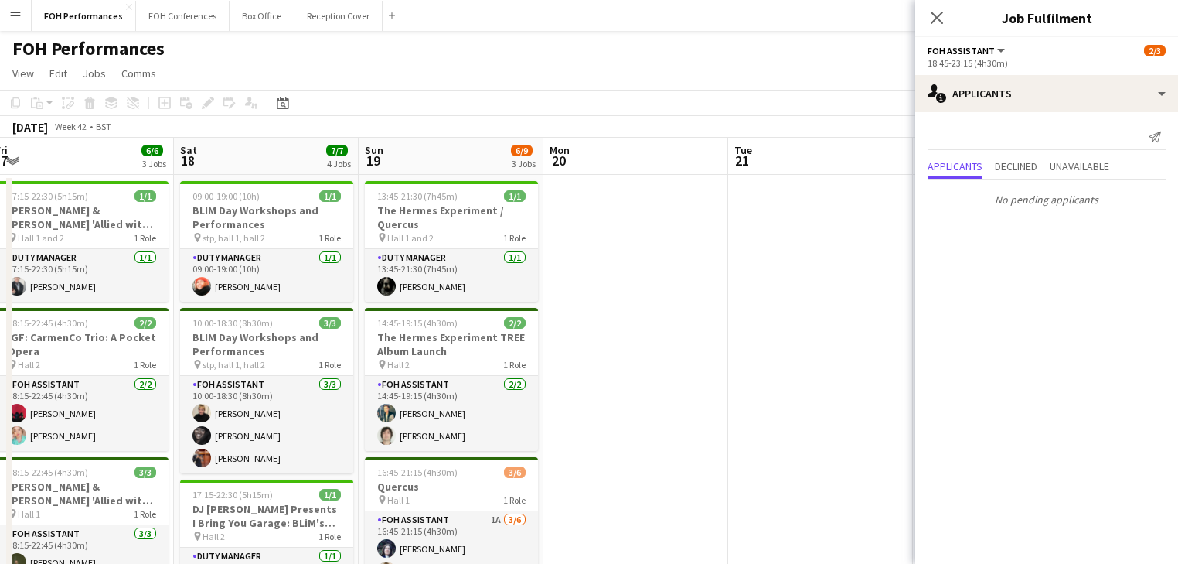
drag, startPoint x: 381, startPoint y: 340, endPoint x: 461, endPoint y: 329, distance: 80.5
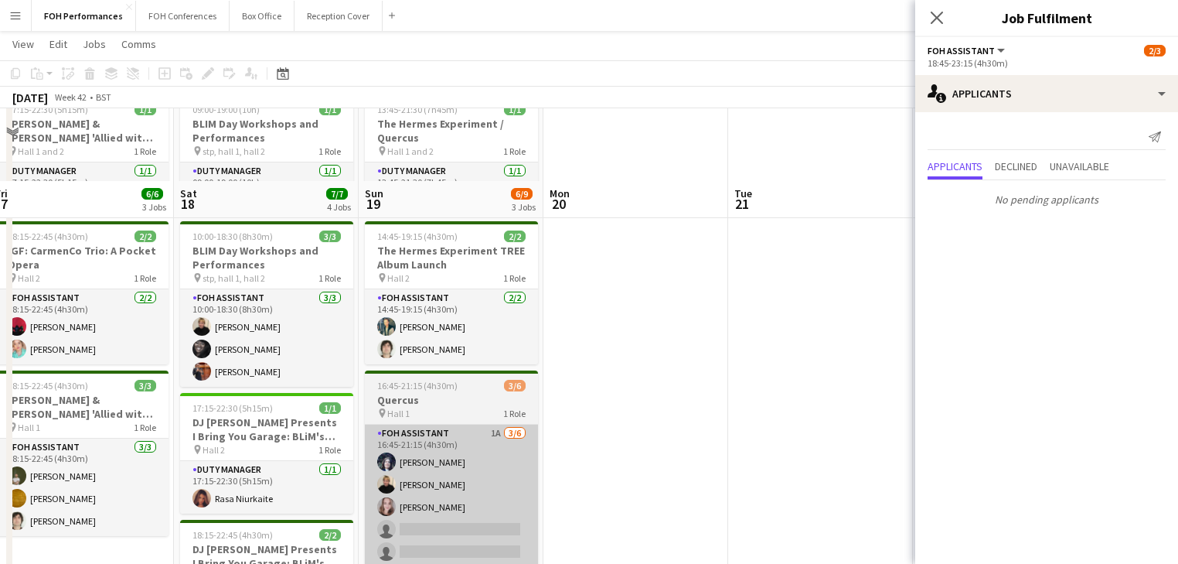
scroll to position [165, 0]
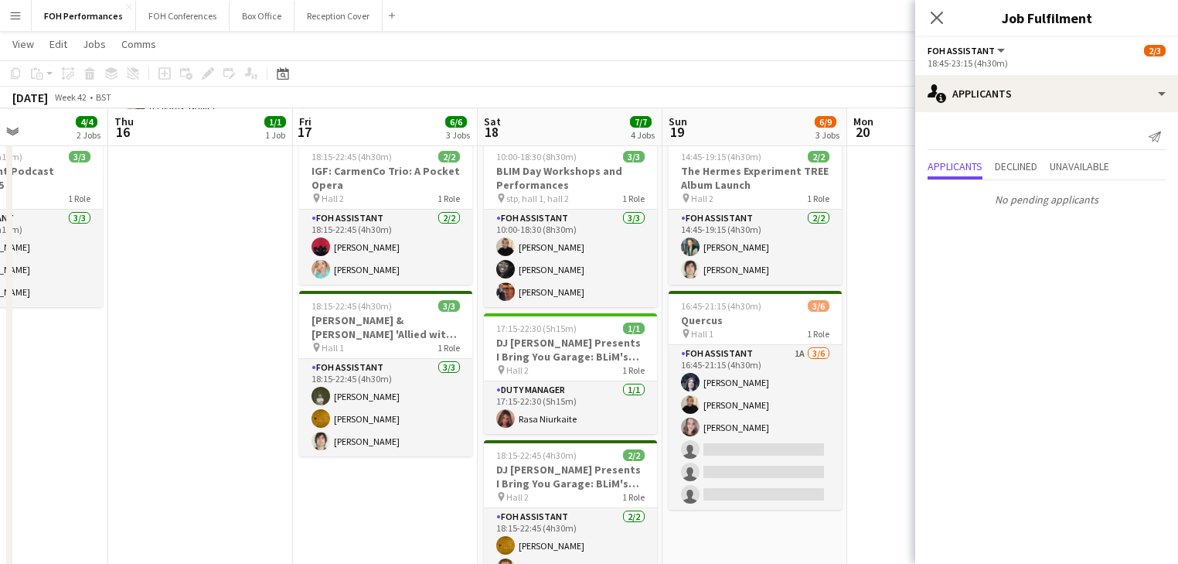
drag, startPoint x: 486, startPoint y: 337, endPoint x: 626, endPoint y: 334, distance: 140.0
click at [626, 334] on app-calendar-viewport "Mon 13 5/5 3 Jobs Tue 14 Wed 15 4/4 2 Jobs Thu 16 1/1 1 Job Fri 17 6/6 3 Jobs S…" at bounding box center [589, 408] width 1178 height 1024
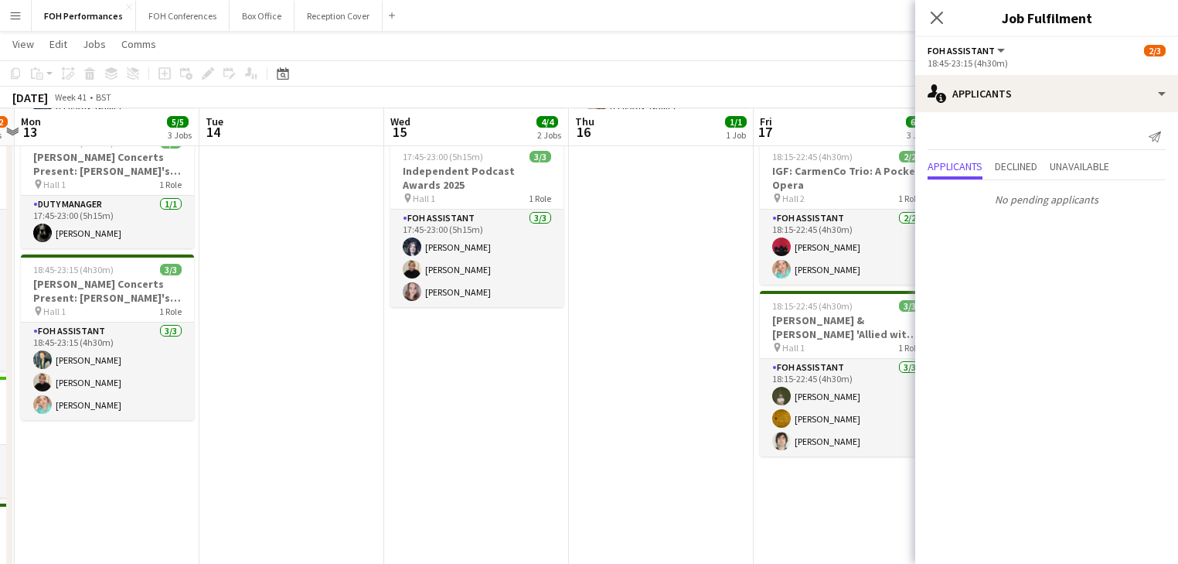
drag, startPoint x: 350, startPoint y: 313, endPoint x: 412, endPoint y: 326, distance: 63.2
click at [690, 319] on app-calendar-viewport "Sat 11 10/12 4 Jobs Sun 12 11/12 4 Jobs Mon 13 5/5 3 Jobs Tue 14 Wed 15 4/4 2 J…" at bounding box center [589, 408] width 1178 height 1024
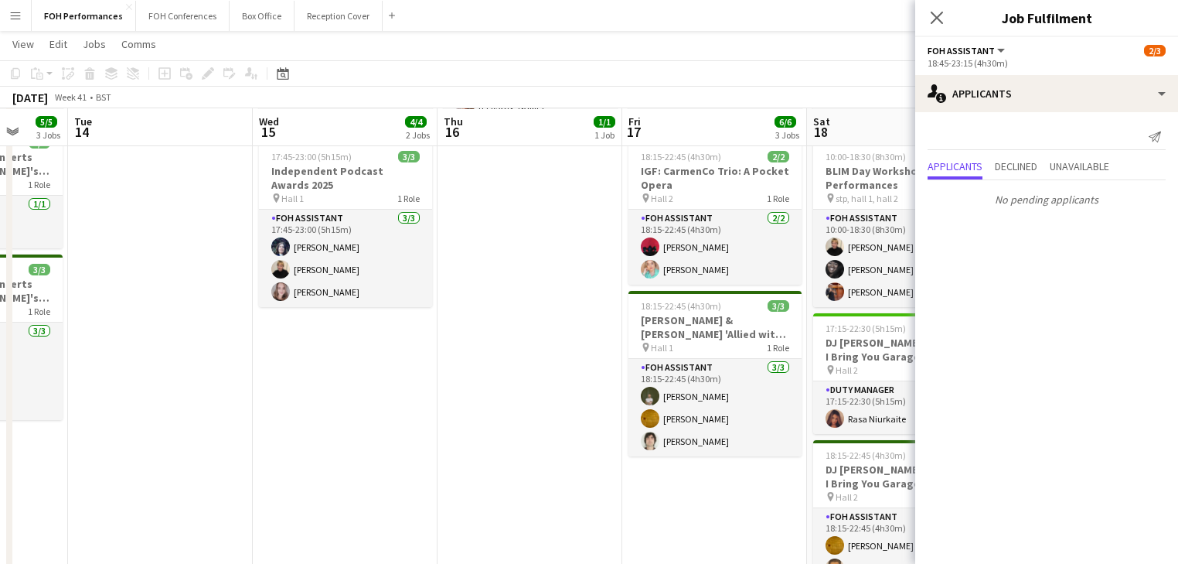
drag, startPoint x: 520, startPoint y: 330, endPoint x: 584, endPoint y: 360, distance: 70.9
click at [736, 358] on app-calendar-viewport "Sat 11 10/12 4 Jobs Sun 12 11/12 4 Jobs Mon 13 5/5 3 Jobs Tue 14 Wed 15 4/4 2 J…" at bounding box center [589, 408] width 1178 height 1024
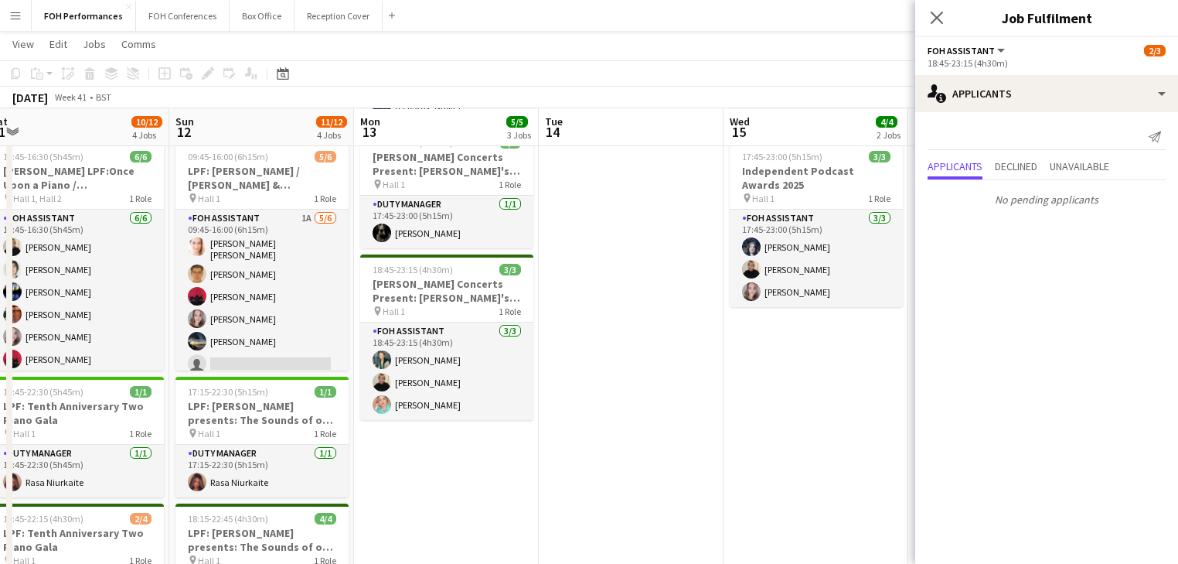
scroll to position [0, 382]
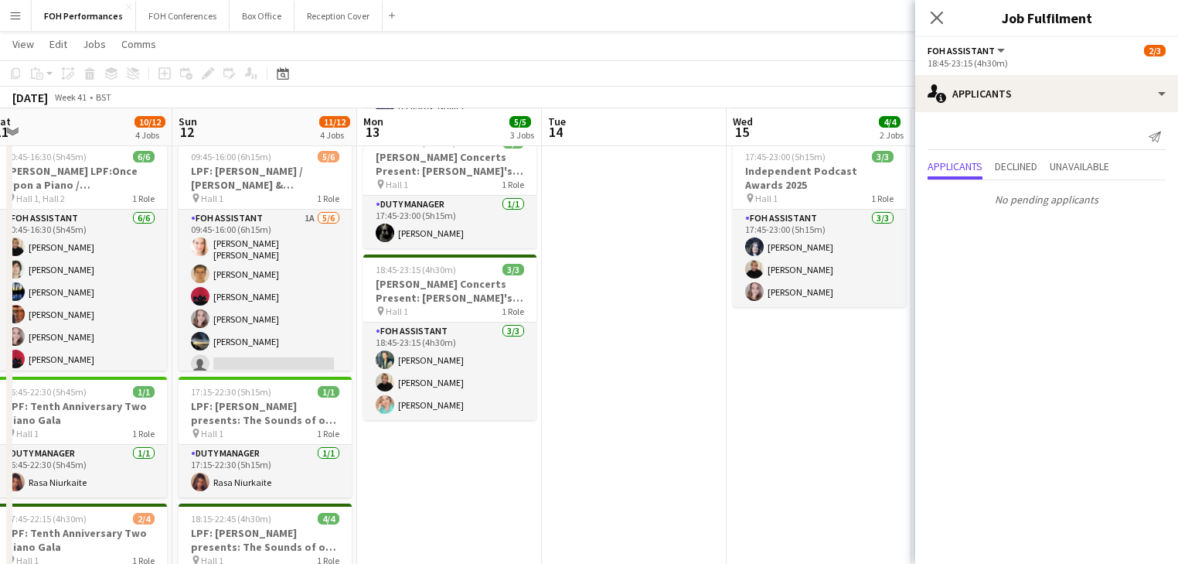
drag, startPoint x: 418, startPoint y: 375, endPoint x: 483, endPoint y: 374, distance: 65.0
click at [483, 374] on app-calendar-viewport "Thu 9 4/4 3 Jobs Fri 10 4/4 2 Jobs Sat 11 10/12 4 Jobs Sun 12 11/12 4 Jobs Mon …" at bounding box center [589, 408] width 1178 height 1024
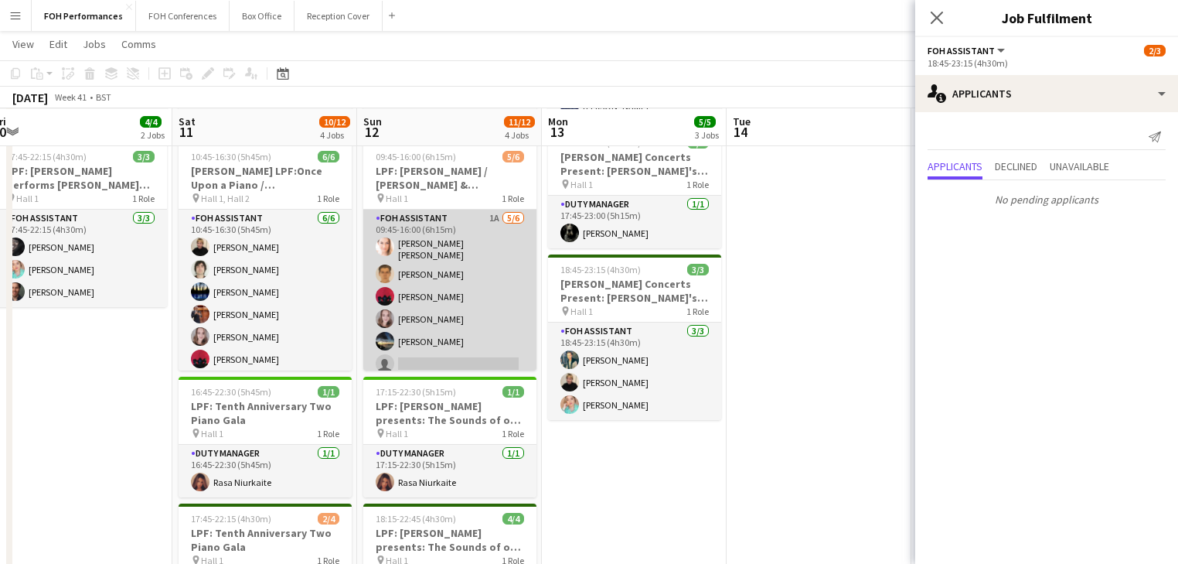
click at [455, 309] on app-card-role "FOH Assistant 1A 5/6 09:45-16:00 (6h15m) Helen Maree Cooper William Warren Grae…" at bounding box center [449, 294] width 173 height 169
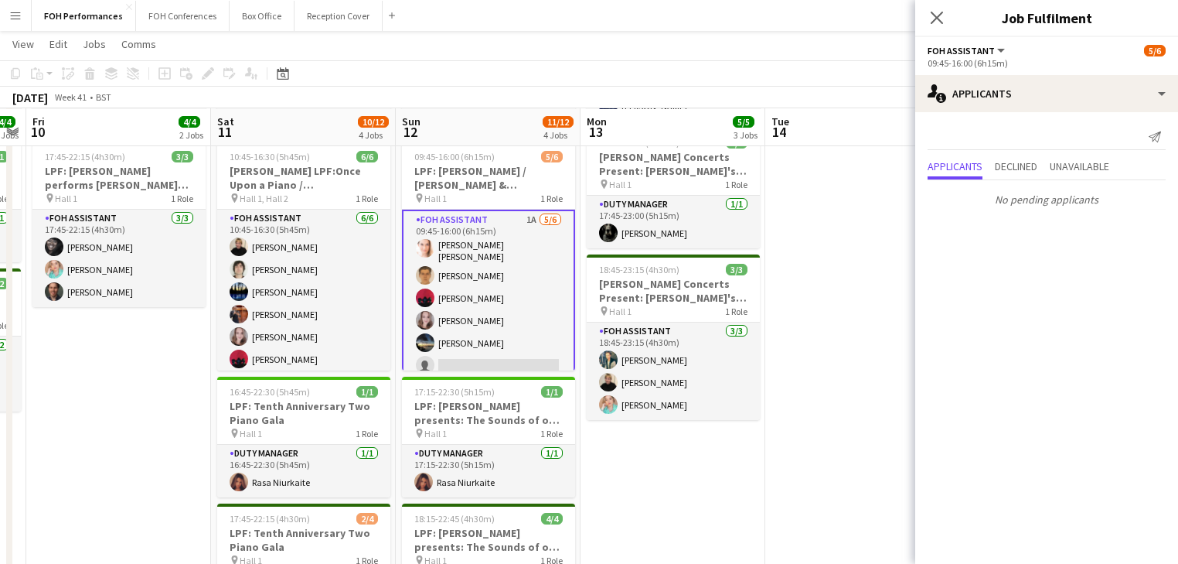
drag, startPoint x: 315, startPoint y: 312, endPoint x: 718, endPoint y: 305, distance: 402.1
click at [718, 305] on app-calendar-viewport "Wed 8 Thu 9 4/4 3 Jobs Fri 10 4/4 2 Jobs Sat 11 10/12 4 Jobs Sun 12 11/12 4 Job…" at bounding box center [589, 408] width 1178 height 1024
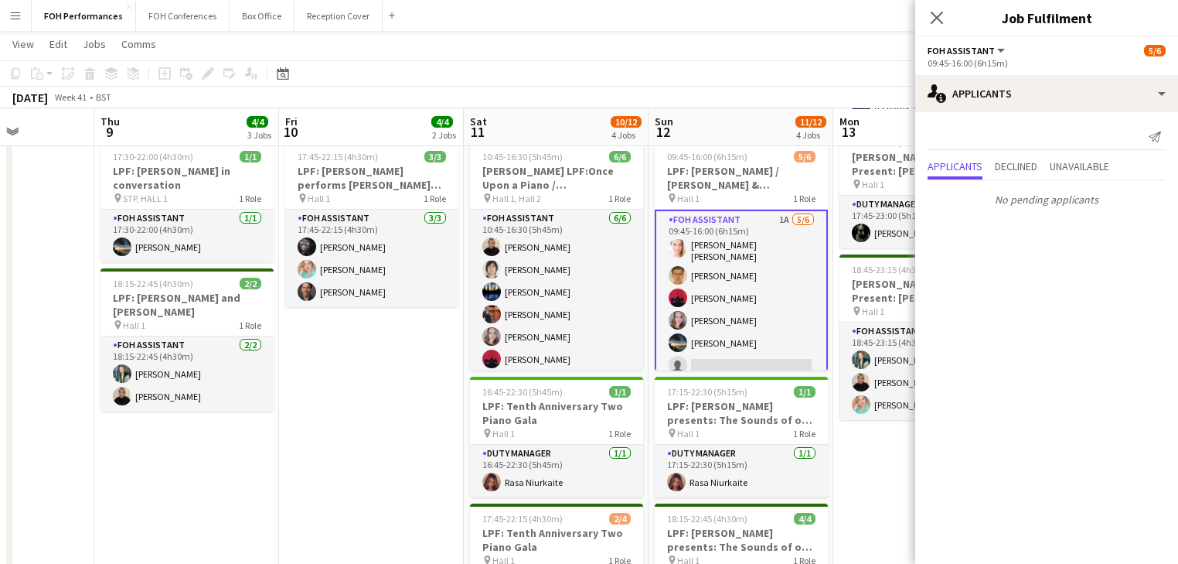
drag, startPoint x: 324, startPoint y: 320, endPoint x: 532, endPoint y: 319, distance: 208.0
click at [532, 319] on app-calendar-viewport "Mon 6 1/1 1 Job Tue 7 Wed 8 Thu 9 4/4 3 Jobs Fri 10 4/4 2 Jobs Sat 11 10/12 4 J…" at bounding box center [589, 408] width 1178 height 1024
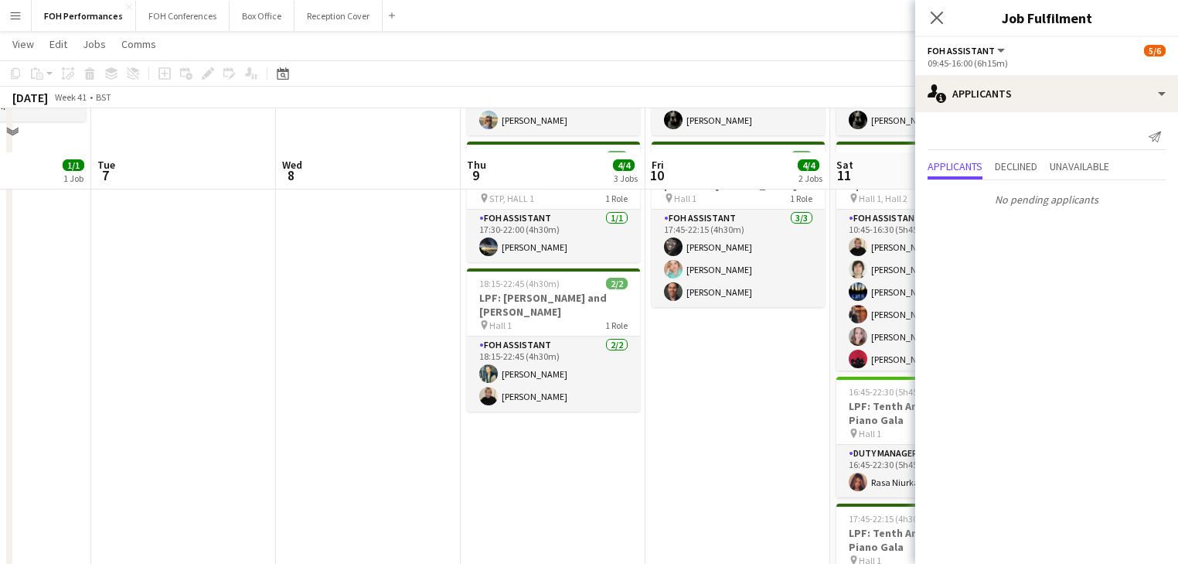
scroll to position [495, 0]
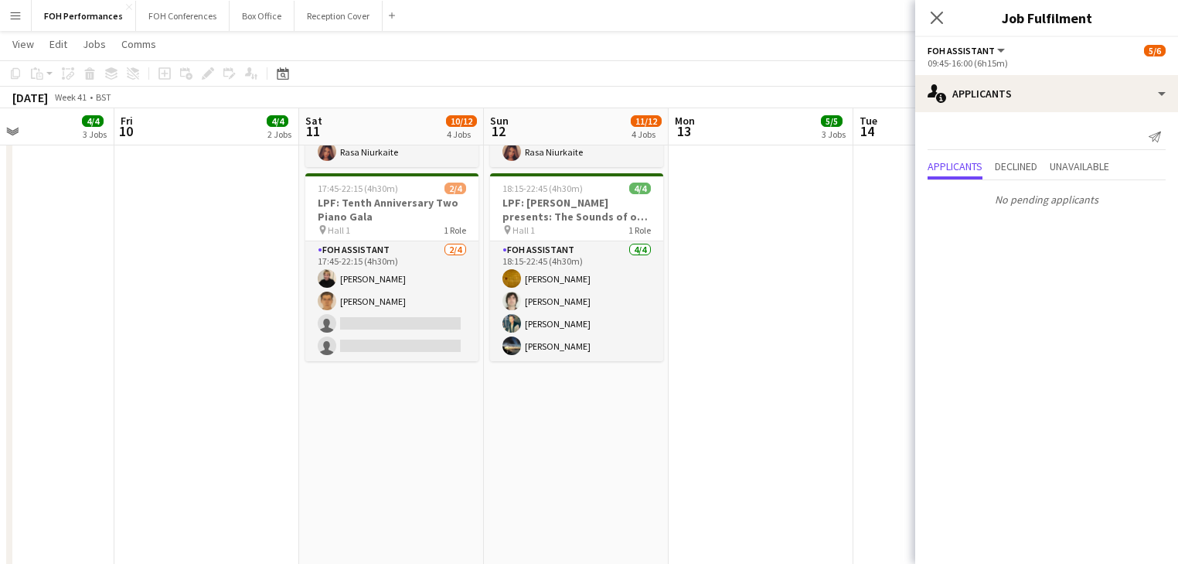
drag, startPoint x: 254, startPoint y: 342, endPoint x: 105, endPoint y: 325, distance: 149.4
click at [105, 325] on app-calendar-viewport "Mon 6 1/1 1 Job Tue 7 Wed 8 Thu 9 4/4 3 Jobs Fri 10 4/4 2 Jobs Sat 11 10/12 4 J…" at bounding box center [589, 77] width 1178 height 1024
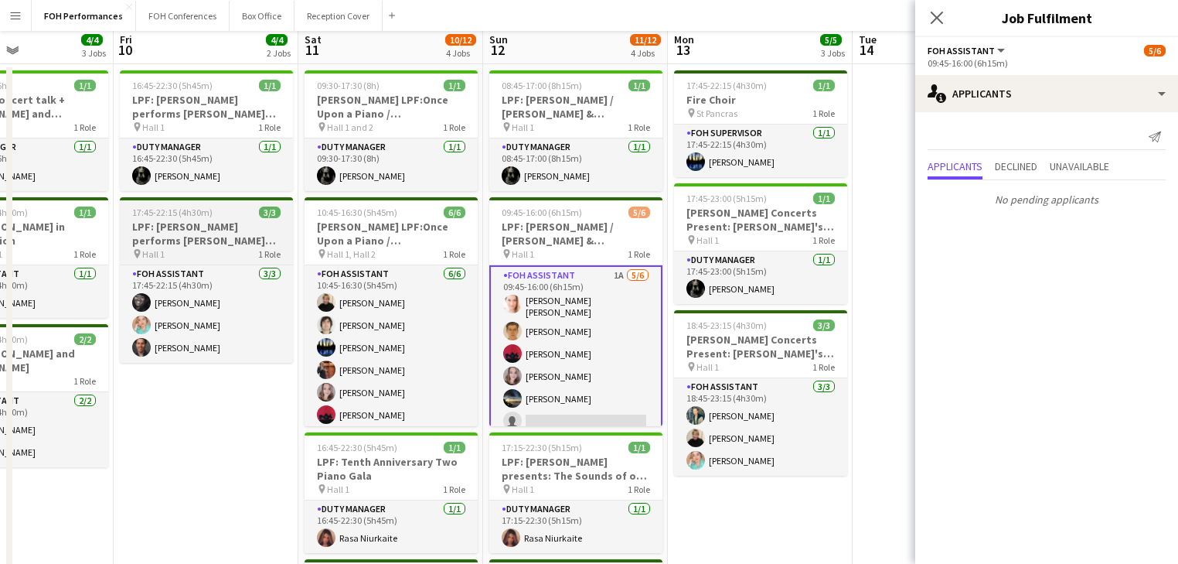
scroll to position [0, 0]
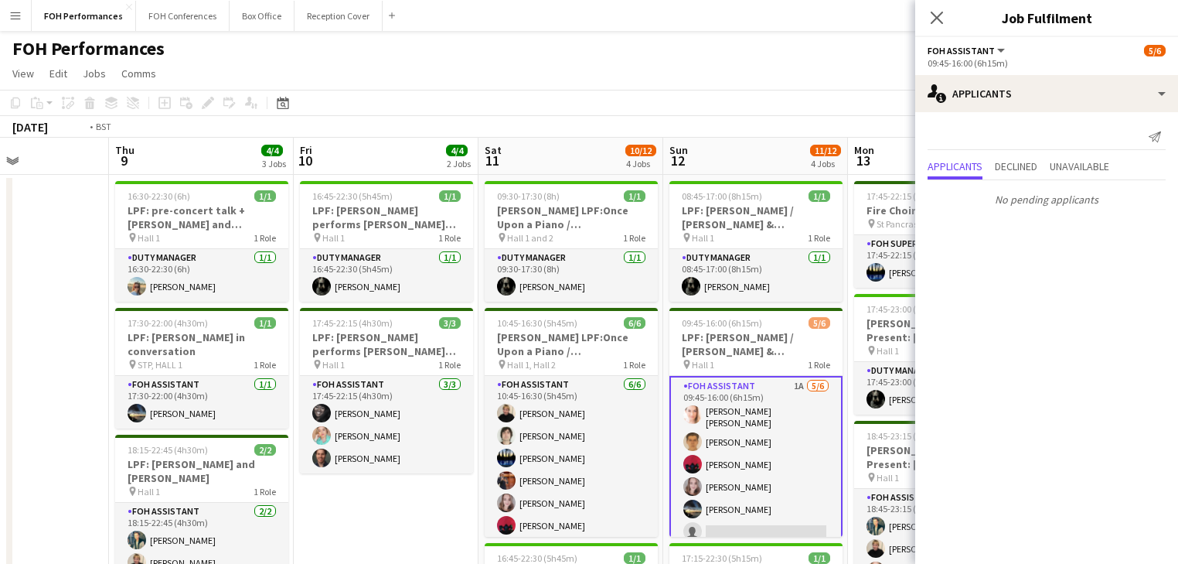
drag, startPoint x: 380, startPoint y: 315, endPoint x: 631, endPoint y: 359, distance: 254.2
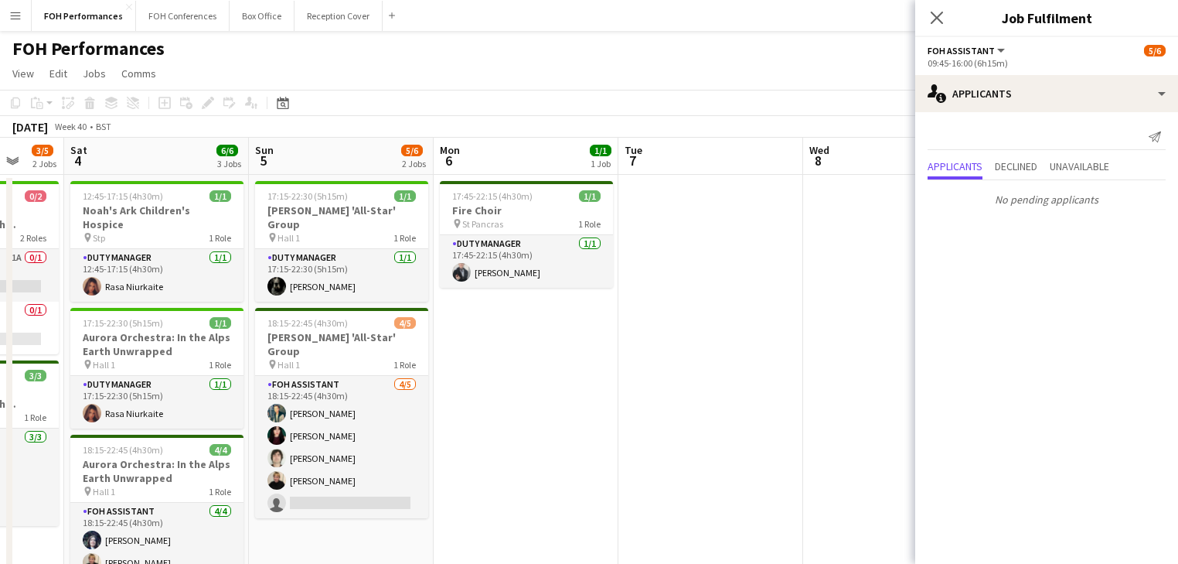
drag, startPoint x: 314, startPoint y: 362, endPoint x: 680, endPoint y: 368, distance: 366.6
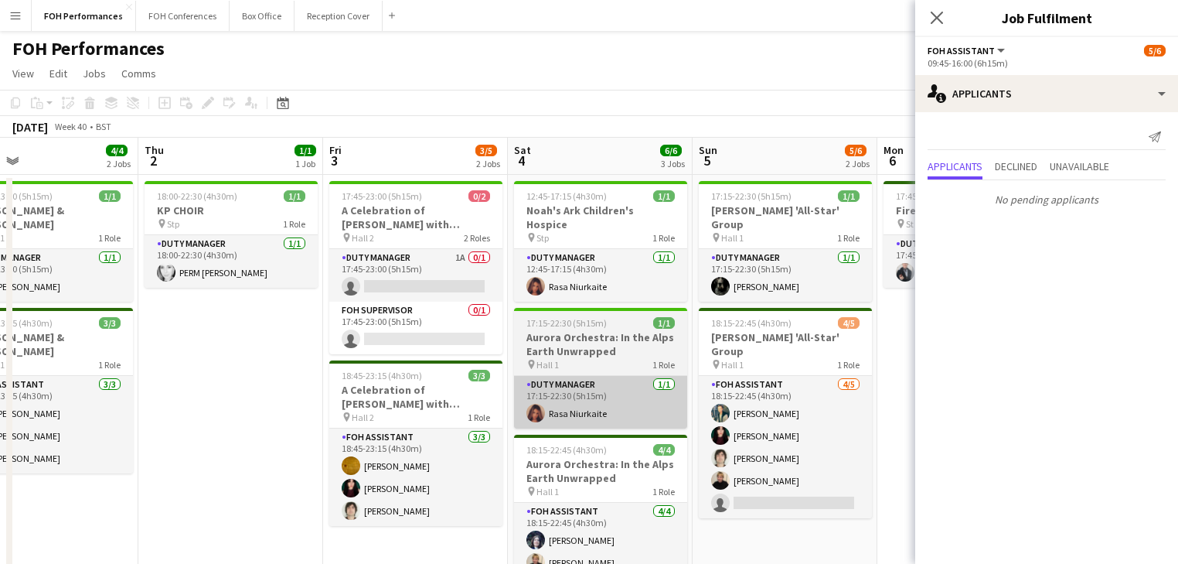
drag, startPoint x: 700, startPoint y: 378, endPoint x: 755, endPoint y: 380, distance: 54.9
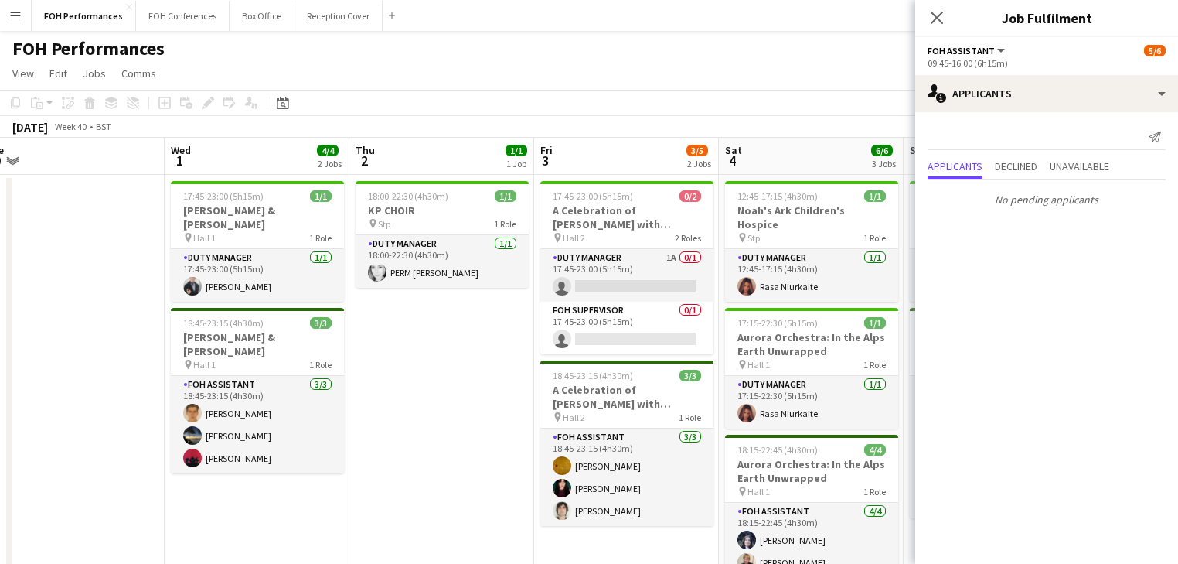
drag, startPoint x: 407, startPoint y: 380, endPoint x: 548, endPoint y: 382, distance: 140.7
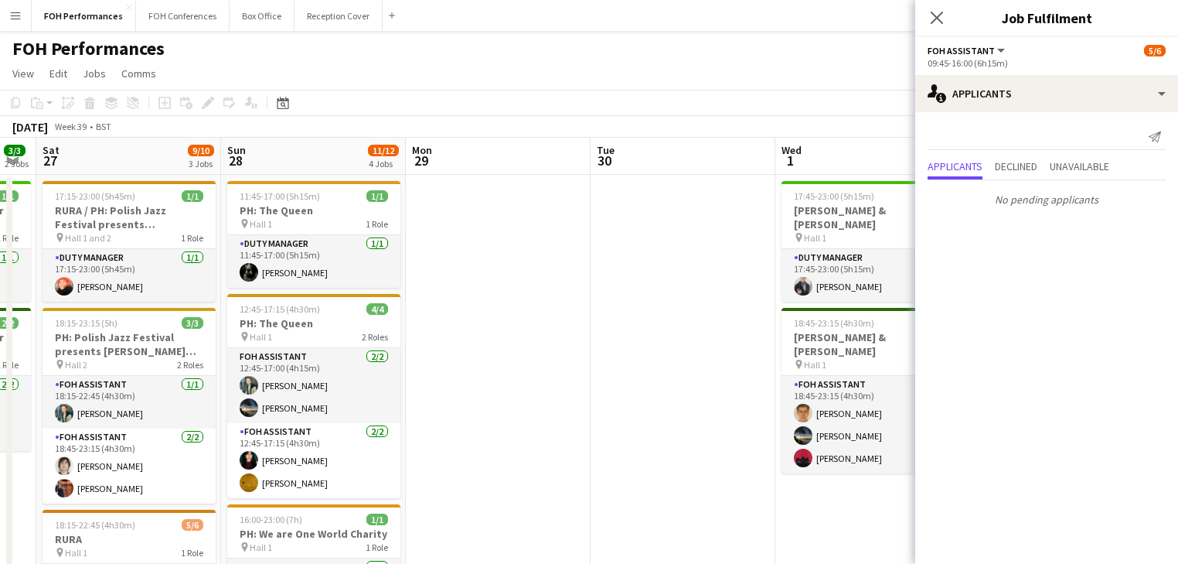
drag, startPoint x: 247, startPoint y: 341, endPoint x: 856, endPoint y: 375, distance: 609.5
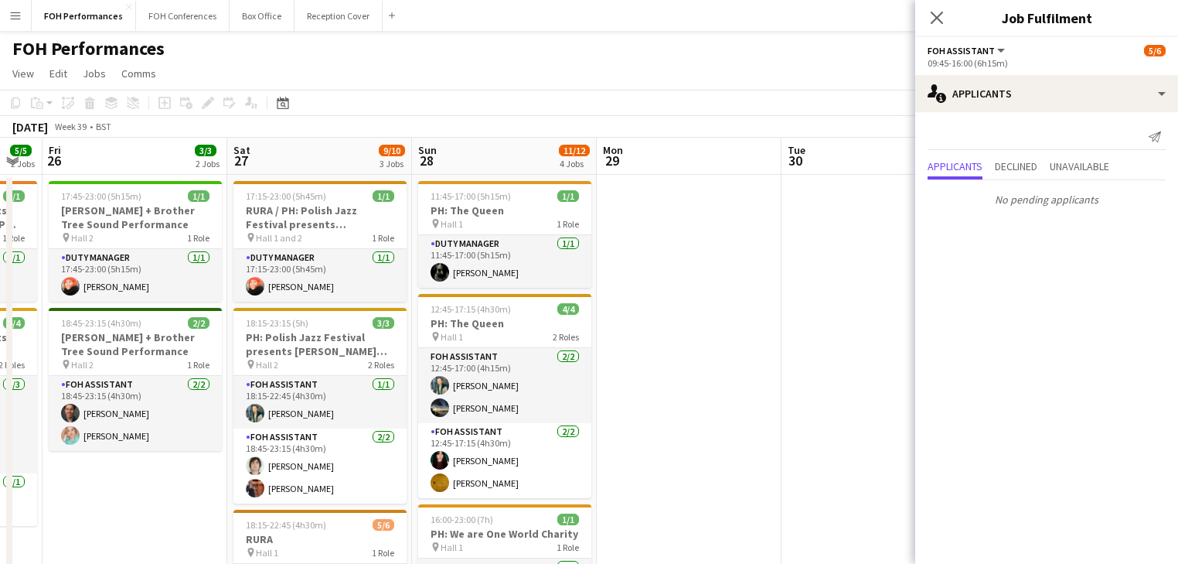
drag, startPoint x: 552, startPoint y: 379, endPoint x: 594, endPoint y: 385, distance: 42.2
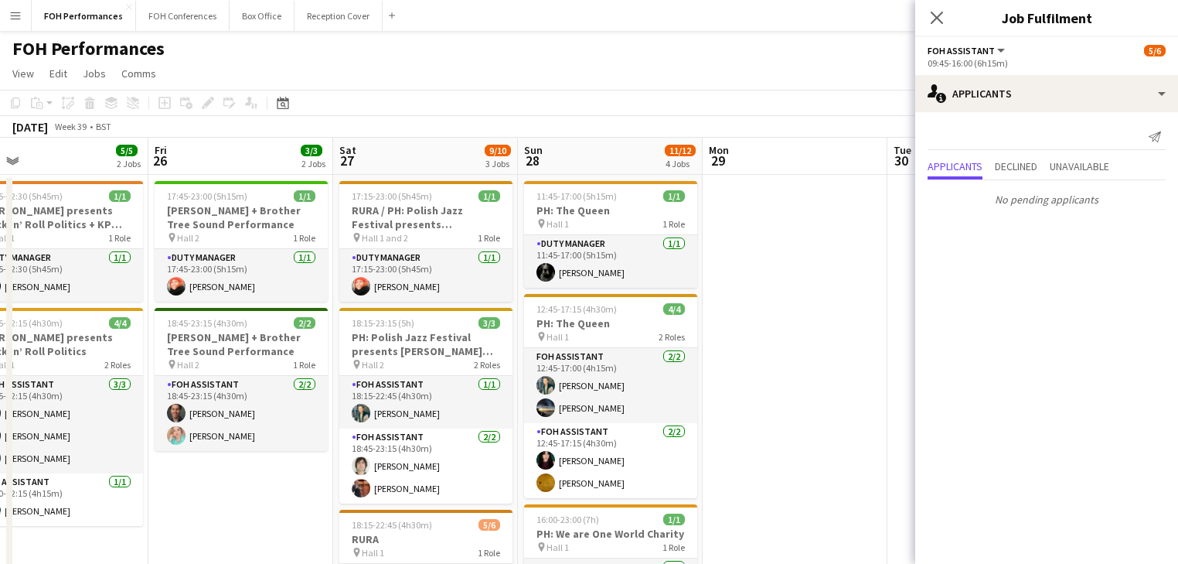
drag, startPoint x: 288, startPoint y: 346, endPoint x: 765, endPoint y: 344, distance: 477.8
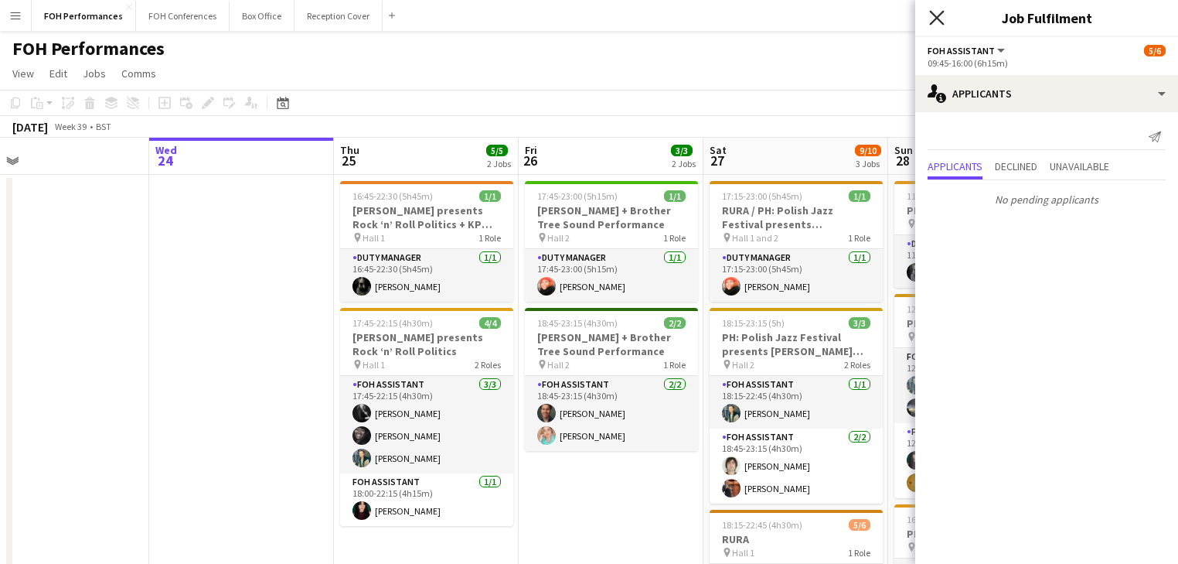
click at [939, 22] on icon "Close pop-in" at bounding box center [936, 17] width 15 height 15
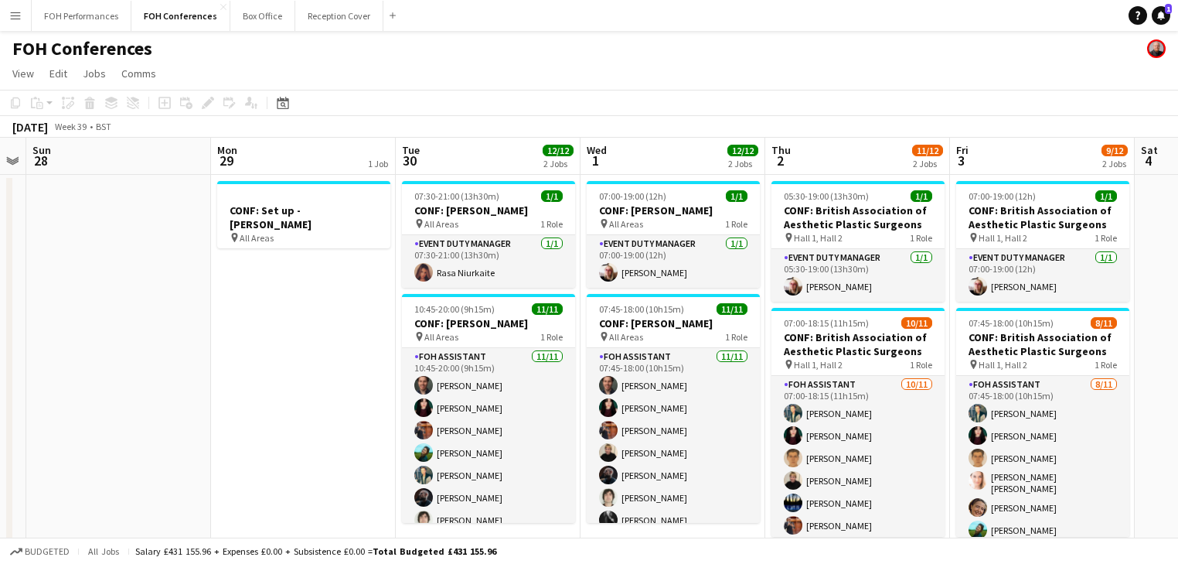
drag, startPoint x: 933, startPoint y: 368, endPoint x: -143, endPoint y: 247, distance: 1083.1
click at [0, 247] on html "Menu Boards Boards Boards All jobs Status Workforce Workforce My Workforce Recr…" at bounding box center [589, 506] width 1178 height 1012
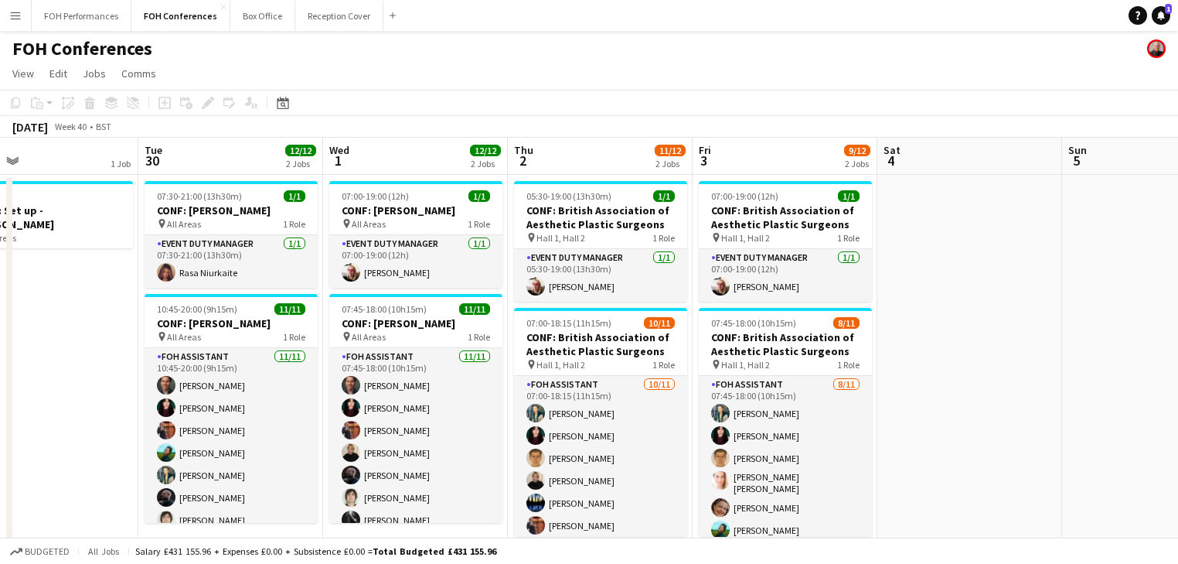
drag, startPoint x: 309, startPoint y: 312, endPoint x: 96, endPoint y: 282, distance: 215.5
click at [0, 259] on html "Menu Boards Boards Boards All jobs Status Workforce Workforce My Workforce Recr…" at bounding box center [589, 506] width 1178 height 1012
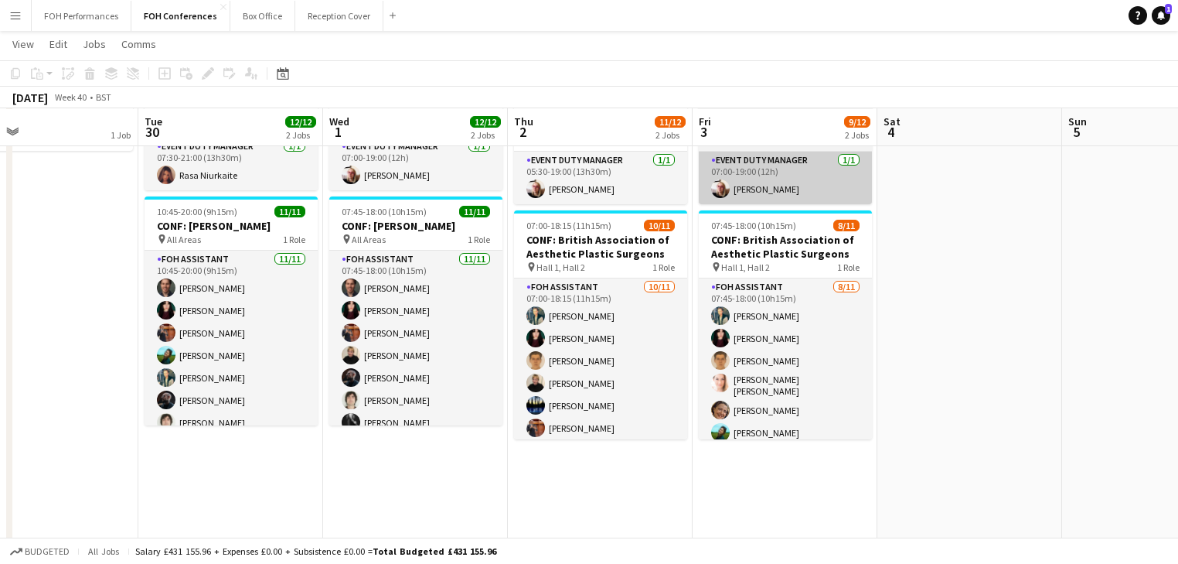
scroll to position [0, 0]
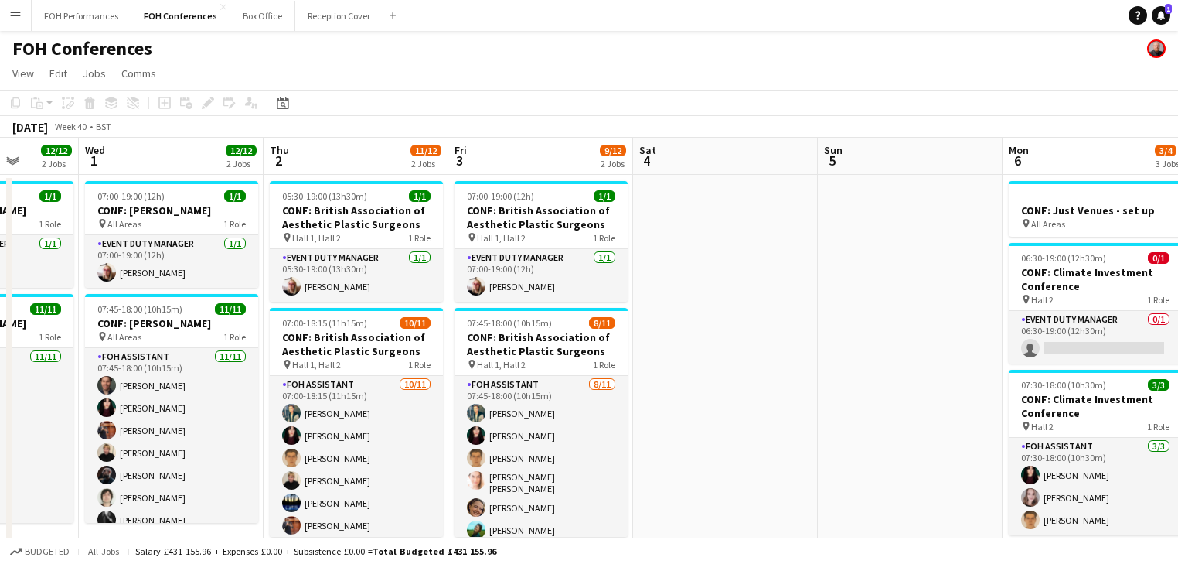
drag, startPoint x: 820, startPoint y: 302, endPoint x: 32, endPoint y: 258, distance: 788.4
click at [32, 258] on app-calendar-viewport "Sat 27 Sun 28 Mon 29 1 Job Tue 30 12/12 2 Jobs Wed 1 12/12 2 Jobs Thu 2 11/12 2…" at bounding box center [589, 562] width 1178 height 848
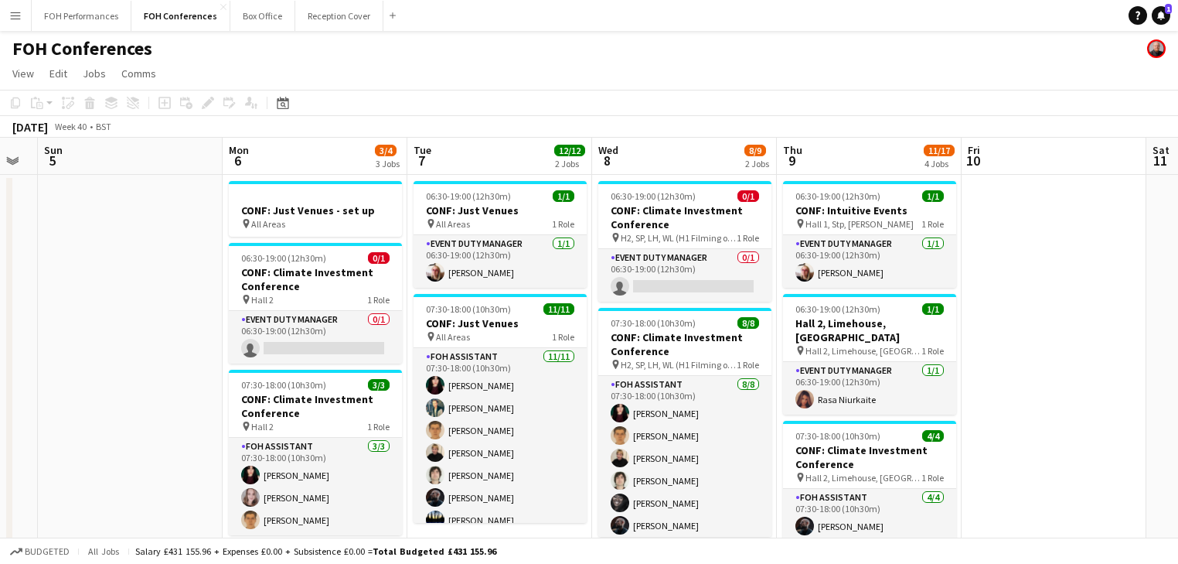
drag, startPoint x: 678, startPoint y: 365, endPoint x: 452, endPoint y: 341, distance: 227.0
click at [452, 341] on app-calendar-viewport "Wed 1 12/12 2 Jobs Thu 2 11/12 2 Jobs Fri 3 9/12 2 Jobs Sat 4 Sun 5 Mon 6 3/4 3…" at bounding box center [589, 562] width 1178 height 848
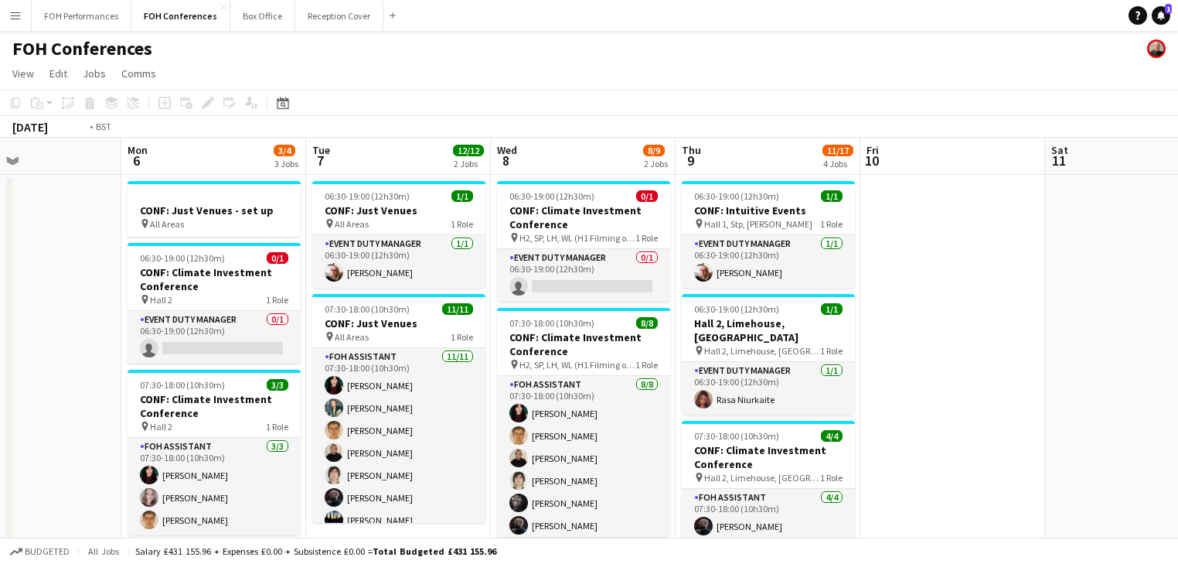
drag, startPoint x: 878, startPoint y: 391, endPoint x: 406, endPoint y: 350, distance: 473.4
click at [404, 353] on app-calendar-viewport "Wed 1 12/12 2 Jobs Thu 2 11/12 2 Jobs Fri 3 9/12 2 Jobs Sat 4 Sun 5 Mon 6 3/4 3…" at bounding box center [589, 562] width 1178 height 848
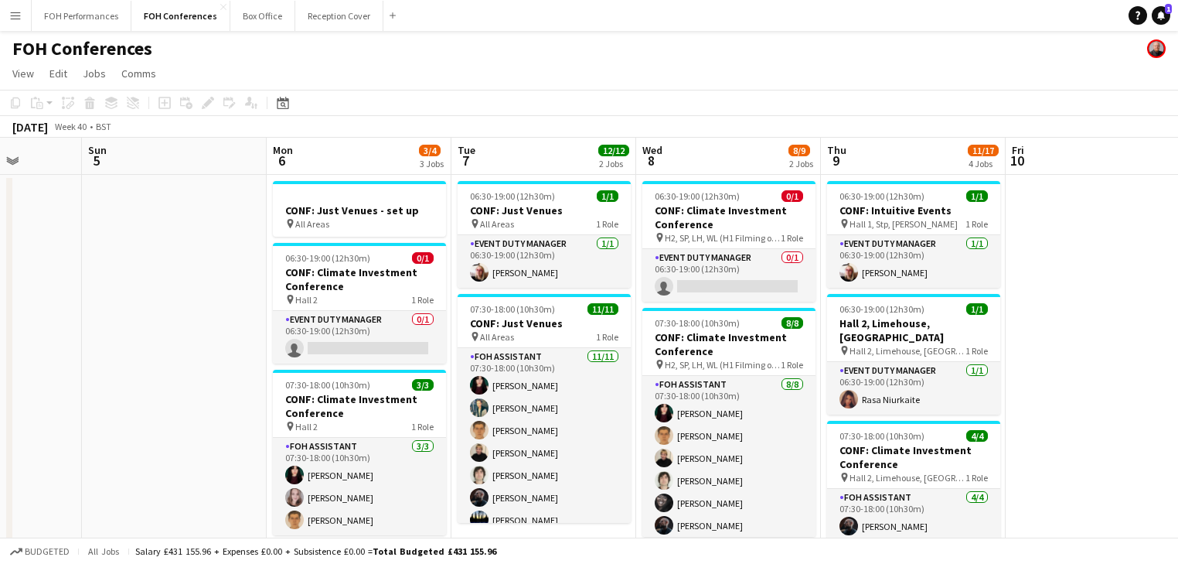
scroll to position [0, 448]
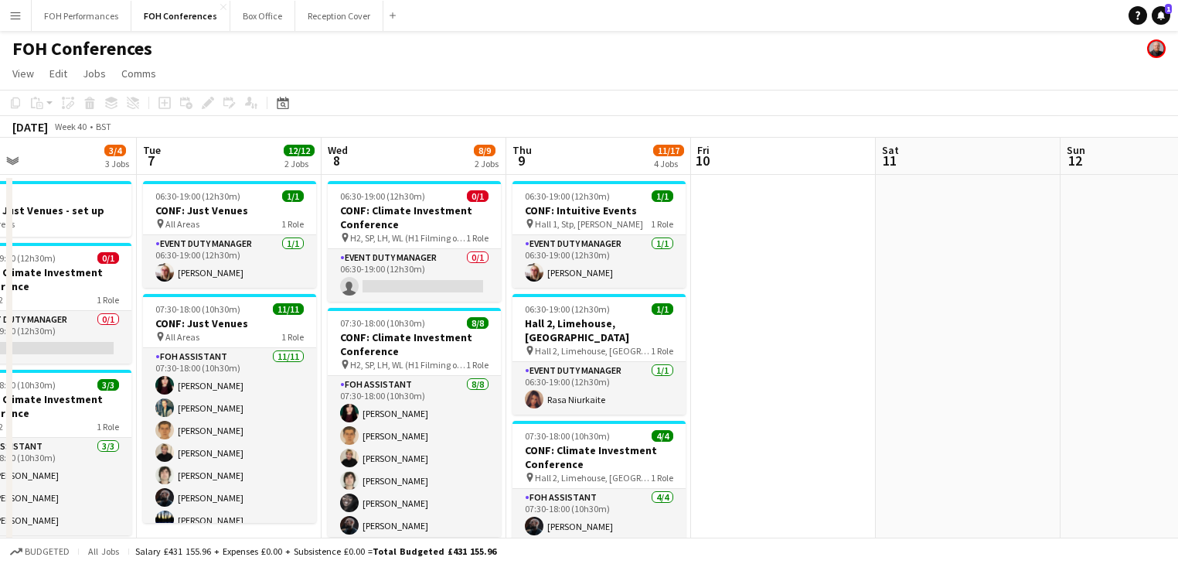
drag, startPoint x: 511, startPoint y: 343, endPoint x: 345, endPoint y: 278, distance: 178.5
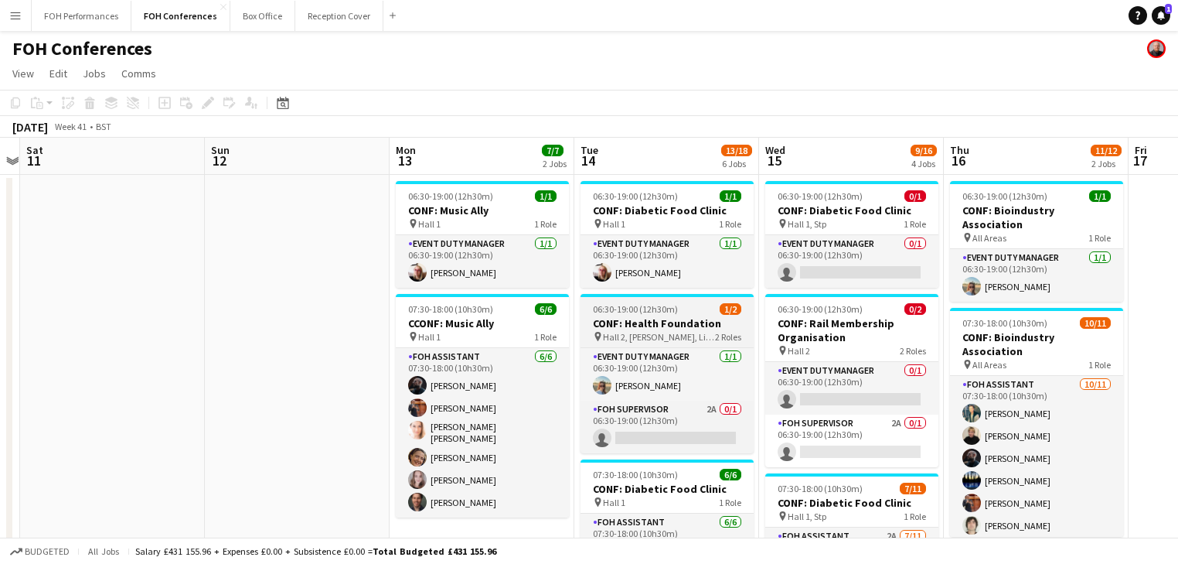
drag, startPoint x: 99, startPoint y: 274, endPoint x: 612, endPoint y: 340, distance: 516.9
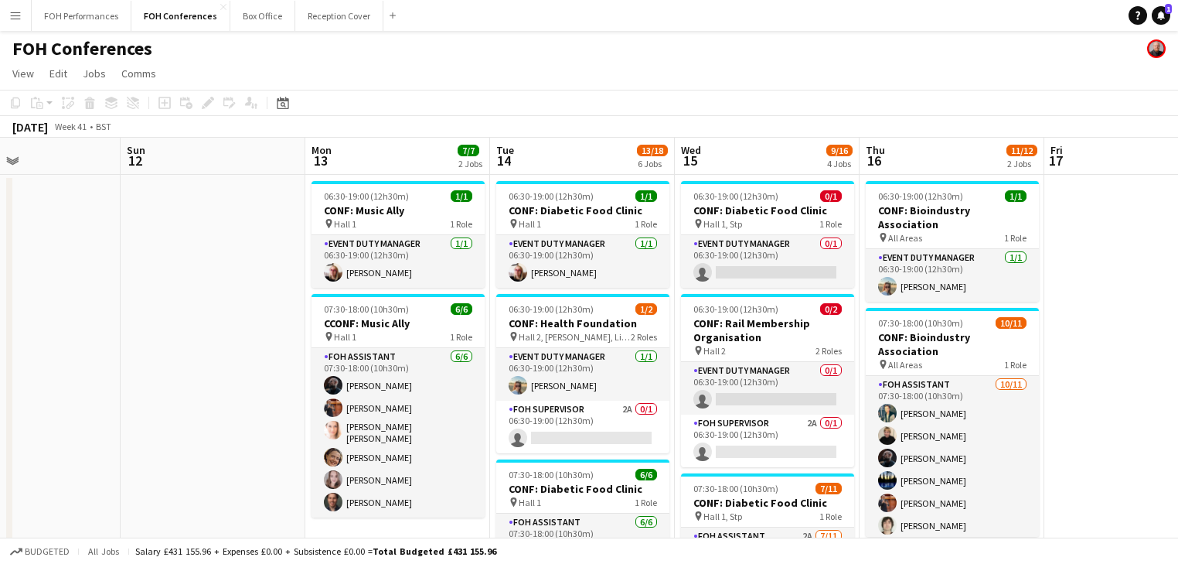
scroll to position [0, 711]
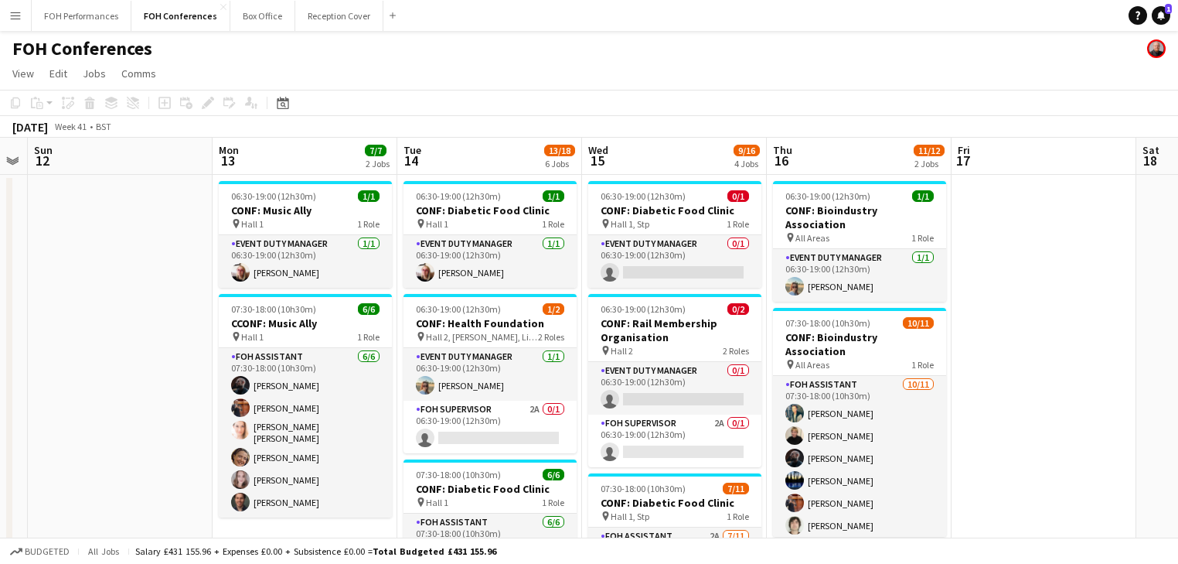
drag, startPoint x: 546, startPoint y: 344, endPoint x: 418, endPoint y: 332, distance: 128.9
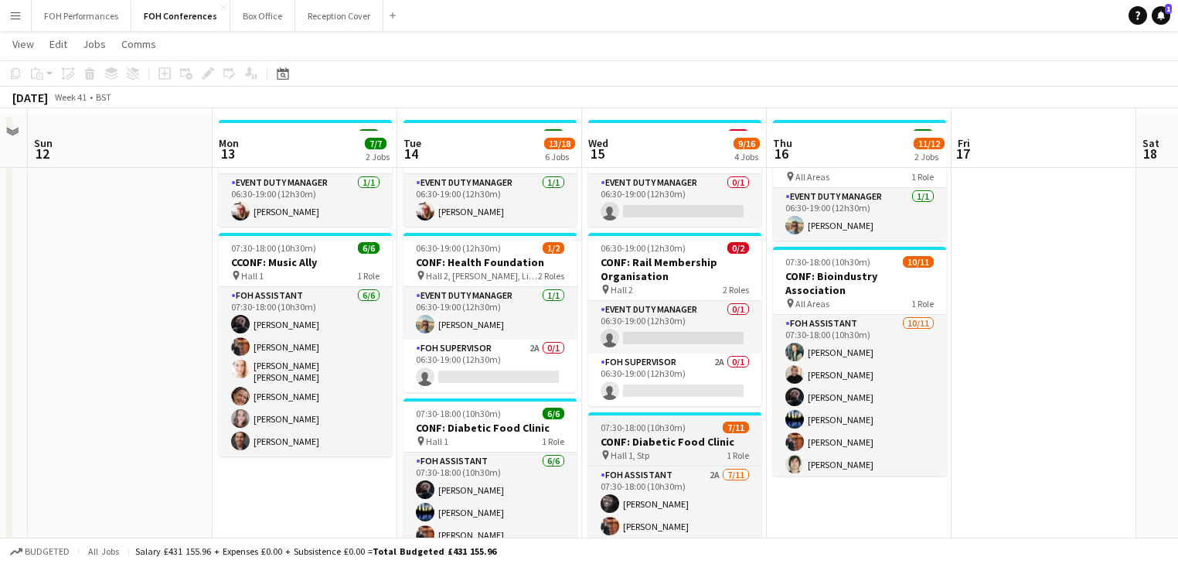
scroll to position [82, 0]
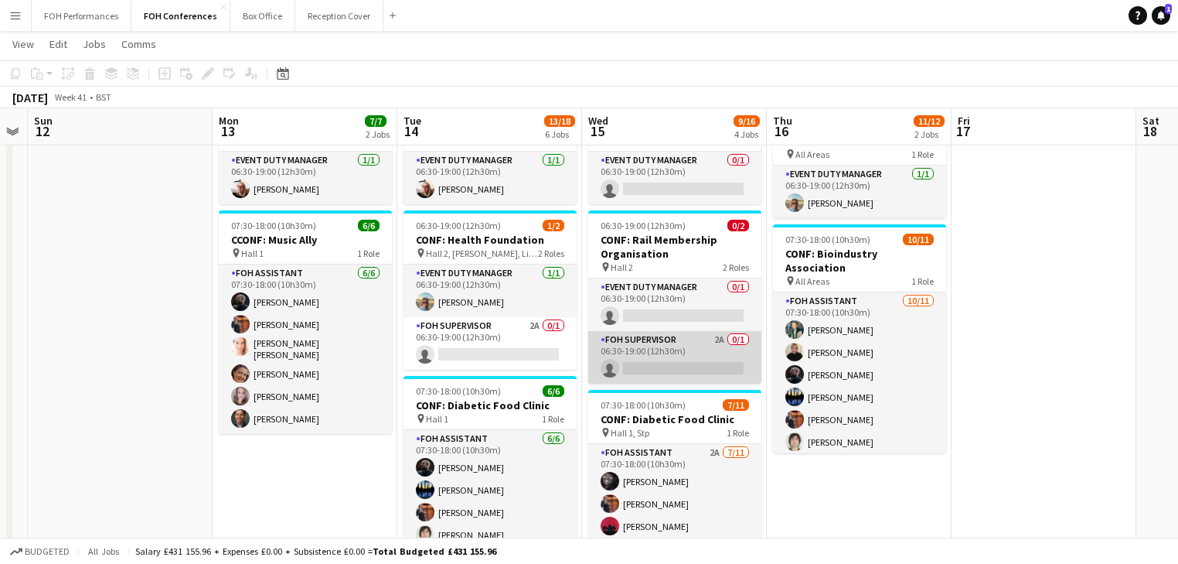
click at [690, 370] on app-card-role "FOH Supervisor 2A 0/1 06:30-19:00 (12h30m) single-neutral-actions" at bounding box center [674, 357] width 173 height 53
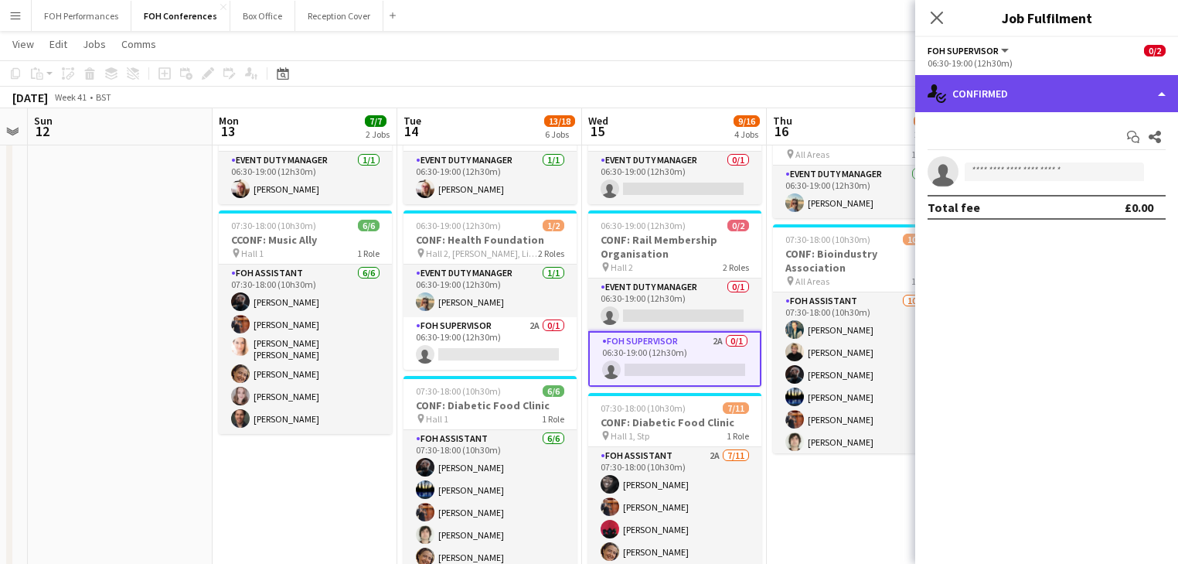
click at [1057, 97] on div "single-neutral-actions-check-2 Confirmed" at bounding box center [1046, 93] width 263 height 37
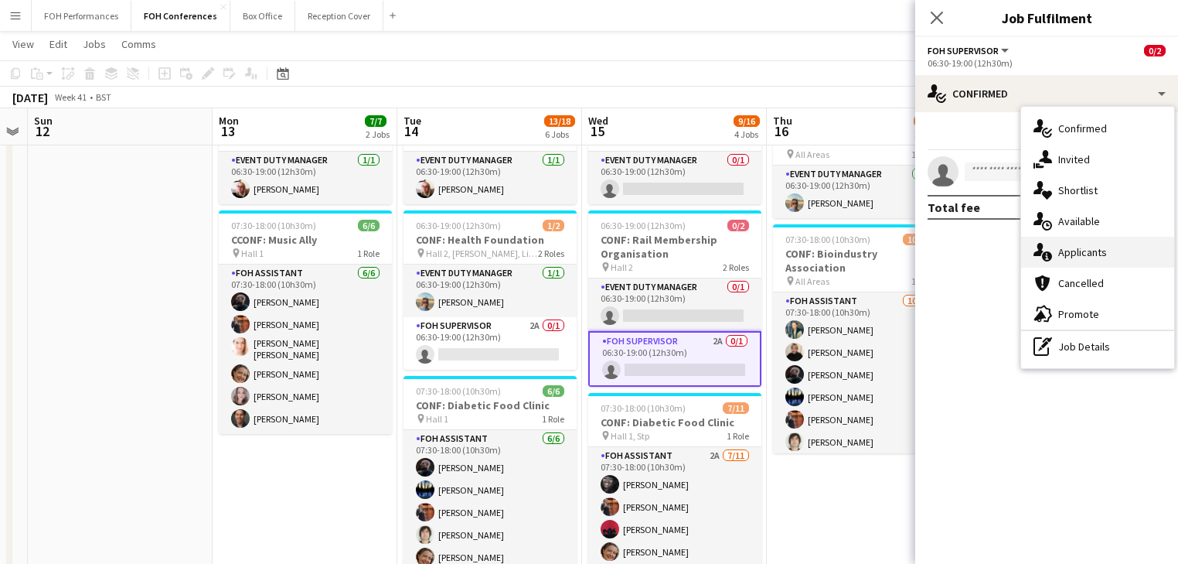
click at [1107, 254] on div "single-neutral-actions-information Applicants" at bounding box center [1097, 252] width 153 height 31
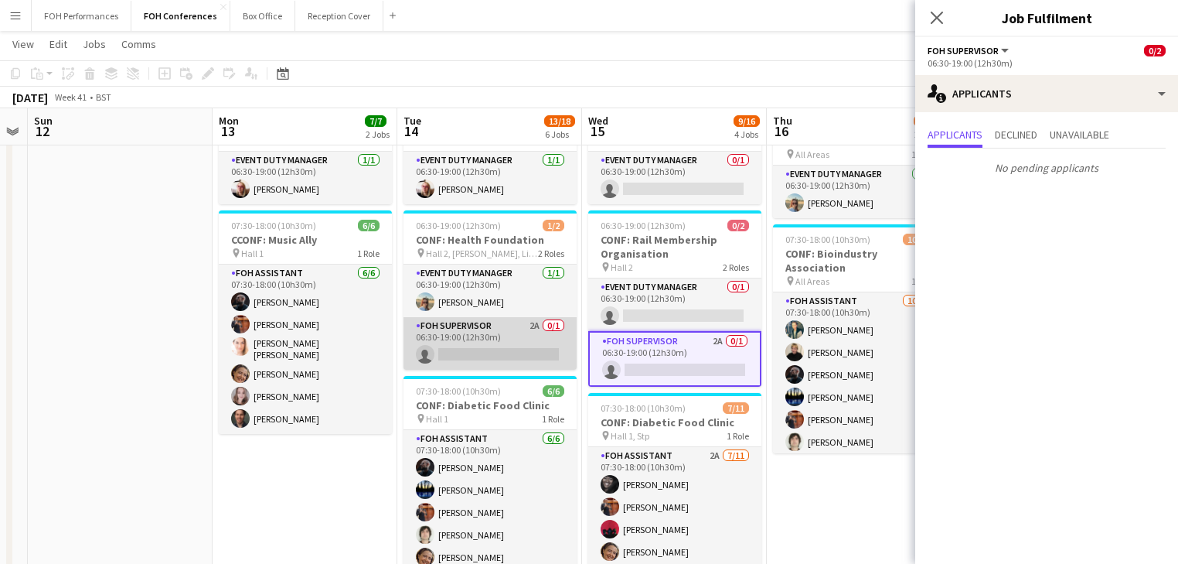
click at [511, 349] on app-card-role "FOH Supervisor 2A 0/1 06:30-19:00 (12h30m) single-neutral-actions" at bounding box center [490, 343] width 173 height 53
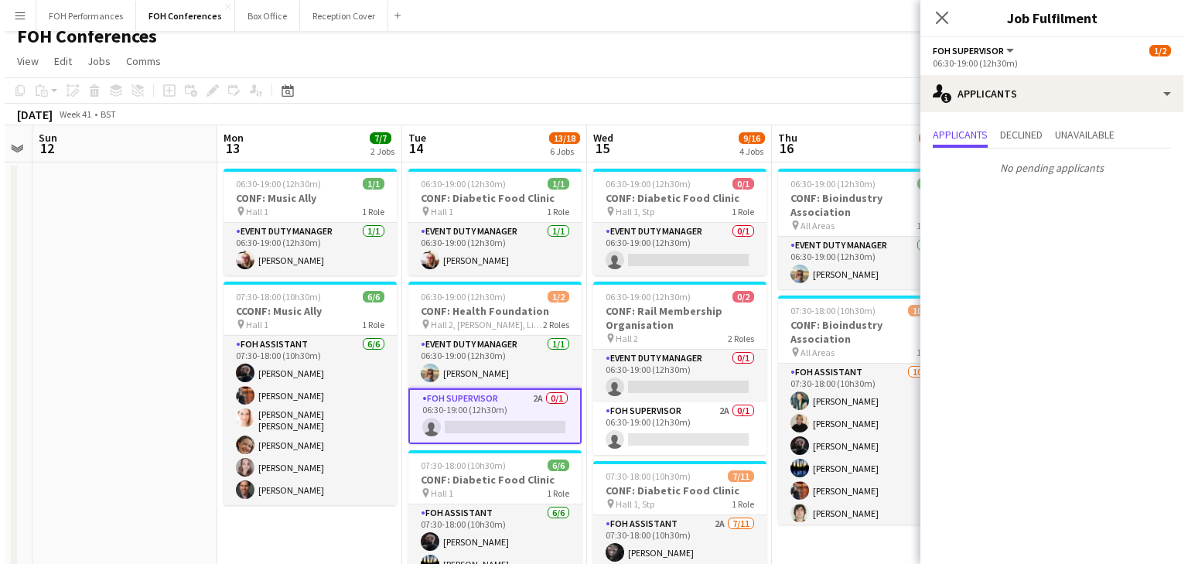
scroll to position [0, 0]
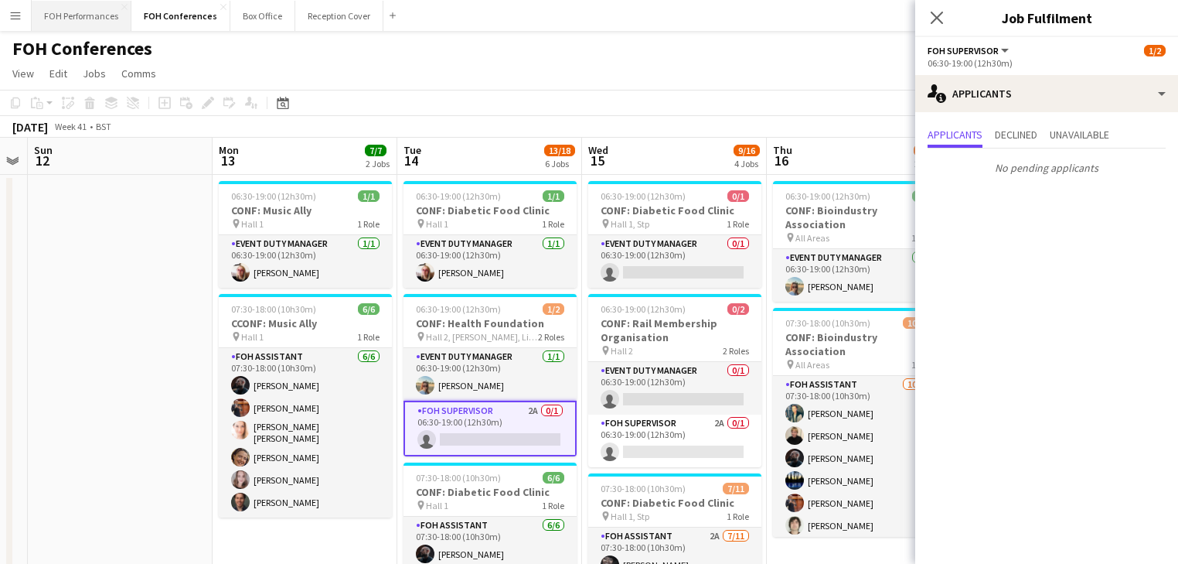
click at [78, 19] on button "FOH Performances Close" at bounding box center [82, 16] width 100 height 30
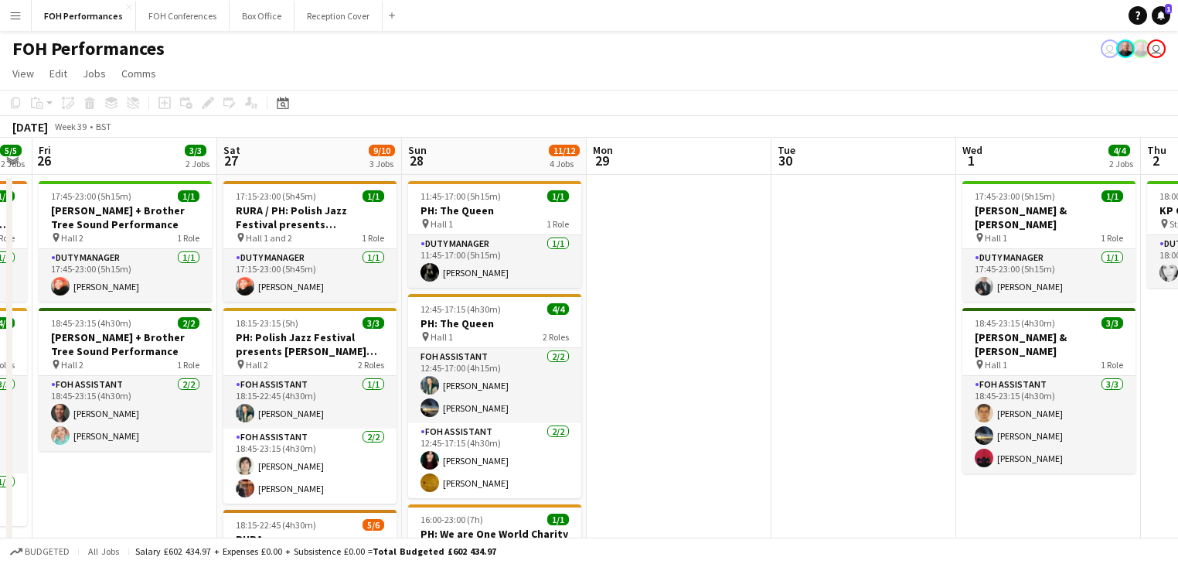
drag, startPoint x: 708, startPoint y: 281, endPoint x: 745, endPoint y: 249, distance: 48.2
click at [198, 223] on app-calendar-viewport "Tue 23 Wed 24 Thu 25 5/5 2 Jobs Fri 26 3/3 2 Jobs Sat 27 9/10 3 Jobs Sun 28 11/…" at bounding box center [589, 516] width 1178 height 757
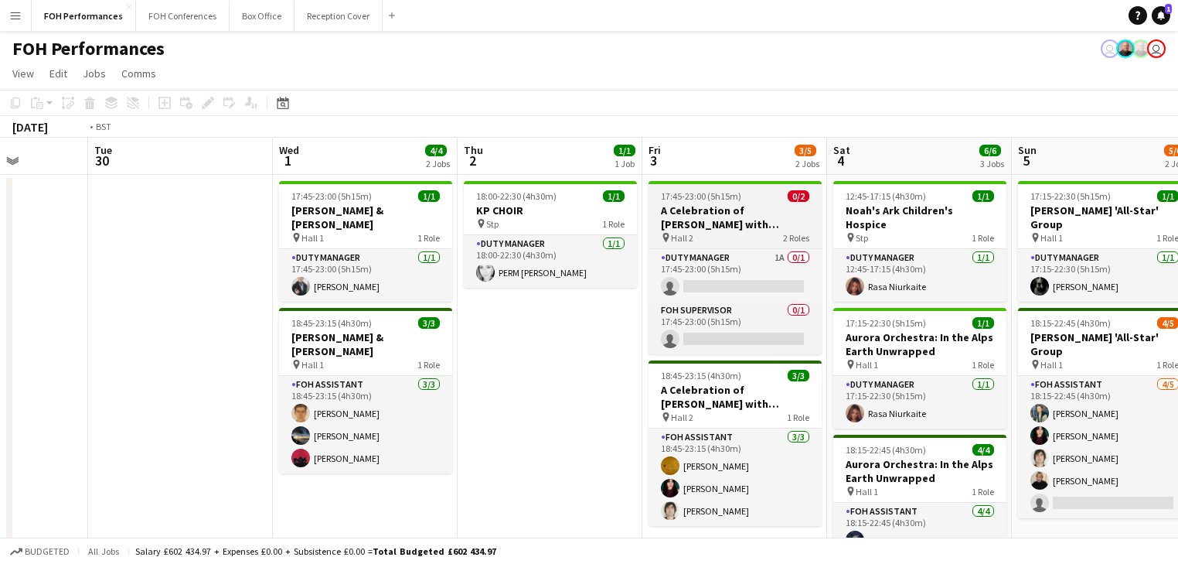
drag, startPoint x: 529, startPoint y: 267, endPoint x: 624, endPoint y: 204, distance: 113.9
click at [0, 165] on html "Menu Boards Boards Boards All jobs Status Workforce Workforce My Workforce Recr…" at bounding box center [589, 460] width 1178 height 921
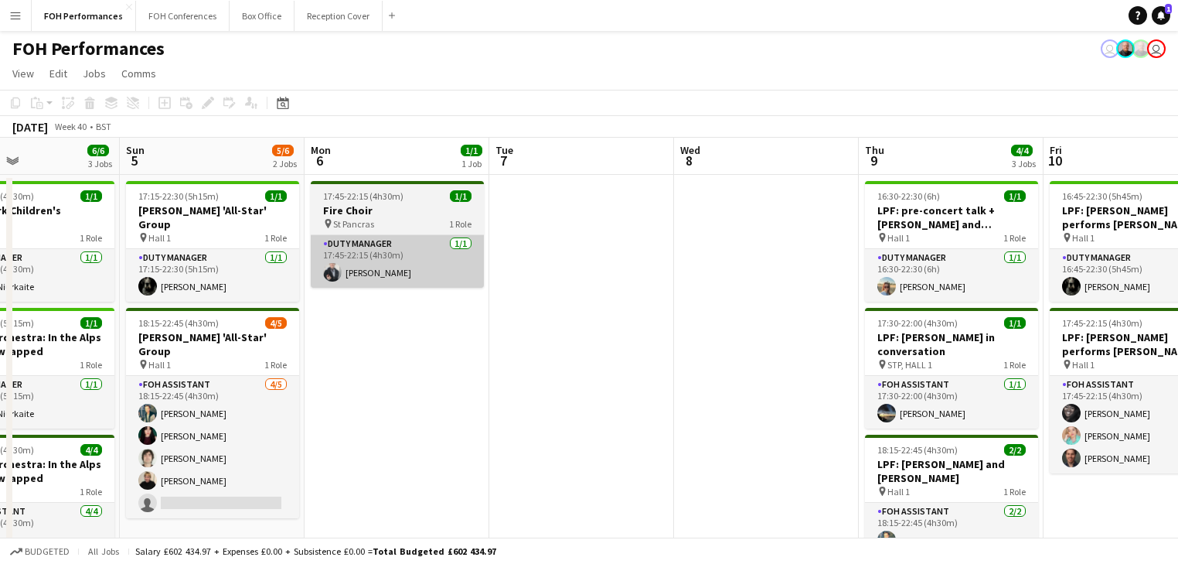
drag, startPoint x: 516, startPoint y: 235, endPoint x: 445, endPoint y: 241, distance: 71.4
click at [55, 172] on app-calendar-viewport "Thu 2 1/1 1 Job Fri 3 3/5 2 Jobs Sat 4 6/6 3 Jobs Sun 5 5/6 2 Jobs Mon 6 1/1 1 …" at bounding box center [589, 516] width 1178 height 757
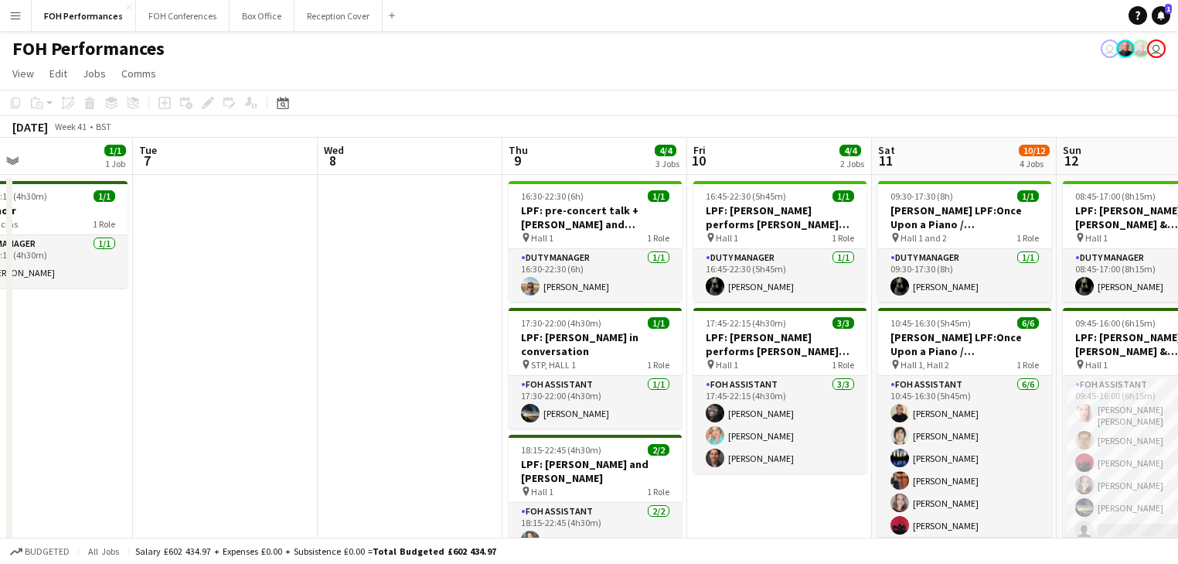
drag, startPoint x: 455, startPoint y: 247, endPoint x: 3, endPoint y: 146, distance: 462.6
click at [0, 125] on html "Menu Boards Boards Boards All jobs Status Workforce Workforce My Workforce Recr…" at bounding box center [589, 460] width 1178 height 921
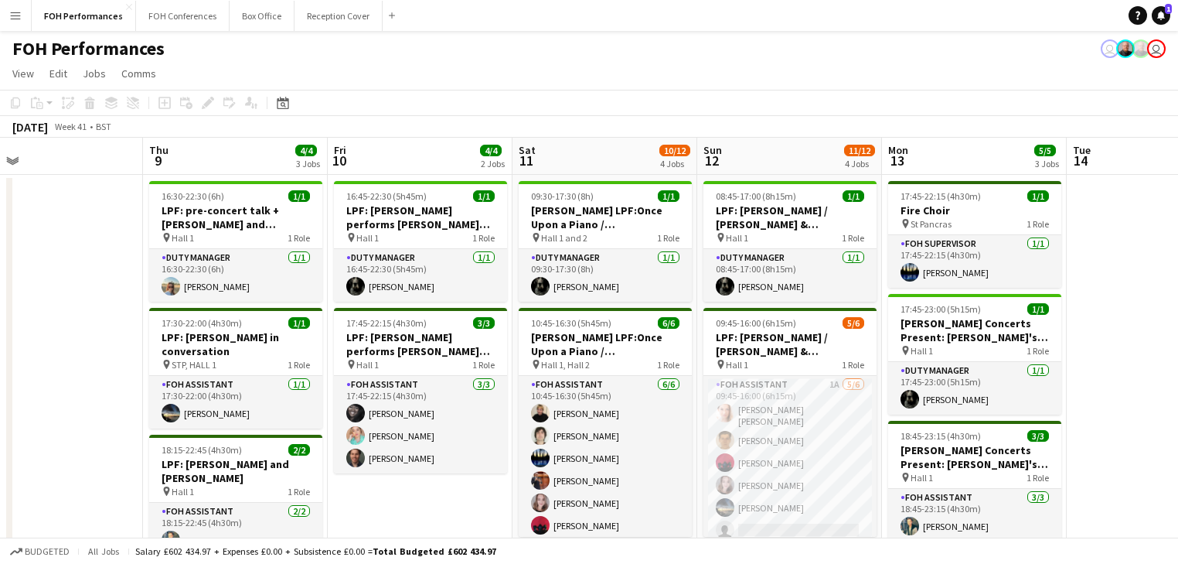
drag, startPoint x: 408, startPoint y: 222, endPoint x: 253, endPoint y: 189, distance: 158.8
click at [0, 154] on html "Menu Boards Boards Boards All jobs Status Workforce Workforce My Workforce Recr…" at bounding box center [589, 460] width 1178 height 921
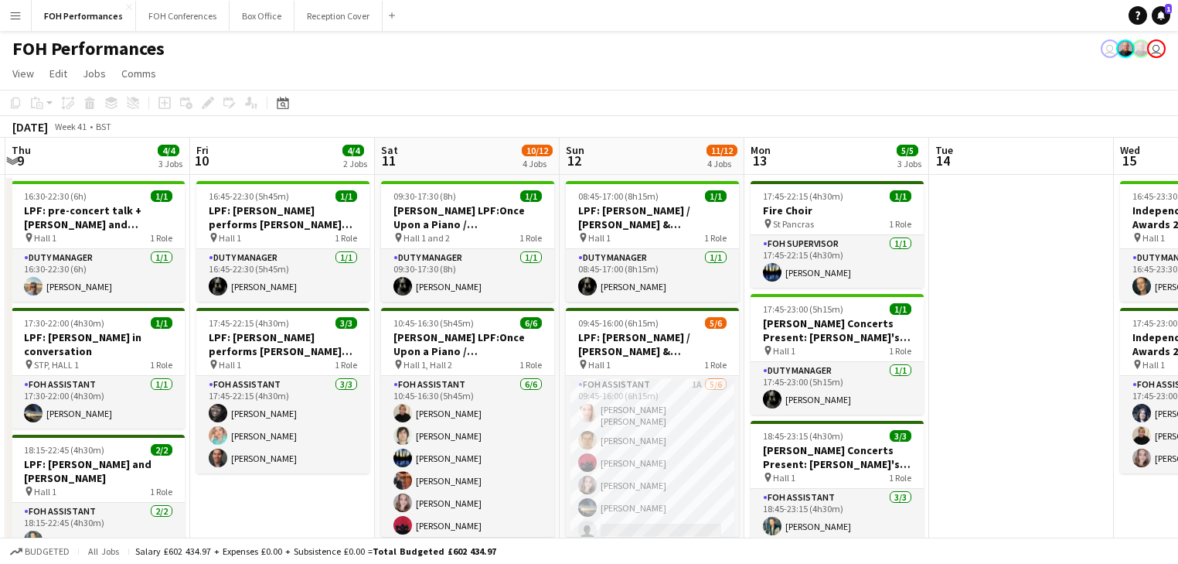
drag, startPoint x: 538, startPoint y: 265, endPoint x: 272, endPoint y: 227, distance: 268.7
click at [229, 229] on app-calendar-viewport "Mon 6 1/1 1 Job Tue 7 Wed 8 Thu 9 4/4 3 Jobs Fri 10 4/4 2 Jobs Sat 11 10/12 4 J…" at bounding box center [589, 516] width 1178 height 757
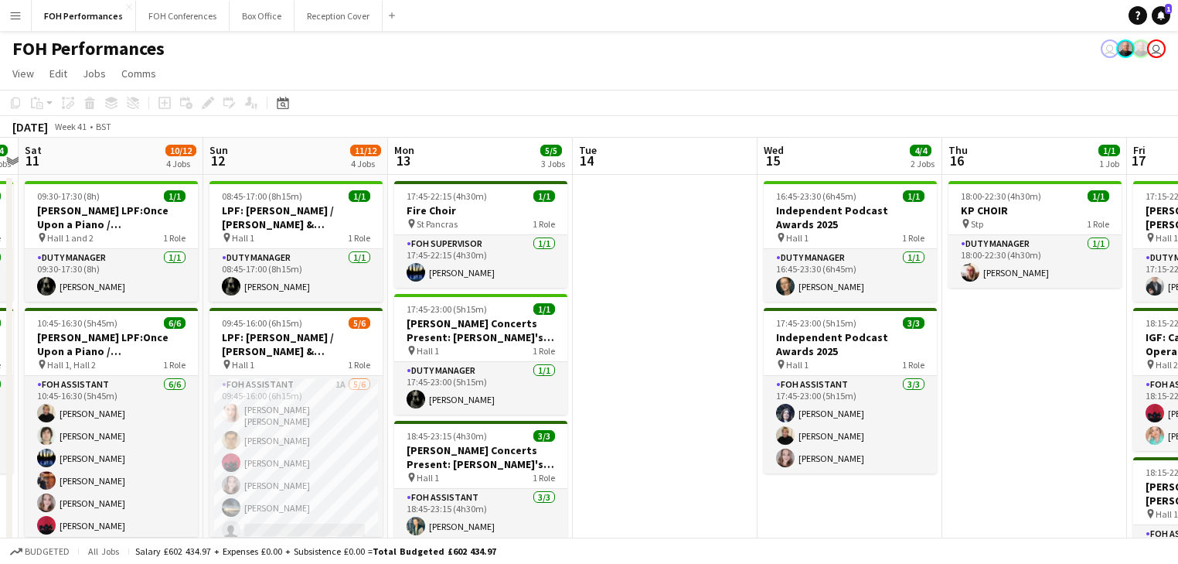
drag, startPoint x: 652, startPoint y: 289, endPoint x: 643, endPoint y: 281, distance: 12.0
click at [643, 286] on app-calendar-viewport "Tue 7 Wed 8 Thu 9 4/4 3 Jobs Fri 10 4/4 2 Jobs Sat 11 10/12 4 Jobs Sun 12 11/12…" at bounding box center [589, 516] width 1178 height 757
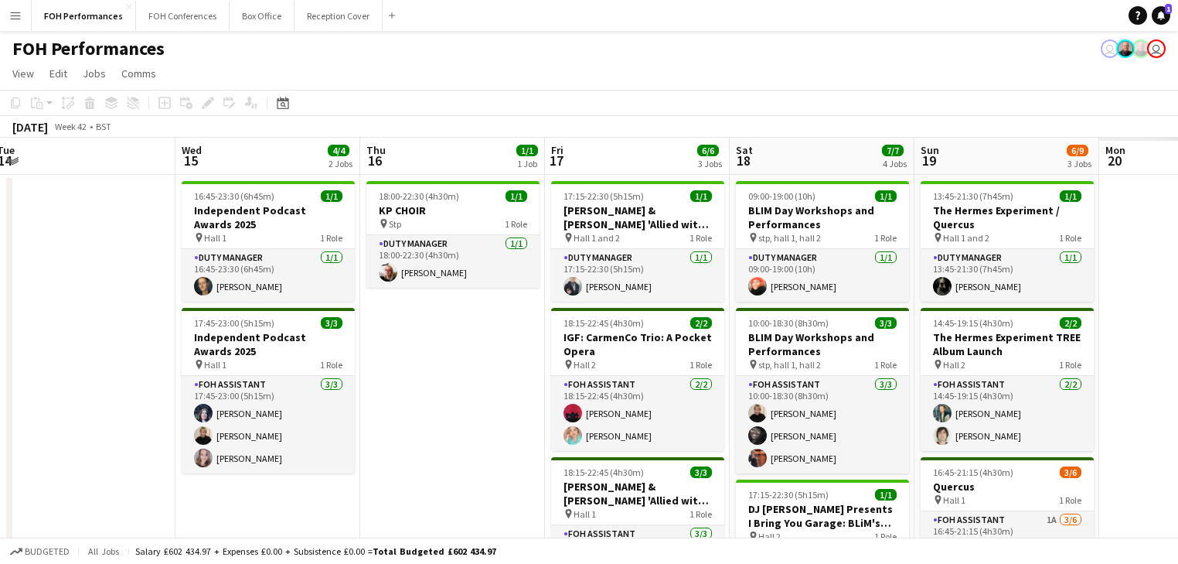
drag, startPoint x: 677, startPoint y: 281, endPoint x: 130, endPoint y: 255, distance: 547.3
click at [97, 270] on app-calendar-viewport "Sat 11 10/12 4 Jobs Sun 12 11/12 4 Jobs Mon 13 5/5 3 Jobs Tue 14 Wed 15 4/4 2 J…" at bounding box center [589, 516] width 1178 height 757
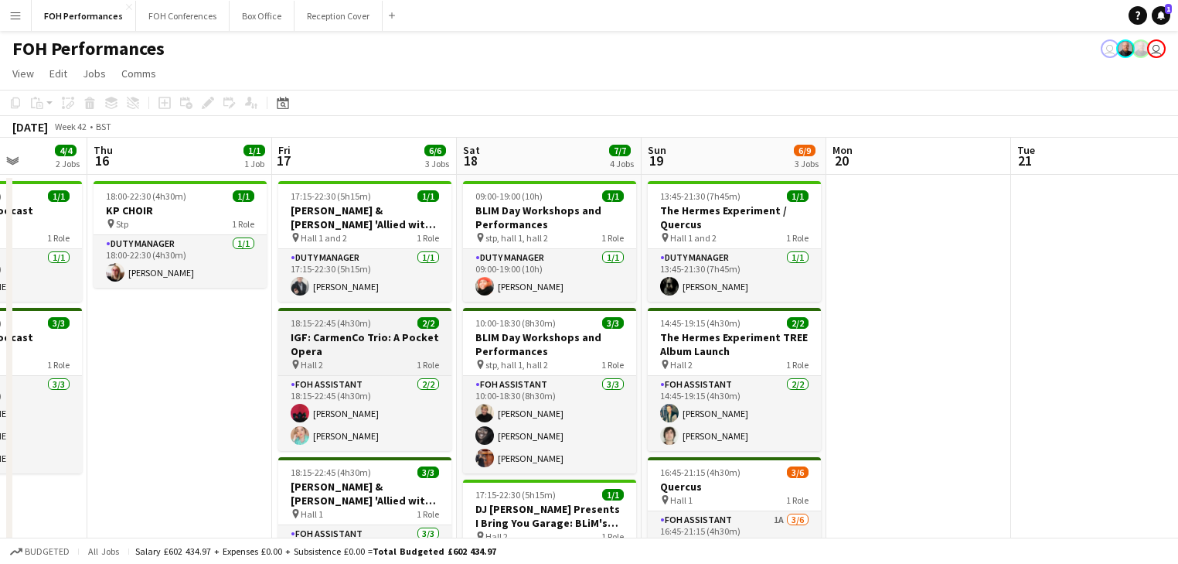
drag, startPoint x: 581, startPoint y: 355, endPoint x: 412, endPoint y: 331, distance: 171.0
click at [357, 346] on app-calendar-viewport "Mon 13 5/5 3 Jobs Tue 14 Wed 15 4/4 2 Jobs Thu 16 1/1 1 Job Fri 17 6/6 3 Jobs S…" at bounding box center [589, 516] width 1178 height 757
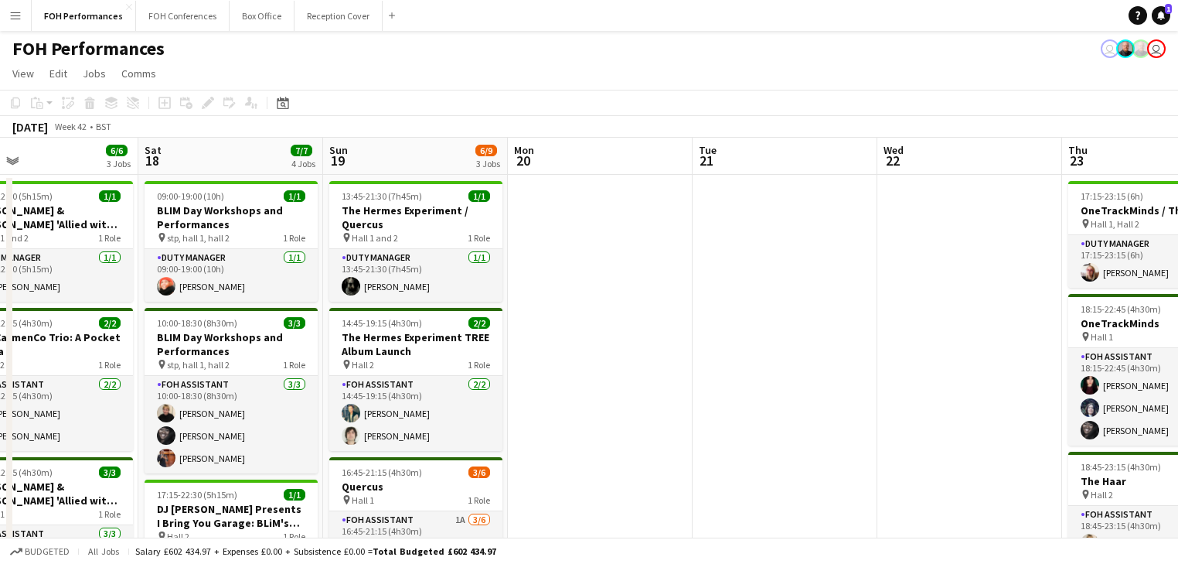
drag, startPoint x: 498, startPoint y: 342, endPoint x: 329, endPoint y: 340, distance: 168.6
click at [329, 340] on app-calendar-viewport "Wed 15 4/4 2 Jobs Thu 16 1/1 1 Job Fri 17 6/6 3 Jobs Sat 18 7/7 4 Jobs Sun 19 6…" at bounding box center [589, 516] width 1178 height 757
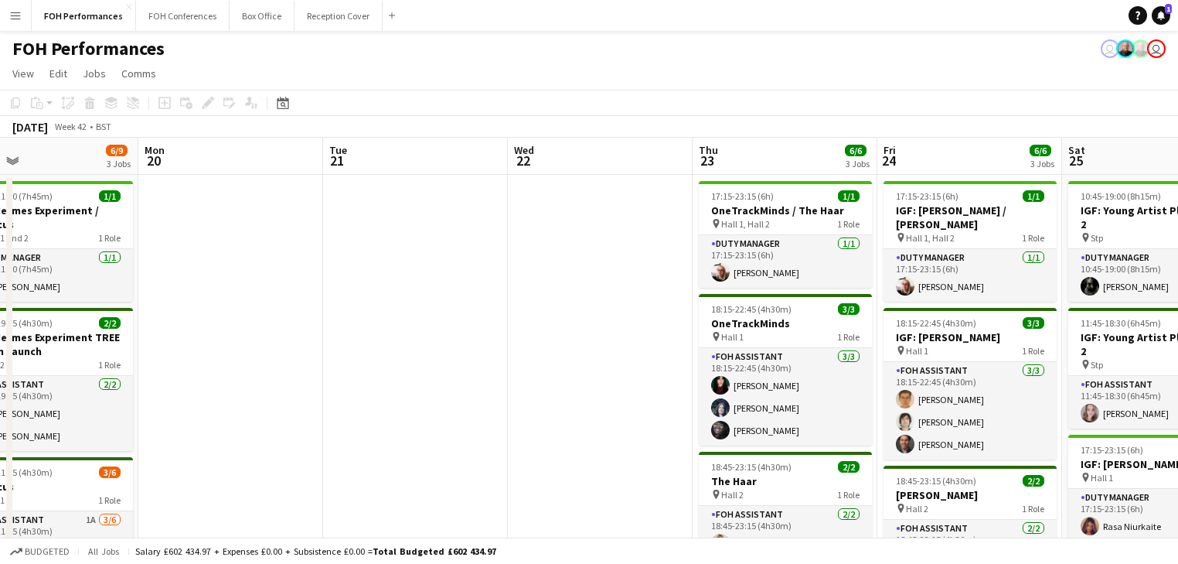
scroll to position [0, 414]
